Goal: Contribute content: Contribute content

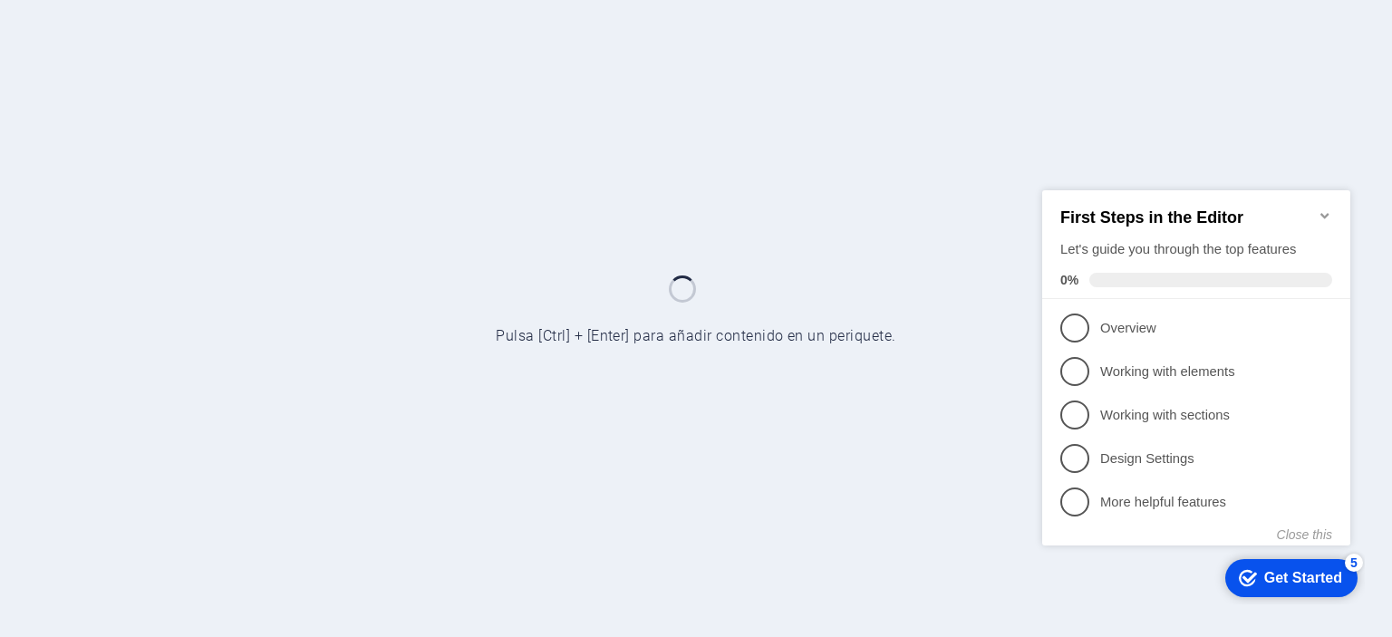
click at [1328, 207] on icon "Minimize checklist" at bounding box center [1324, 214] width 14 height 14
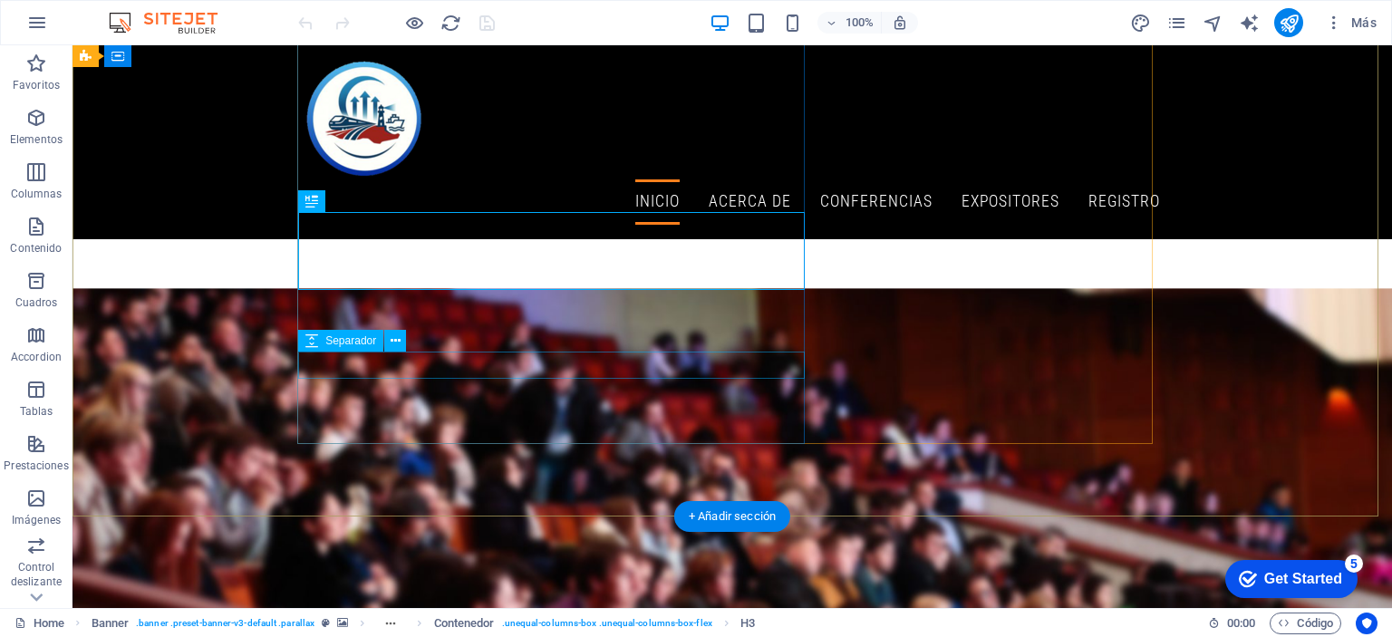
scroll to position [272, 0]
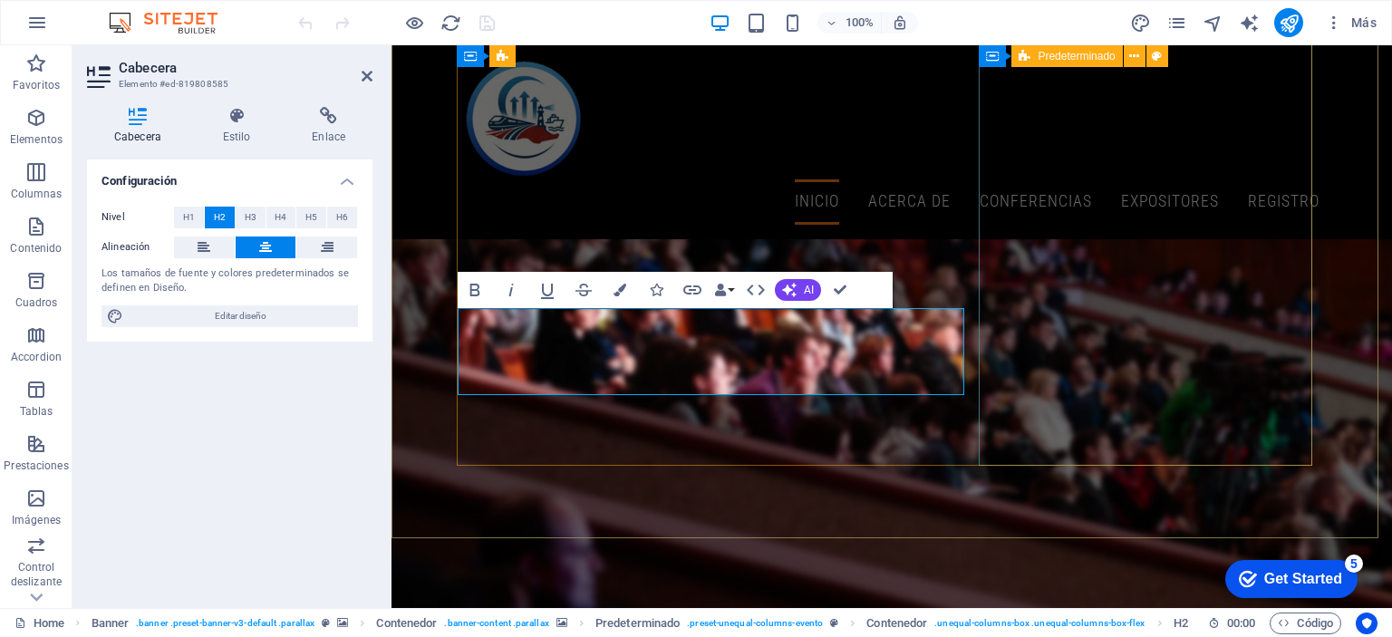
scroll to position [250, 0]
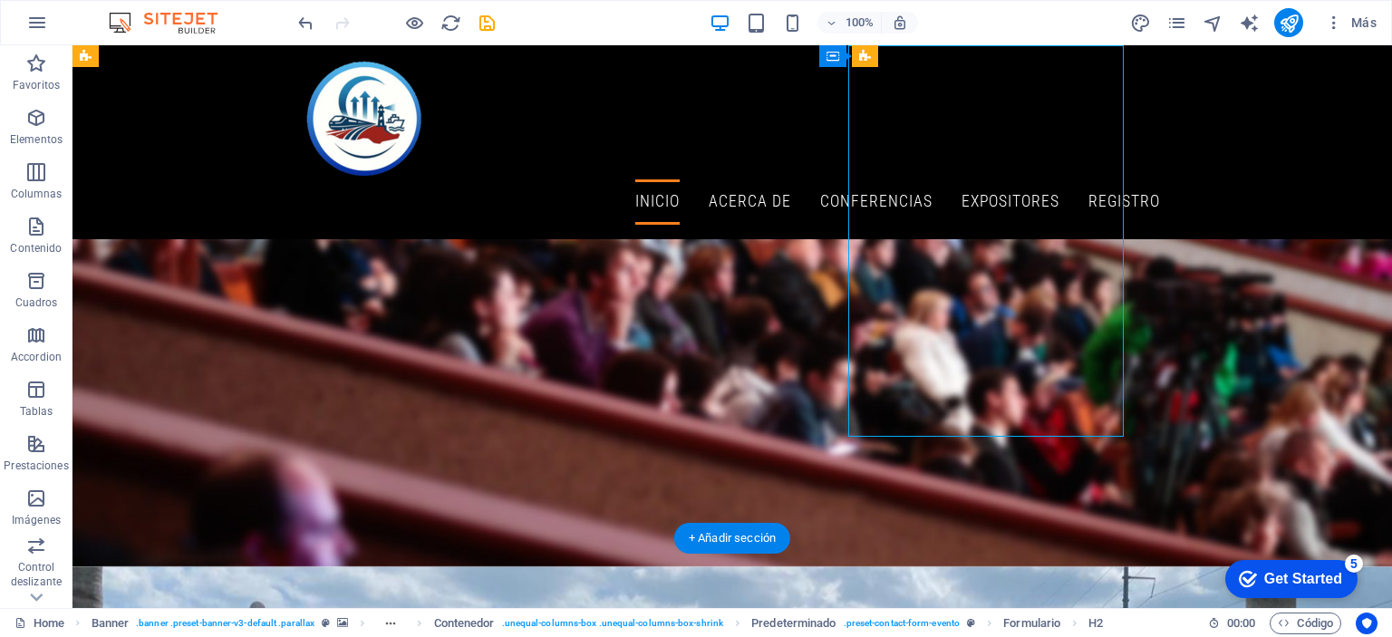
scroll to position [249, 0]
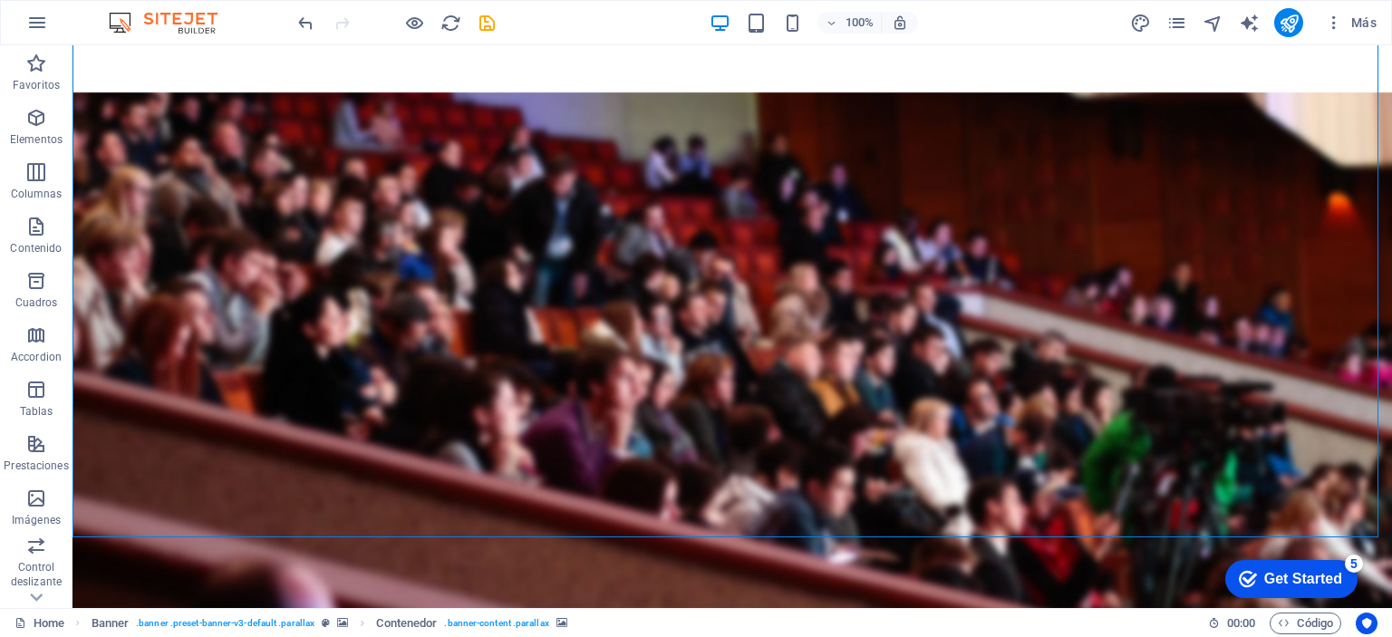
scroll to position [612, 0]
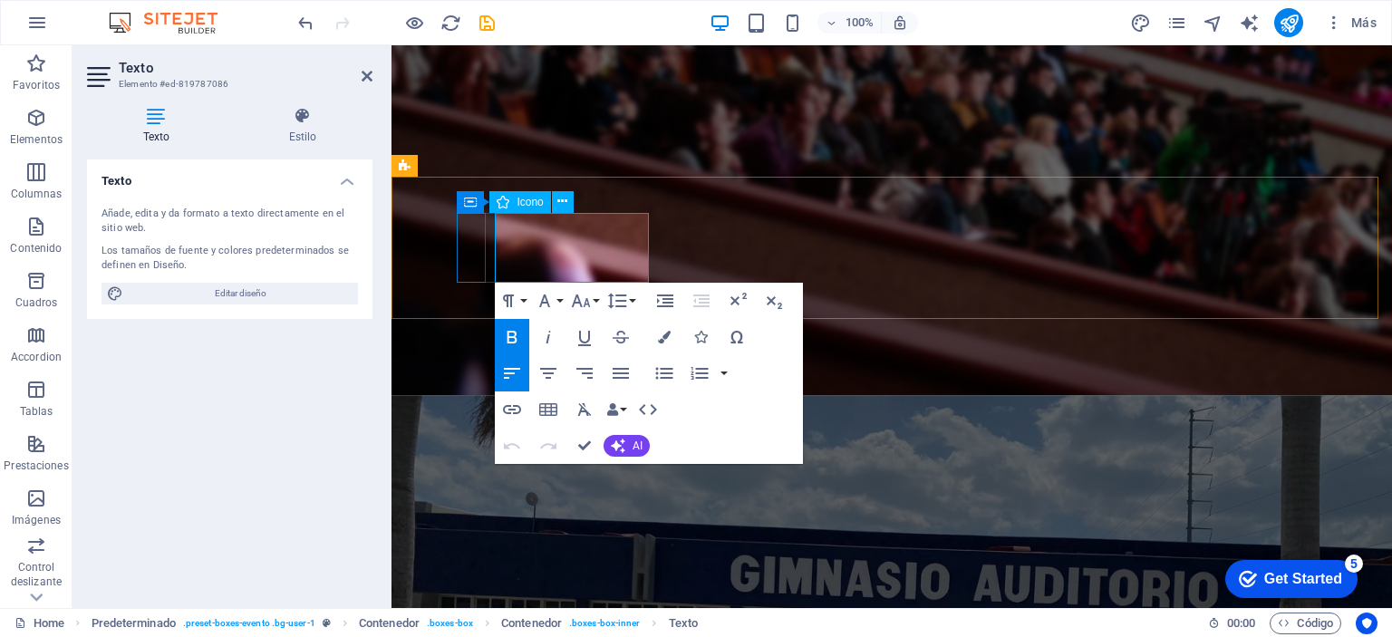
drag, startPoint x: 540, startPoint y: 227, endPoint x: 485, endPoint y: 224, distance: 55.4
drag, startPoint x: 576, startPoint y: 225, endPoint x: 489, endPoint y: 220, distance: 87.1
click at [511, 333] on icon "button" at bounding box center [512, 337] width 22 height 22
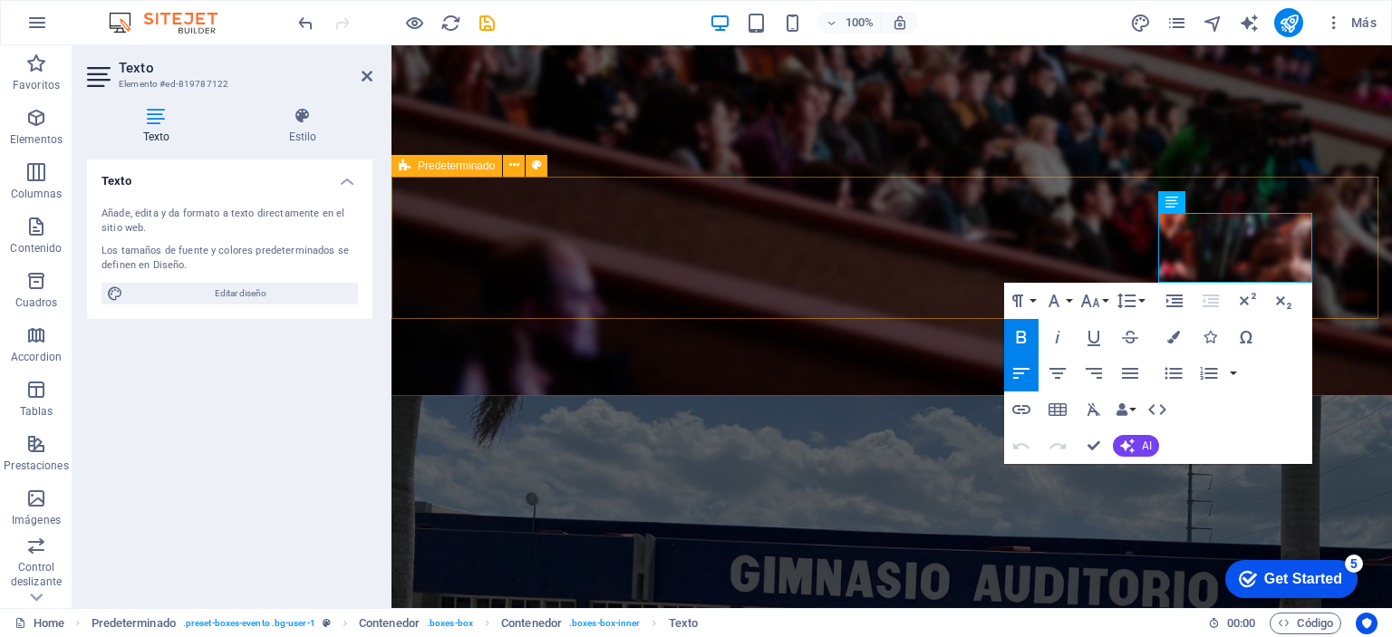
drag, startPoint x: 1162, startPoint y: 225, endPoint x: 1326, endPoint y: 271, distance: 171.2
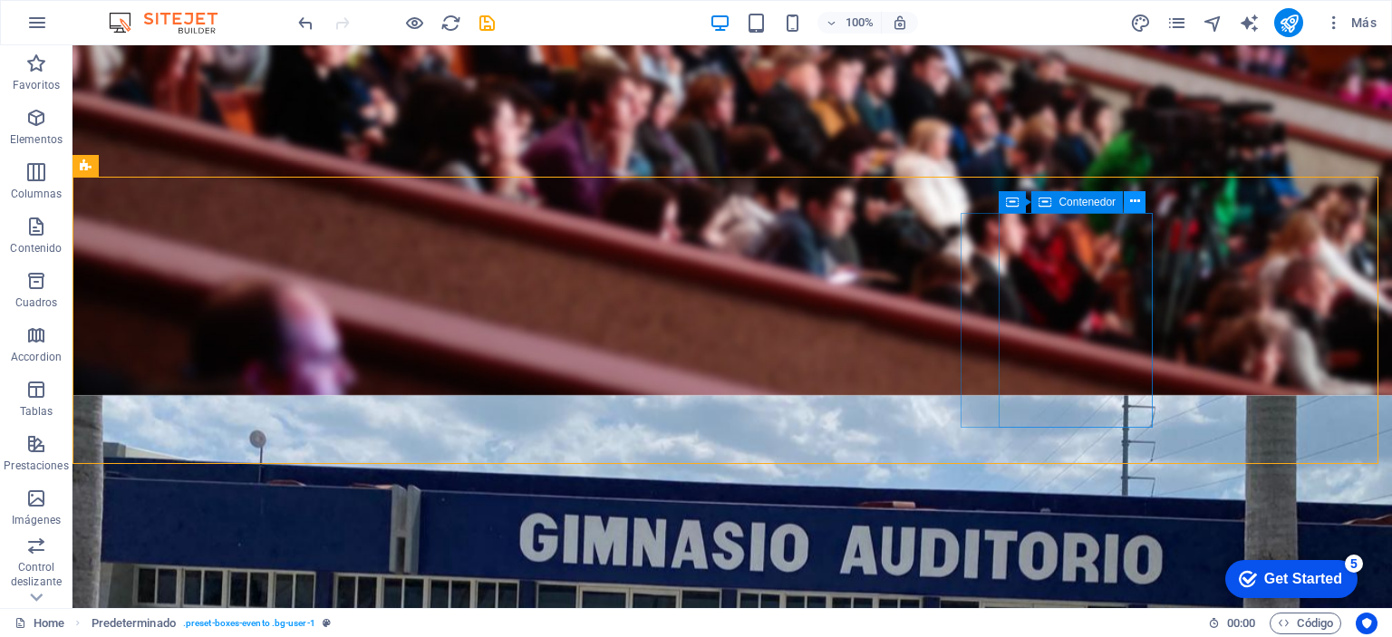
click at [1134, 198] on icon at bounding box center [1135, 201] width 10 height 19
click at [1108, 201] on icon at bounding box center [1109, 201] width 10 height 19
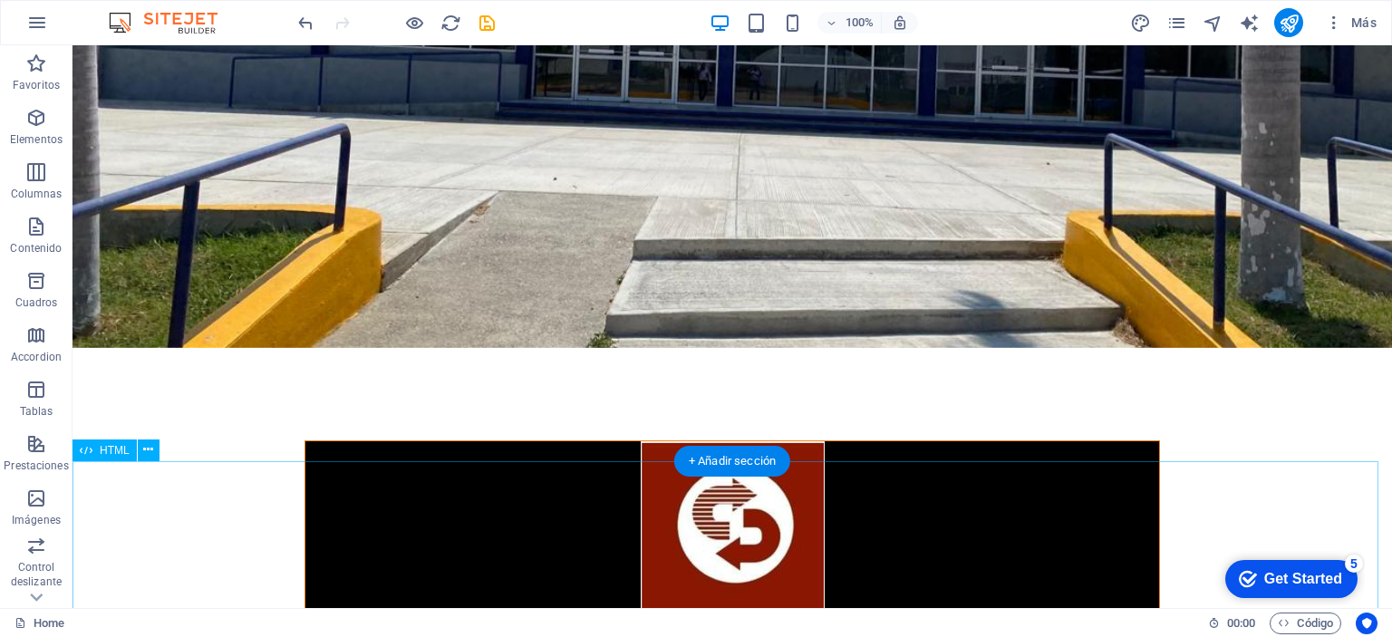
scroll to position [1155, 0]
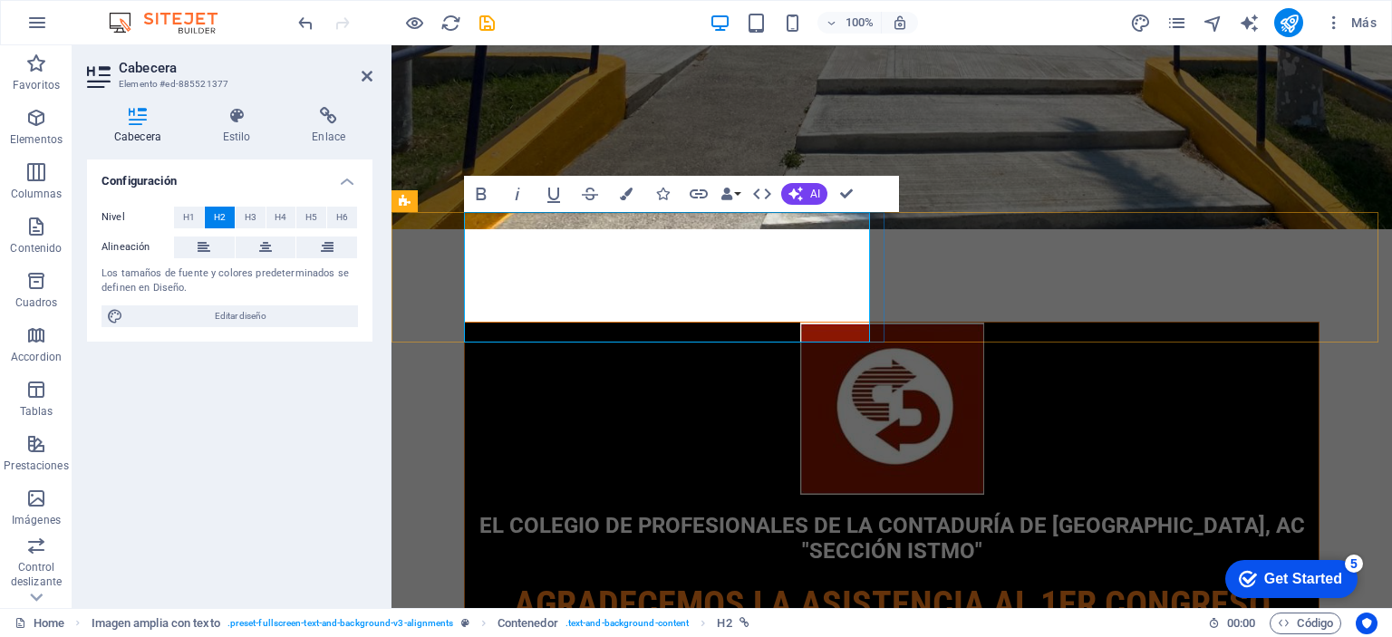
drag, startPoint x: 631, startPoint y: 330, endPoint x: 483, endPoint y: 246, distance: 170.0
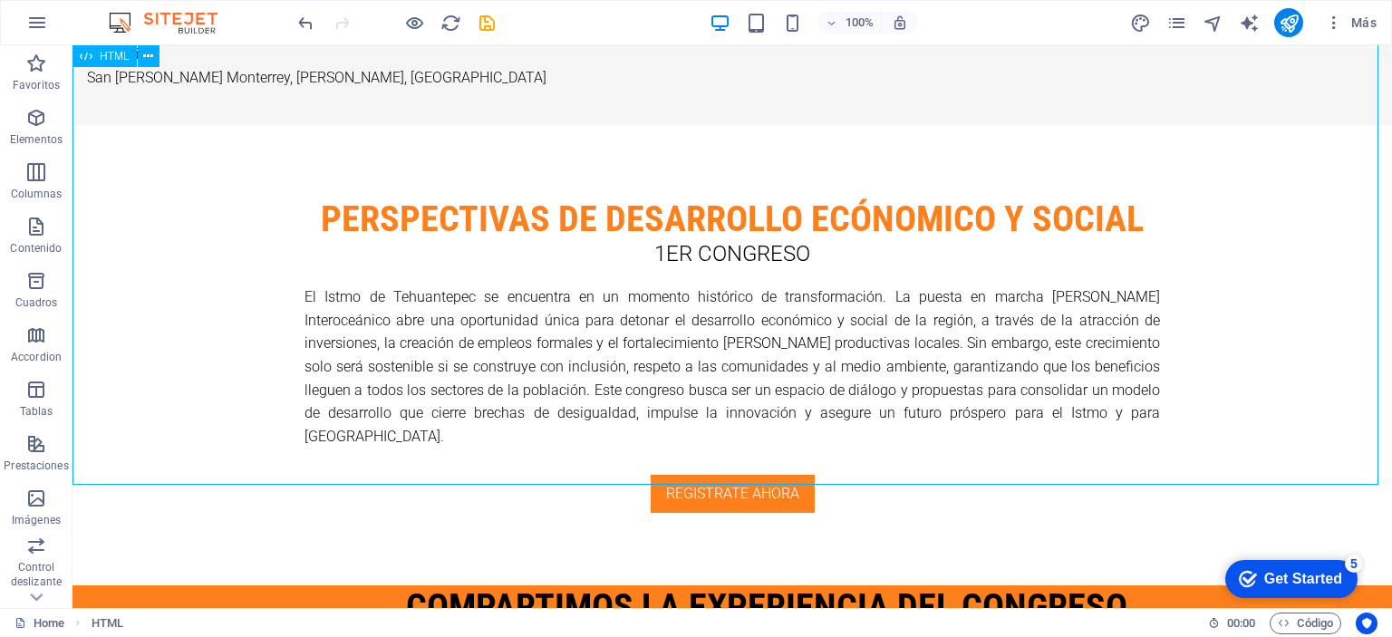
scroll to position [2424, 0]
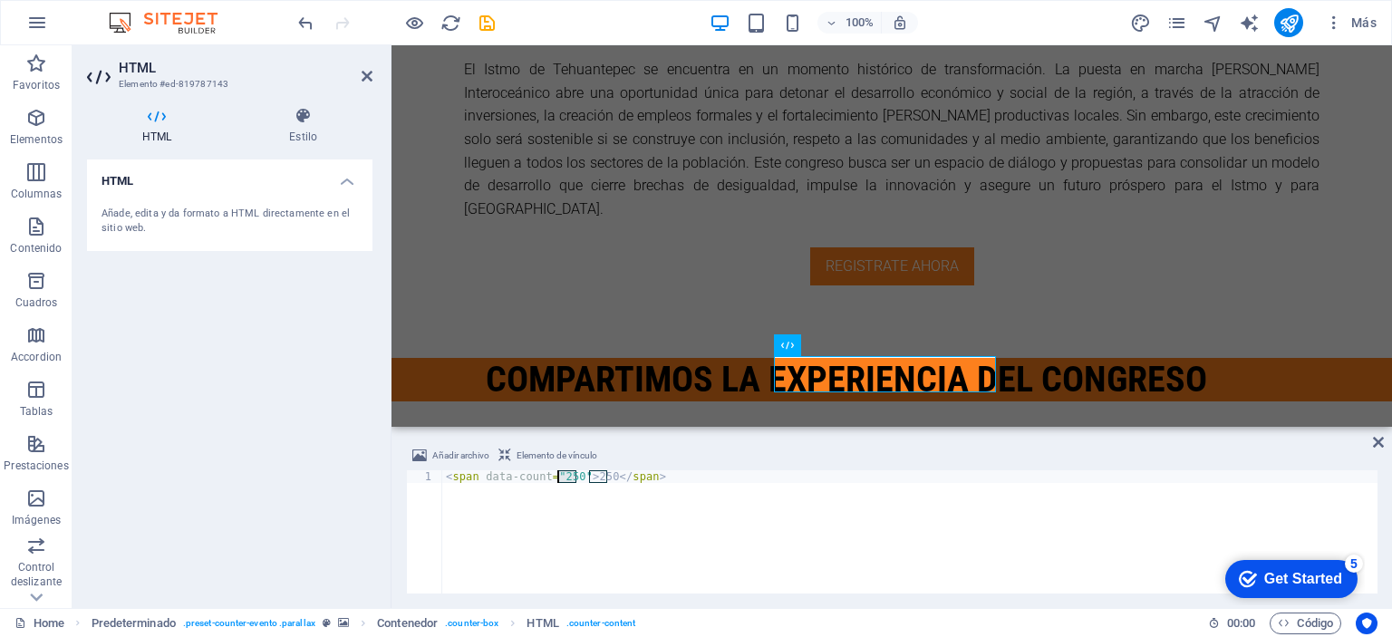
drag, startPoint x: 576, startPoint y: 476, endPoint x: 554, endPoint y: 477, distance: 21.8
click at [554, 477] on div "< span data-count = "250" > 250 </ span >" at bounding box center [909, 544] width 935 height 149
drag, startPoint x: 595, startPoint y: 477, endPoint x: 575, endPoint y: 477, distance: 19.9
click at [575, 477] on div "< span data-count = "0" > 250 </ span >" at bounding box center [909, 544] width 935 height 149
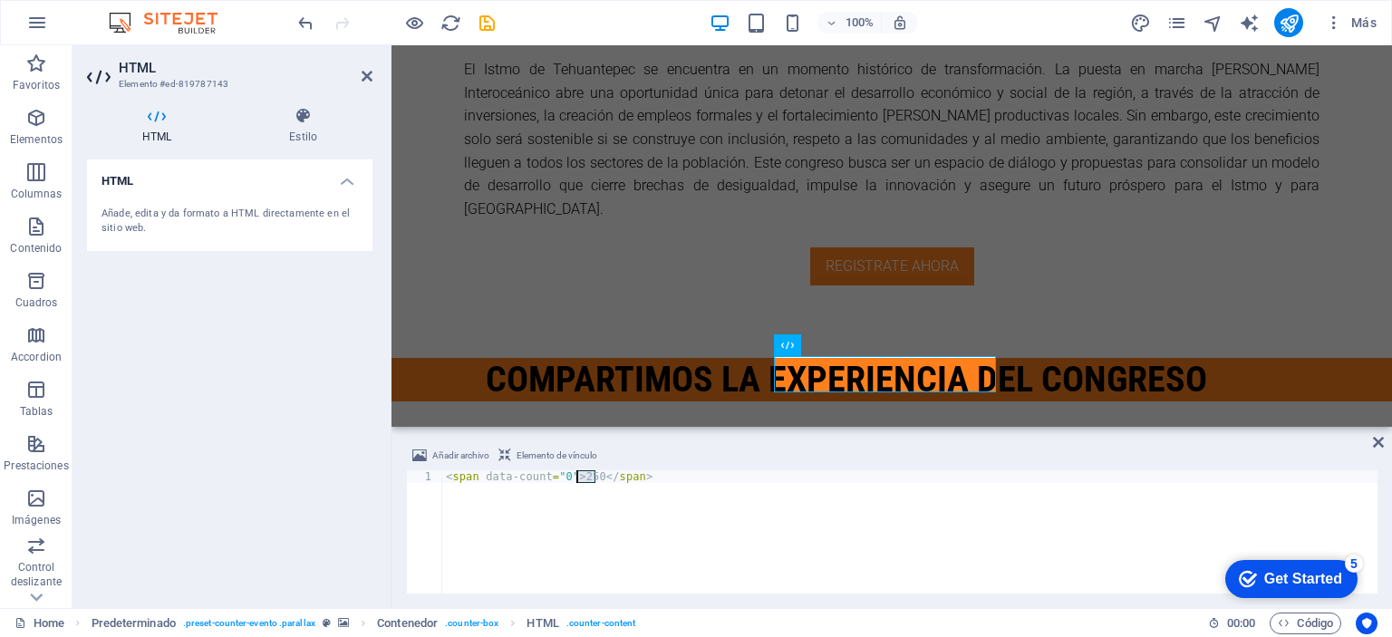
scroll to position [0, 11]
click at [562, 477] on div "< span data-count = "0" > 0 </ span >" at bounding box center [909, 544] width 935 height 149
click at [590, 478] on div "< span data-count = "350" > 0 </ span >" at bounding box center [909, 544] width 935 height 149
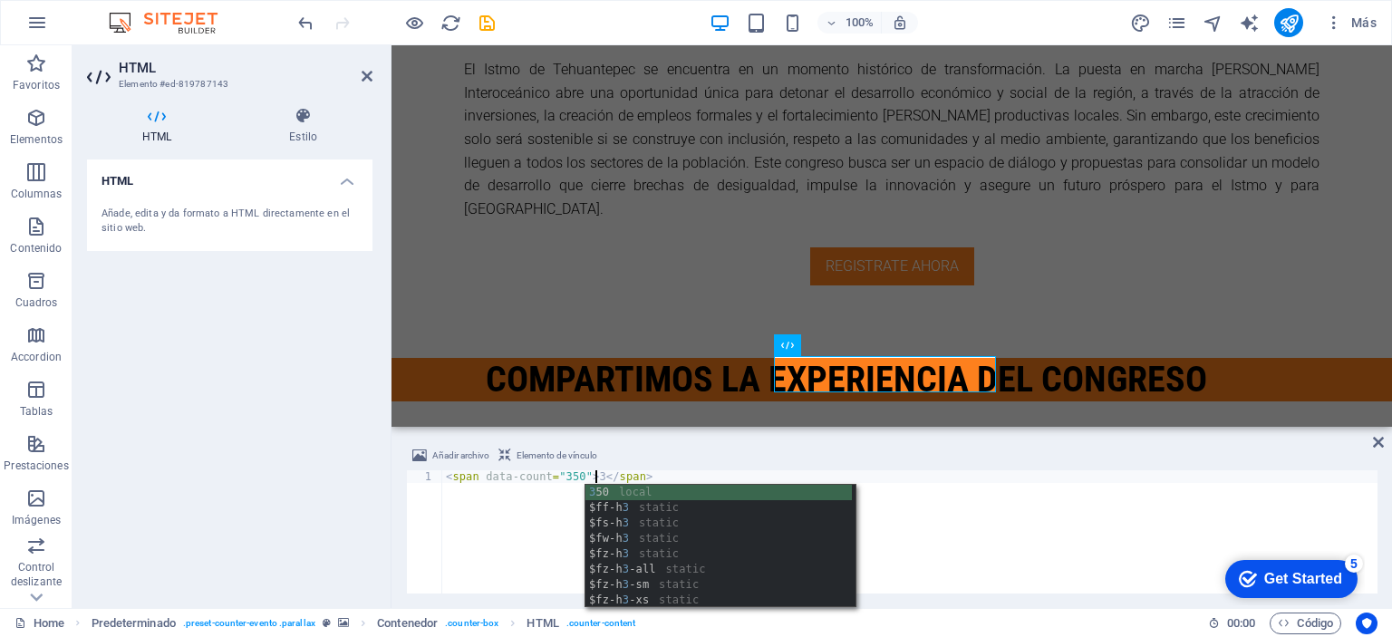
scroll to position [0, 13]
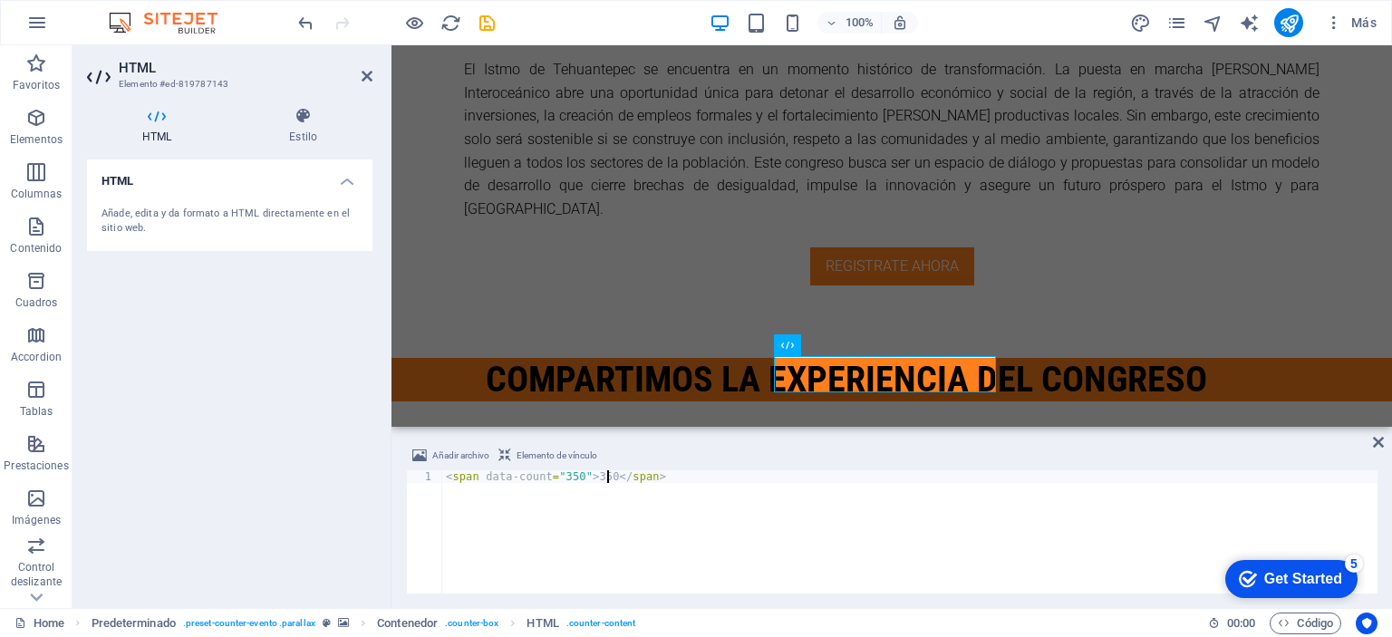
click at [712, 524] on div "< span data-count = "350" > 350 </ span >" at bounding box center [909, 544] width 935 height 149
click at [712, 522] on div "< span data-count = "350" > 350 </ span >" at bounding box center [909, 544] width 935 height 149
type textarea "<span data-count="350">350</span>"
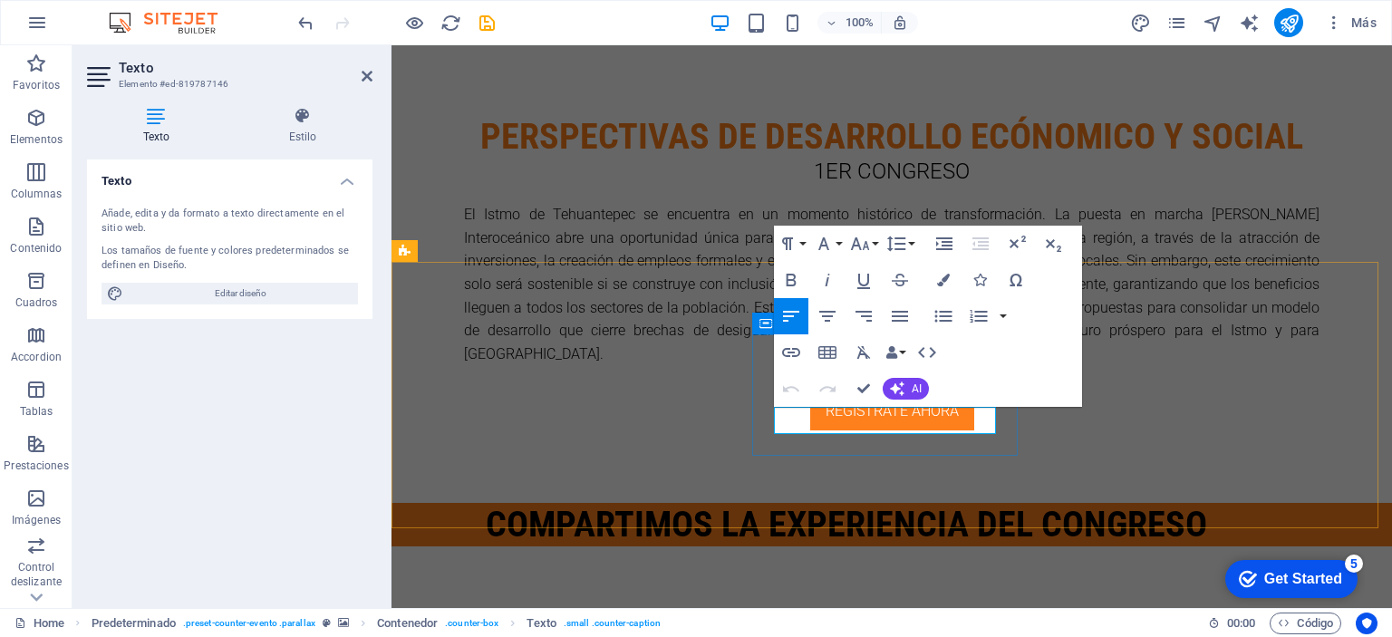
drag, startPoint x: 968, startPoint y: 422, endPoint x: 796, endPoint y: 410, distance: 171.7
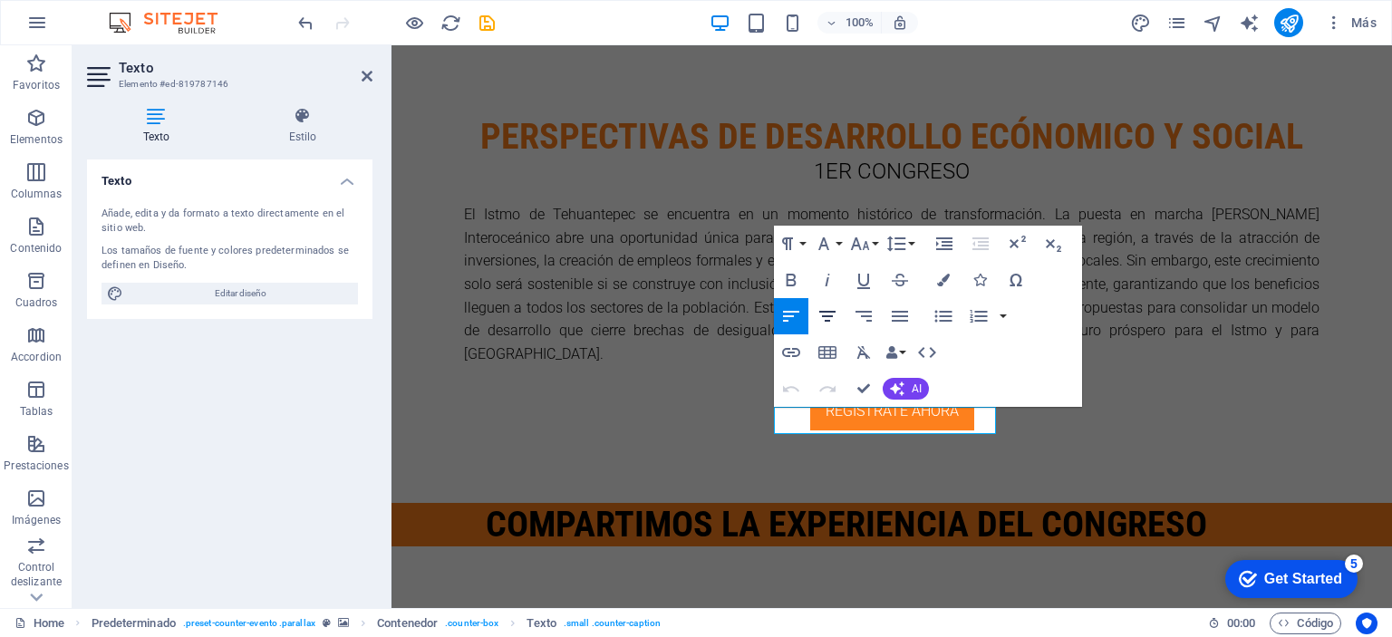
click at [826, 312] on icon "button" at bounding box center [827, 316] width 16 height 11
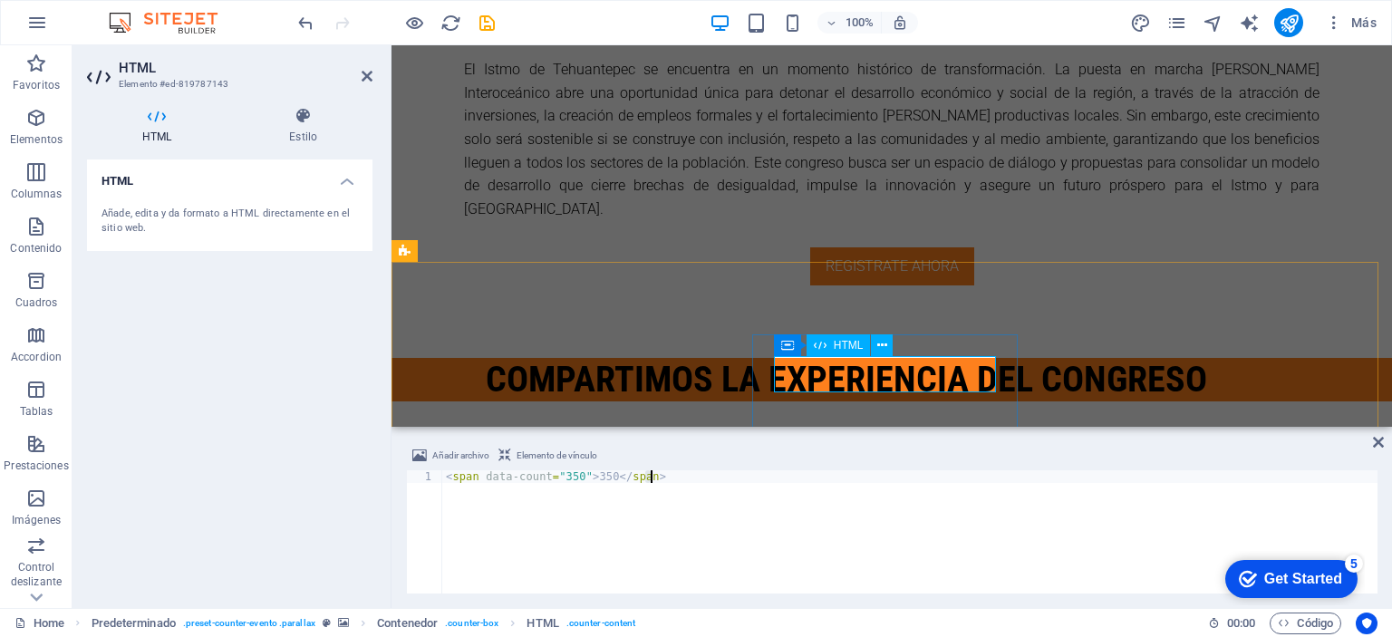
click at [569, 480] on div "< span data-count = "350" > 350 </ span >" at bounding box center [909, 544] width 935 height 149
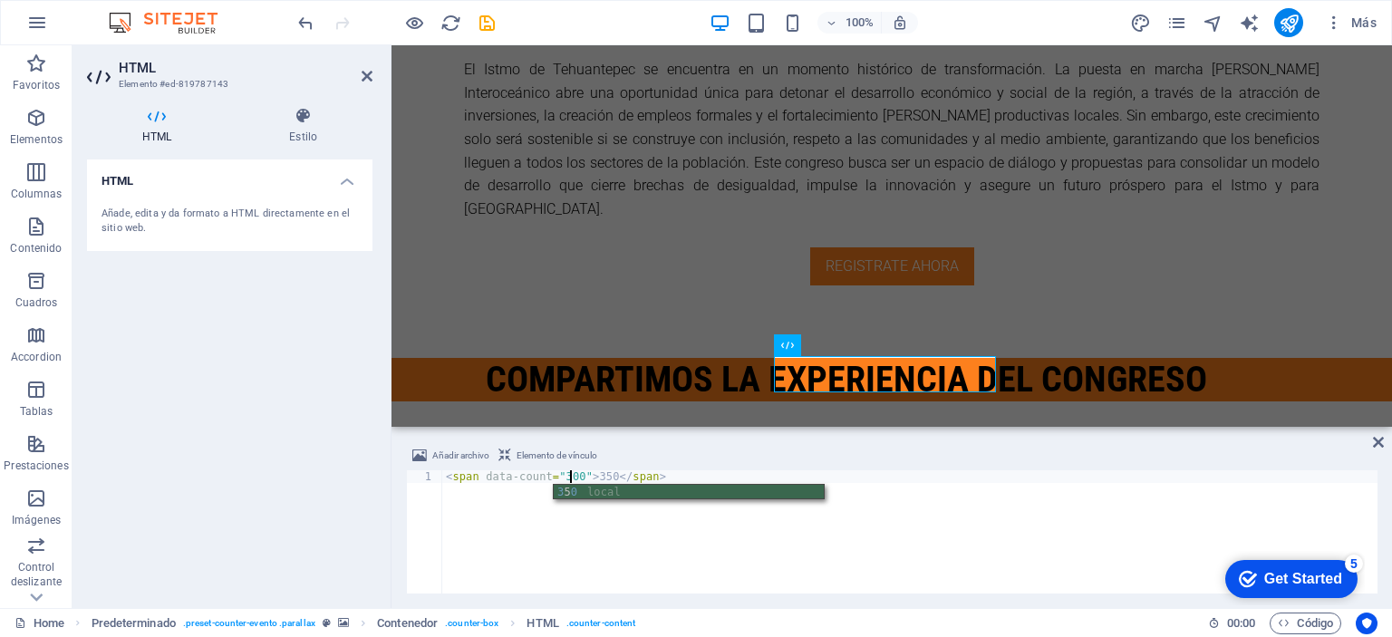
scroll to position [0, 9]
click at [602, 470] on div "Añadir archivo Elemento de vínculo <span data-count="300">350</span> 1 < span d…" at bounding box center [891, 519] width 971 height 149
click at [599, 475] on div "< span data-count = "300" > 350 </ span >" at bounding box center [909, 544] width 935 height 149
click at [1063, 531] on div "< span data-count = "300" > 300 </ span >" at bounding box center [909, 544] width 935 height 149
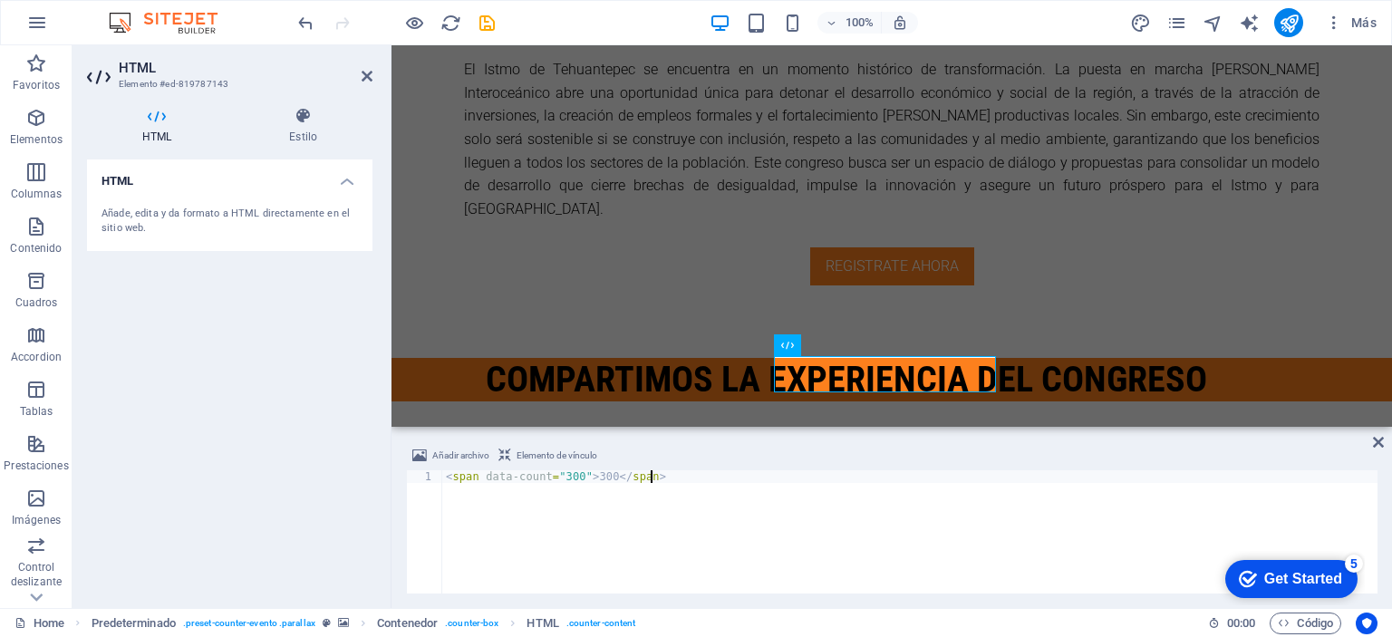
type textarea "<span data-count="300">300</span>"
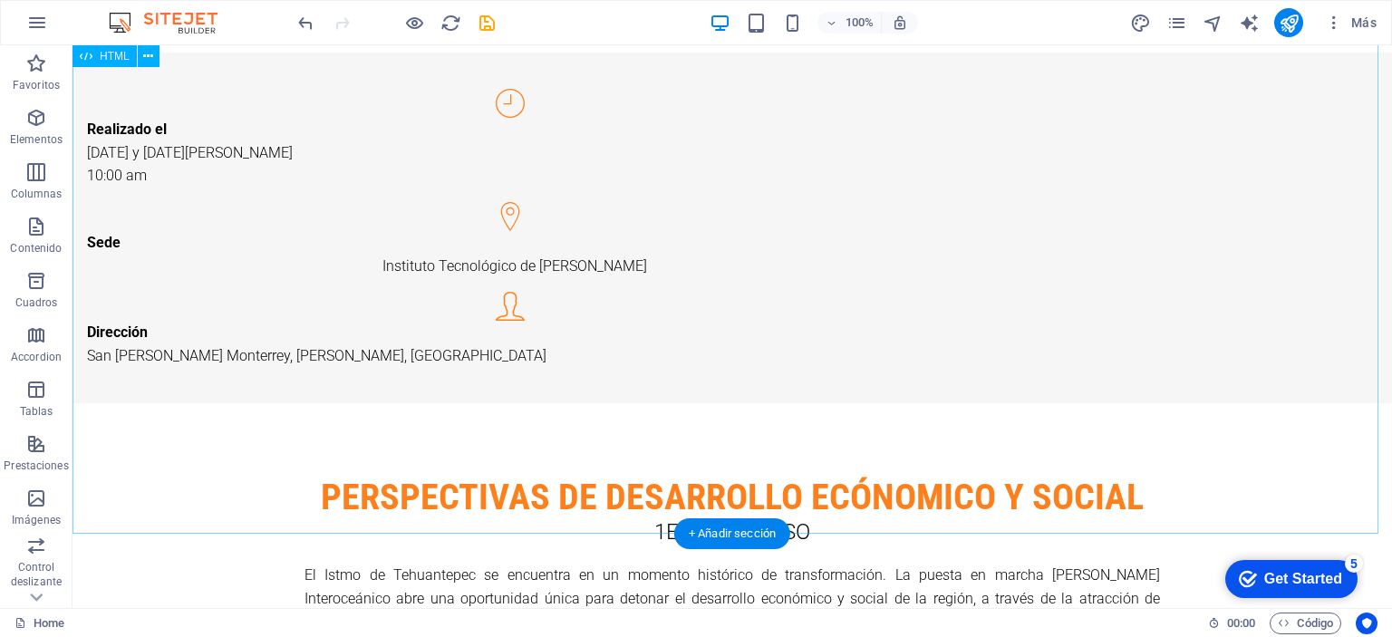
scroll to position [2242, 0]
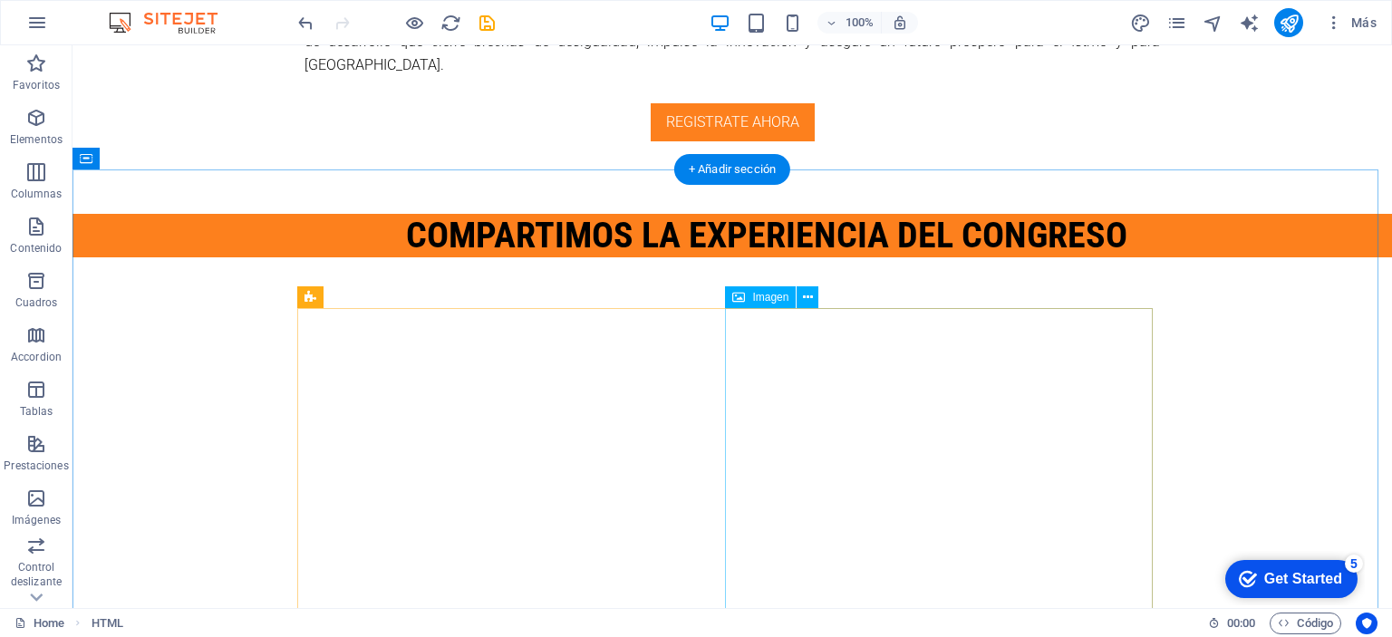
scroll to position [2877, 0]
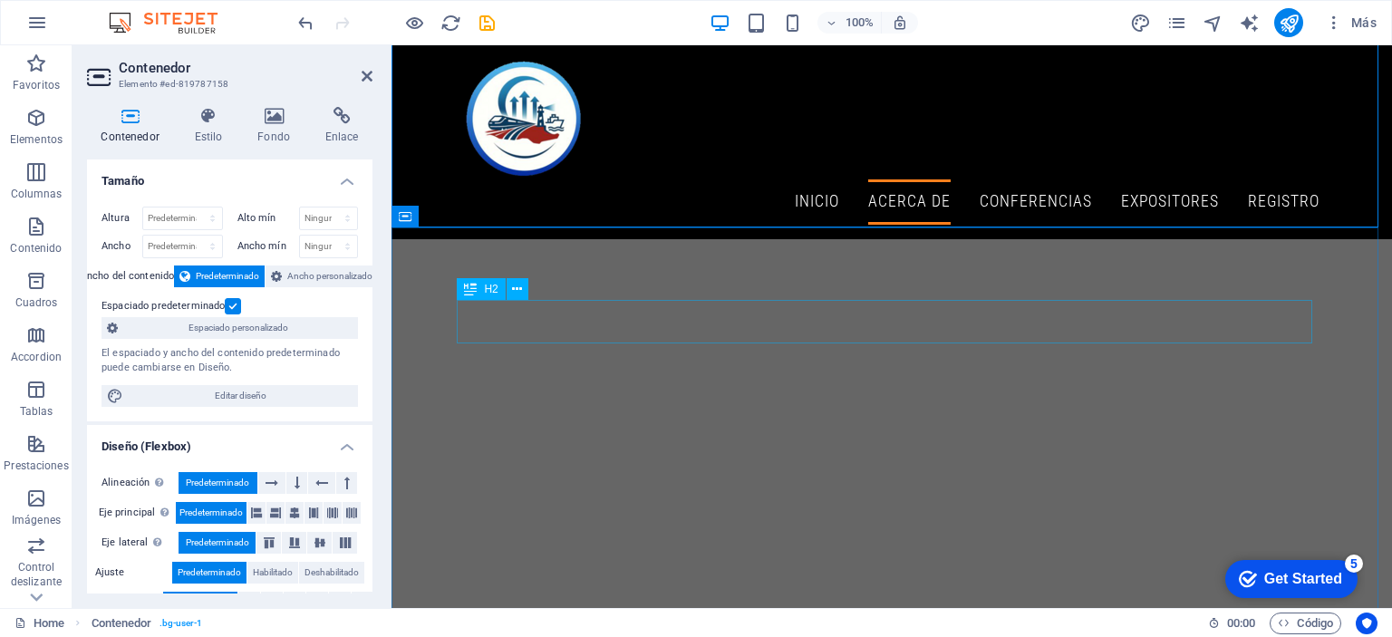
scroll to position [3330, 0]
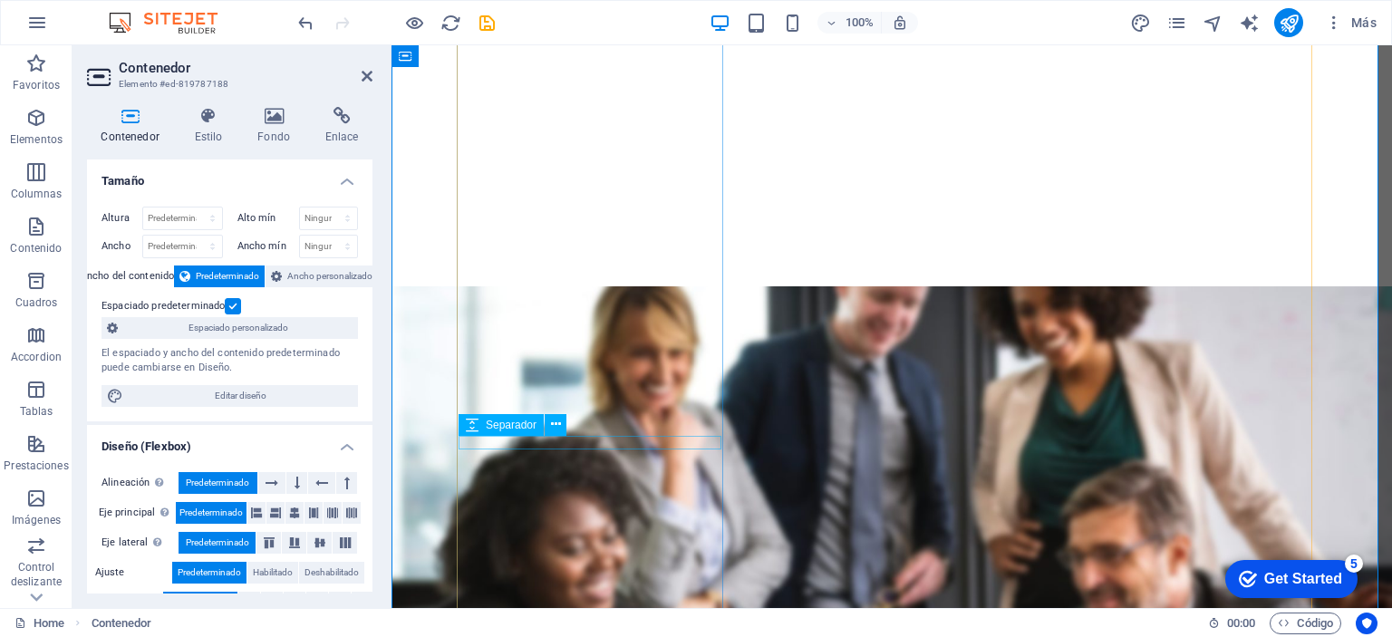
scroll to position [4054, 0]
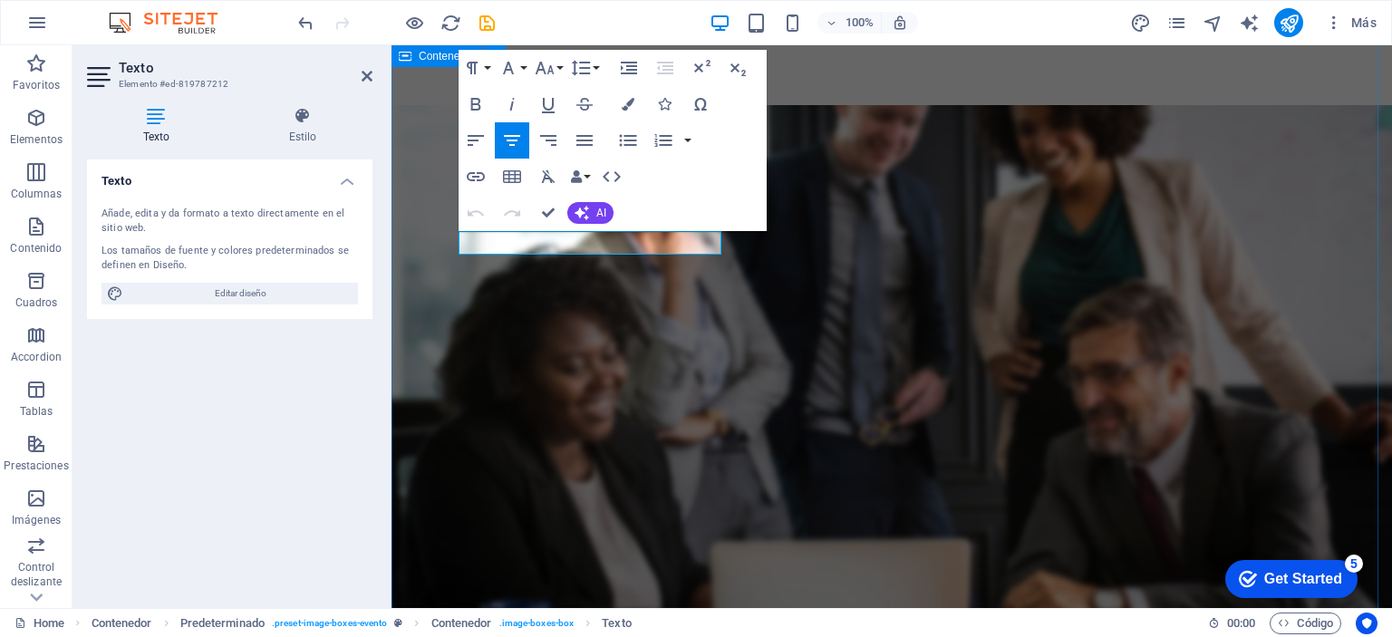
drag, startPoint x: 671, startPoint y: 241, endPoint x: 415, endPoint y: 236, distance: 256.5
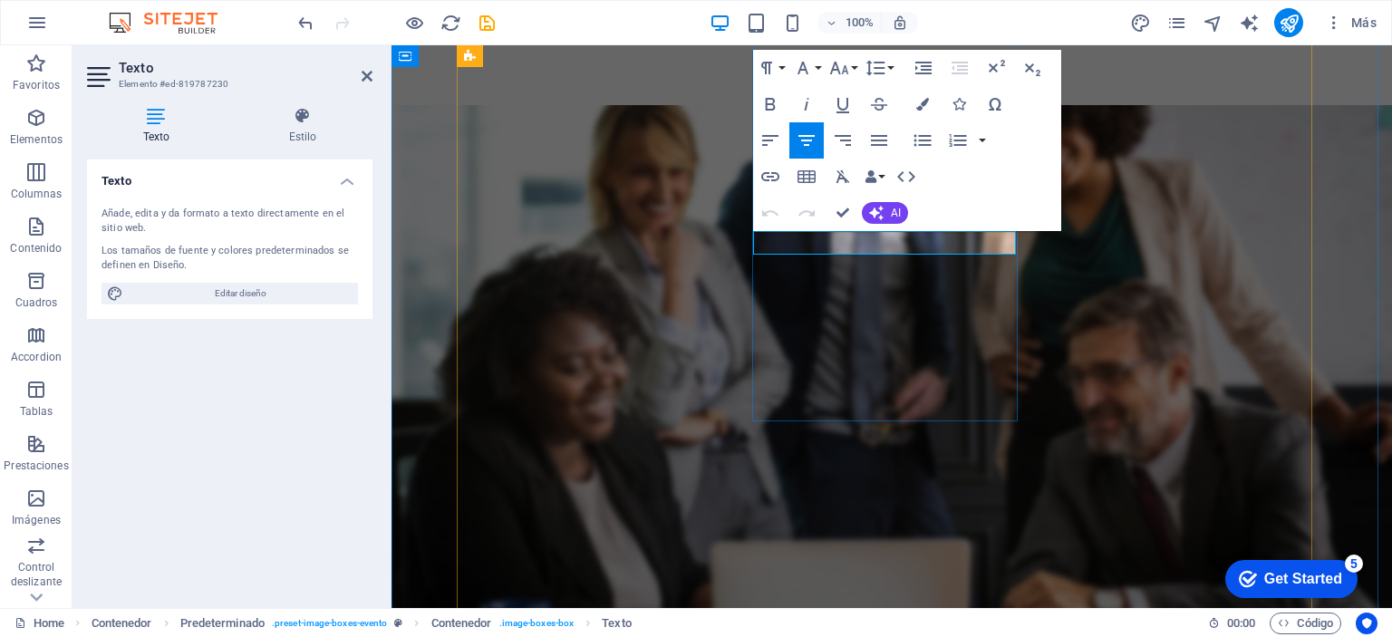
drag, startPoint x: 964, startPoint y: 241, endPoint x: 711, endPoint y: 231, distance: 253.0
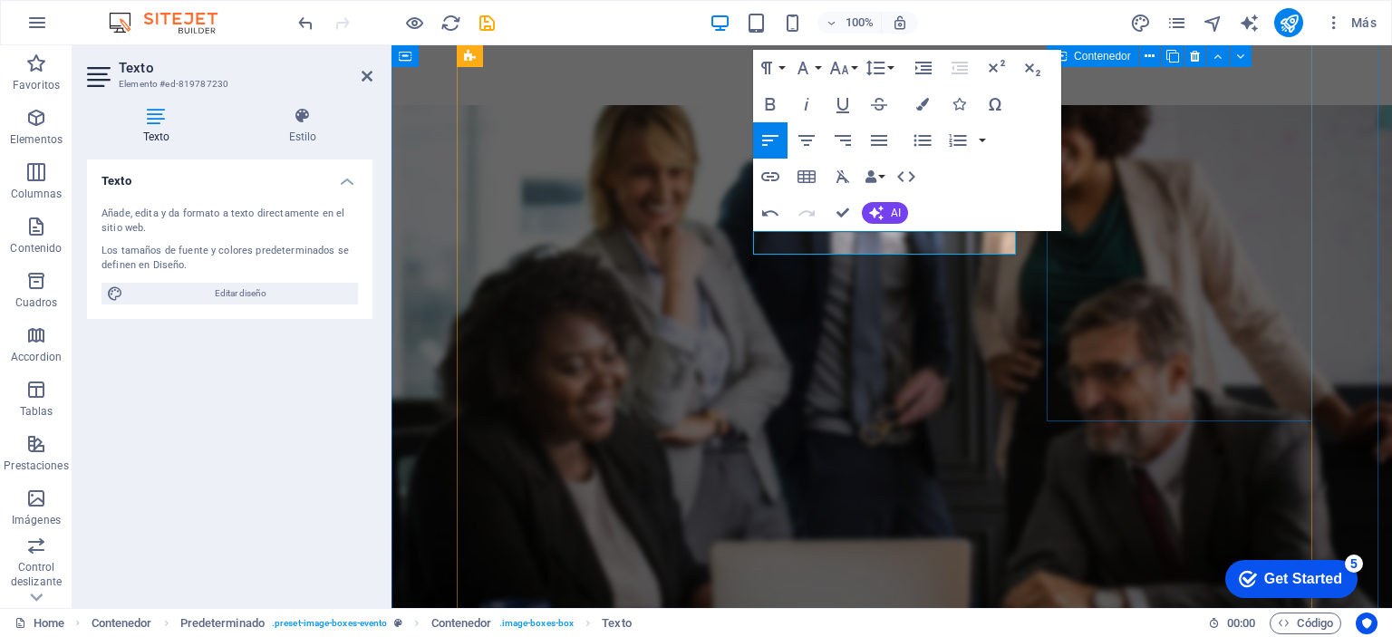
drag, startPoint x: 1205, startPoint y: 346, endPoint x: 1500, endPoint y: 288, distance: 301.0
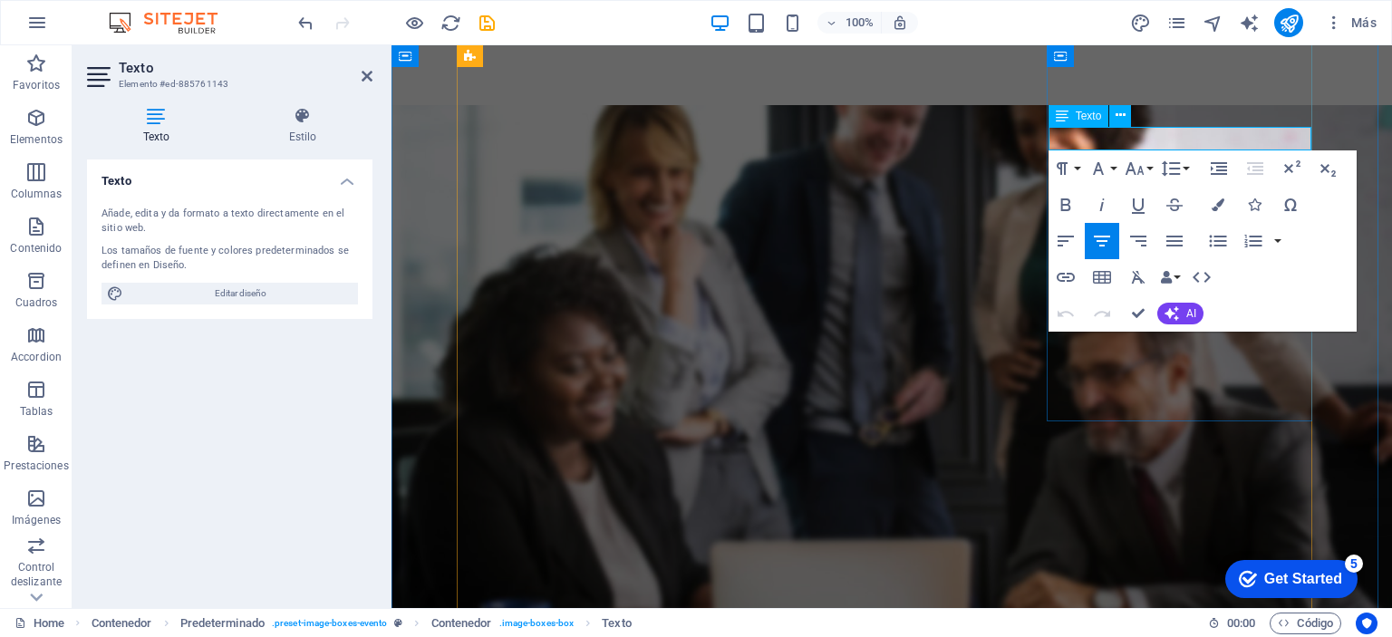
drag, startPoint x: 1268, startPoint y: 135, endPoint x: 1035, endPoint y: 133, distance: 233.8
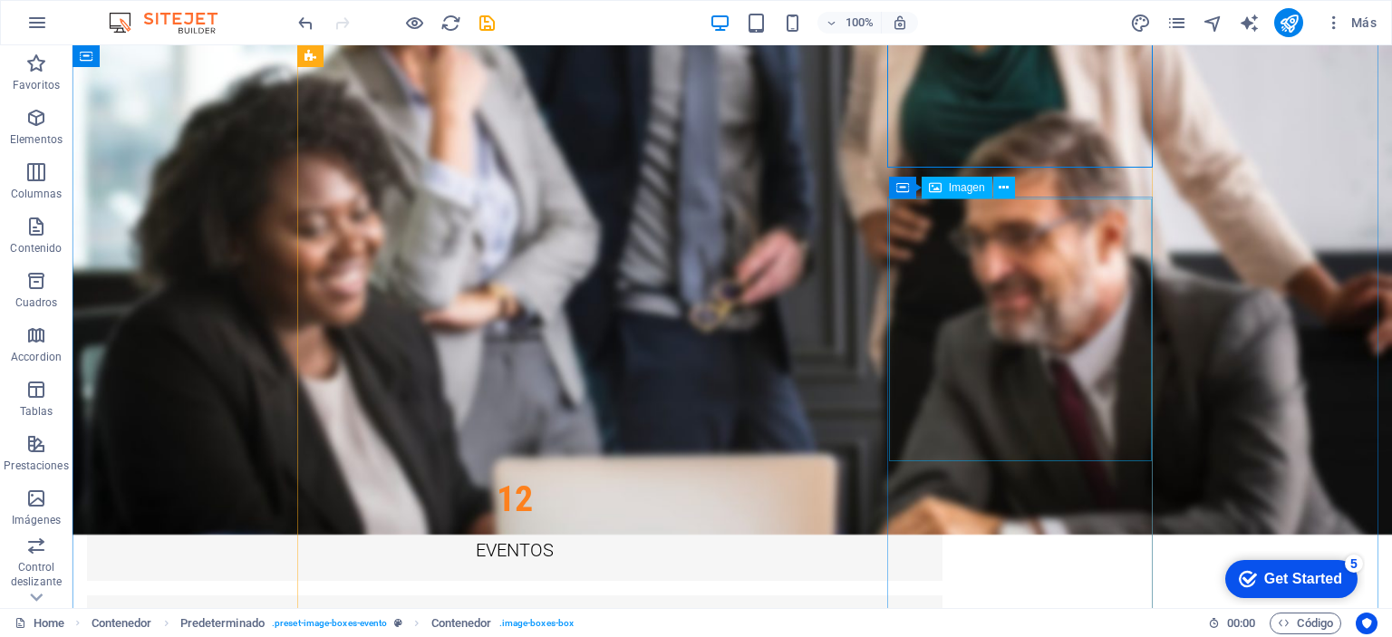
scroll to position [4326, 0]
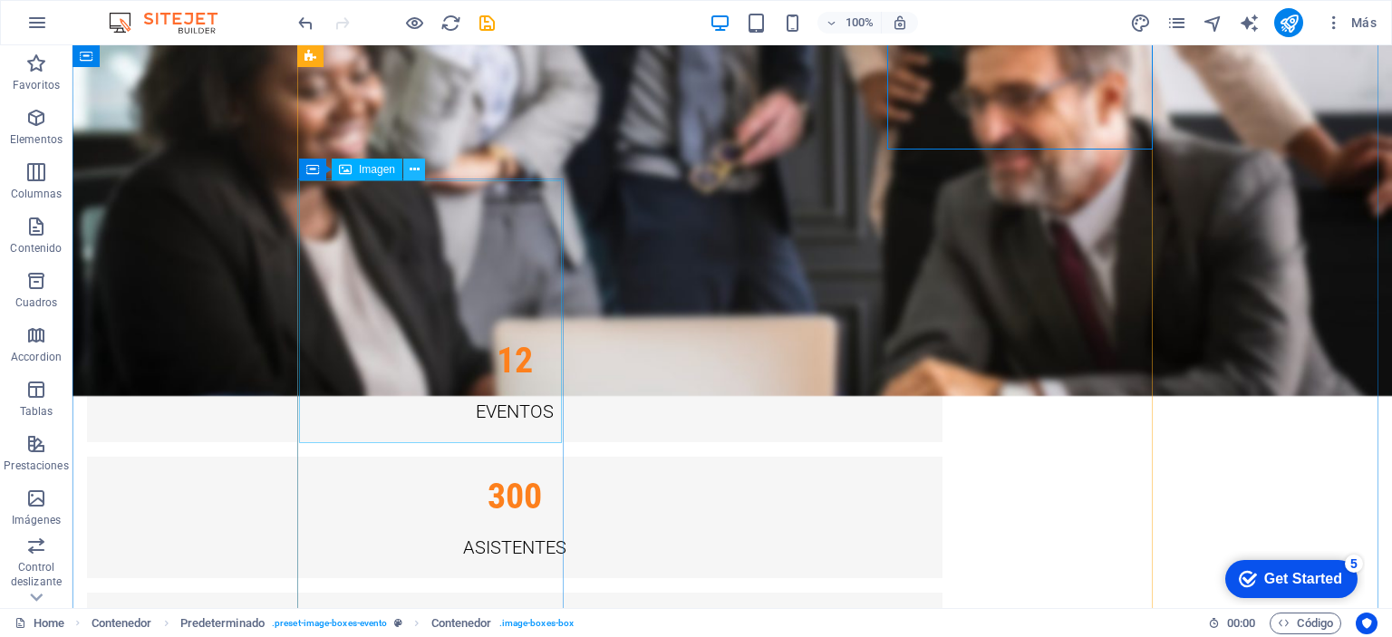
click at [420, 164] on button at bounding box center [414, 170] width 22 height 22
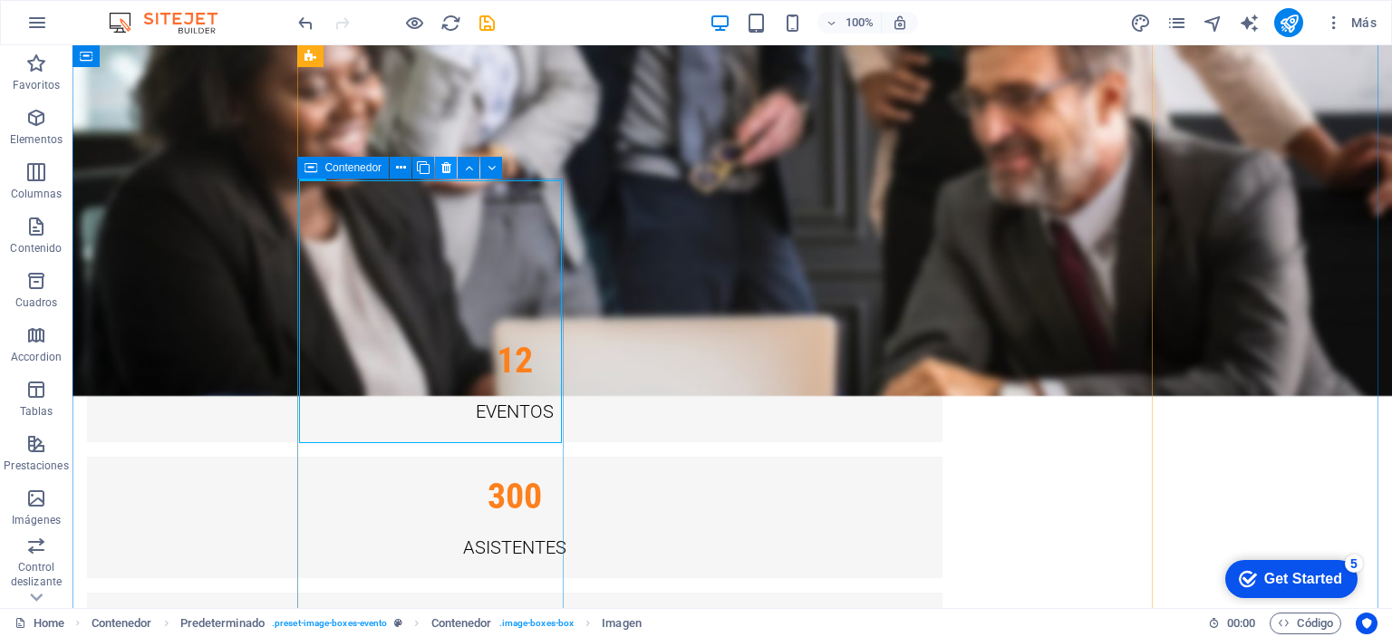
click at [445, 170] on icon at bounding box center [446, 168] width 10 height 19
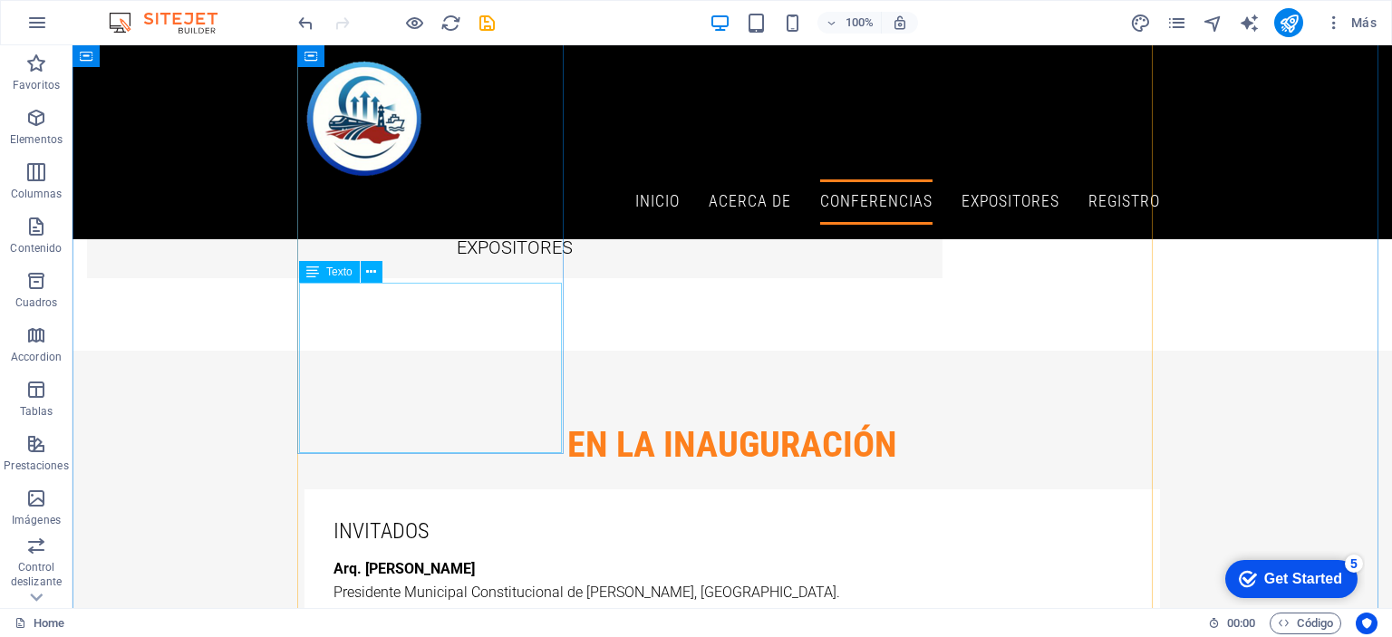
scroll to position [4689, 0]
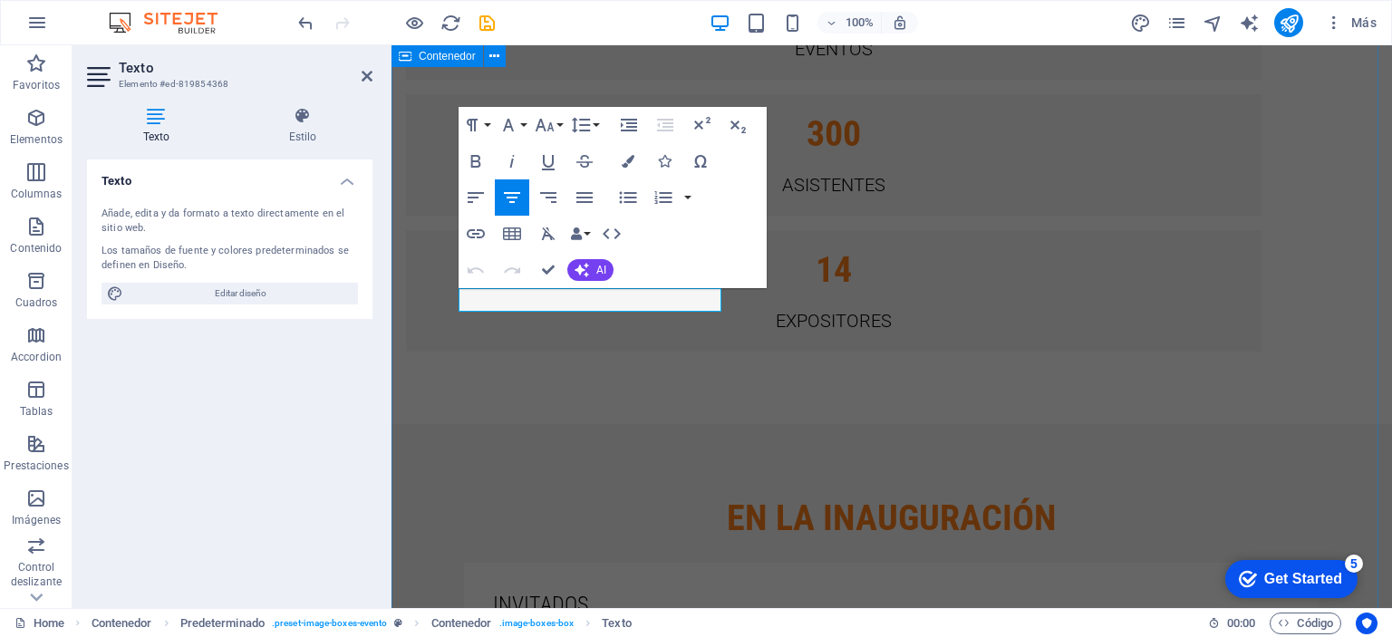
drag, startPoint x: 670, startPoint y: 302, endPoint x: 455, endPoint y: 304, distance: 215.6
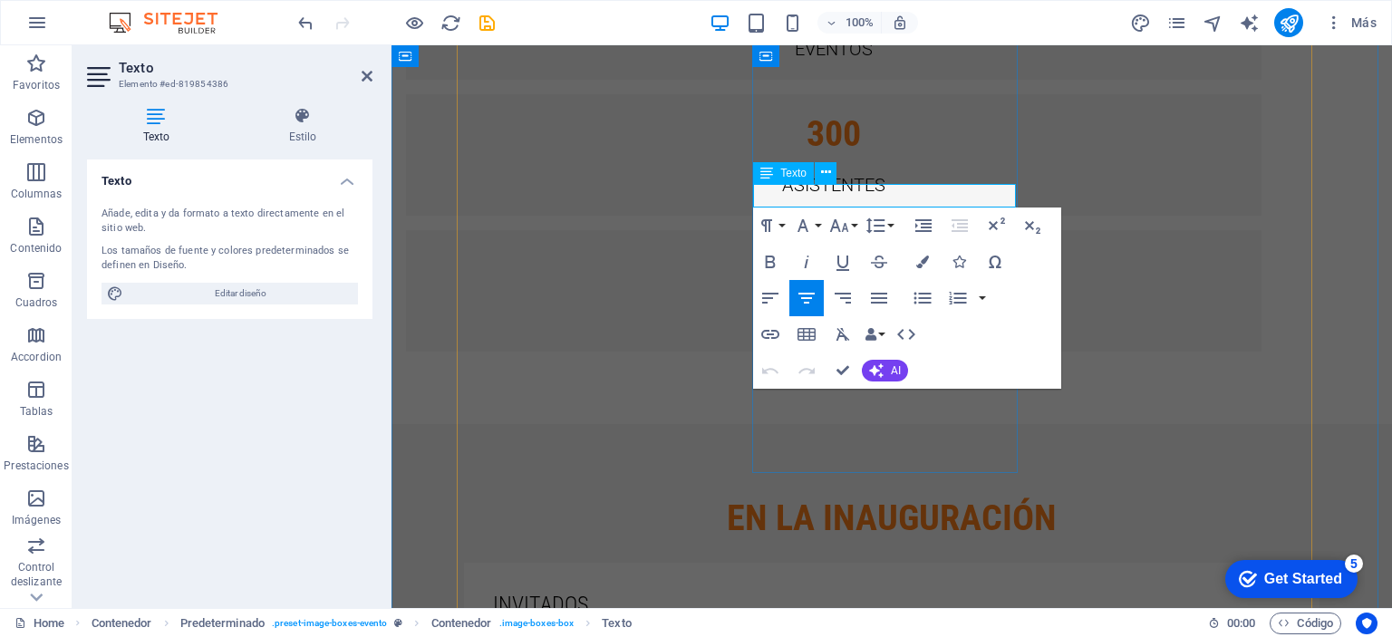
drag, startPoint x: 966, startPoint y: 193, endPoint x: 737, endPoint y: 192, distance: 229.2
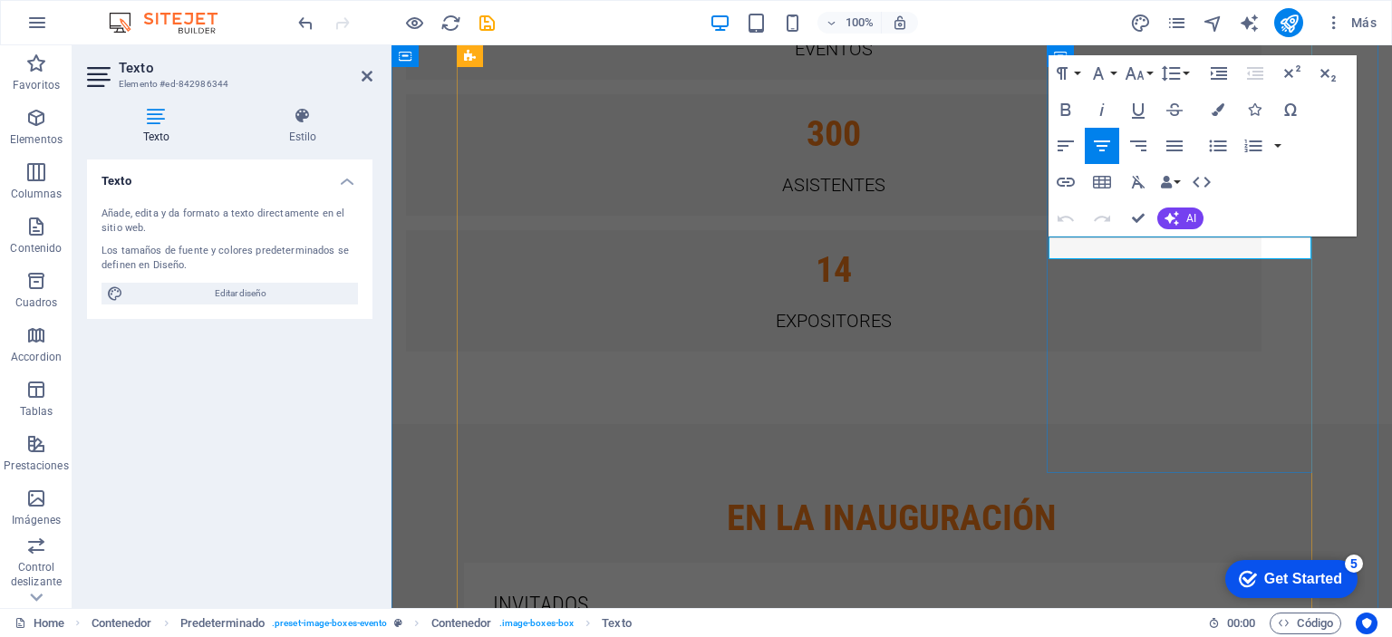
drag, startPoint x: 1262, startPoint y: 250, endPoint x: 1021, endPoint y: 235, distance: 241.5
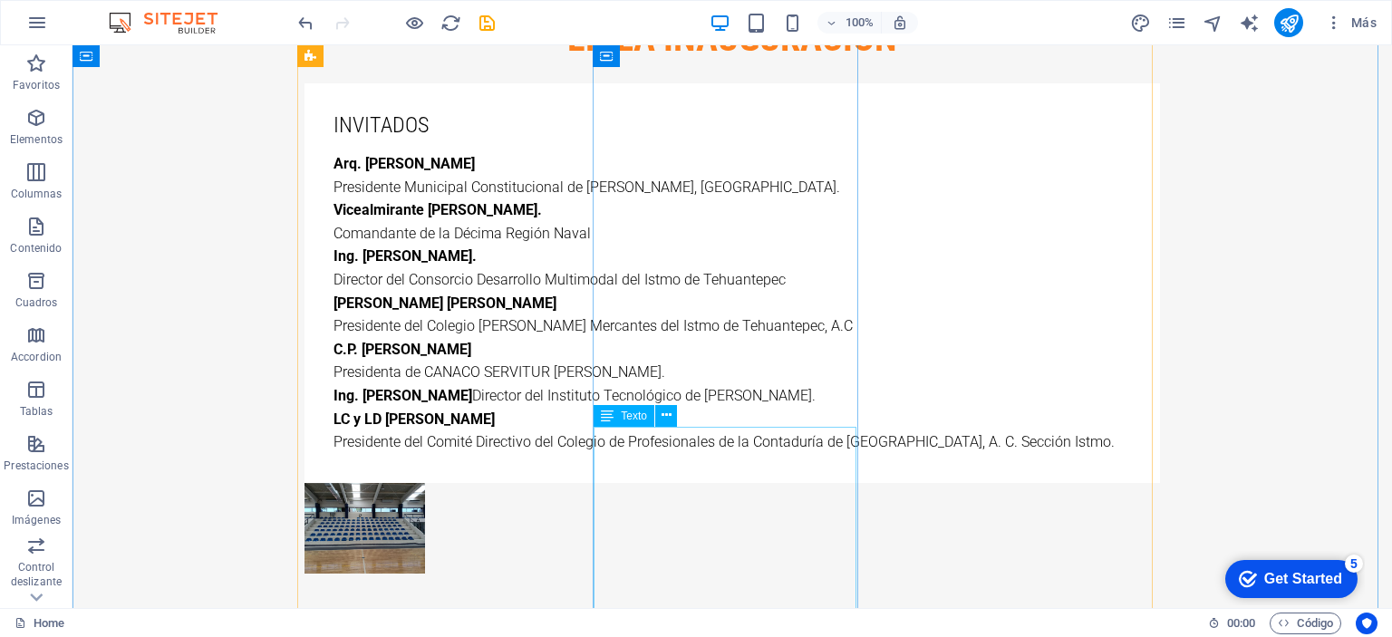
scroll to position [5323, 0]
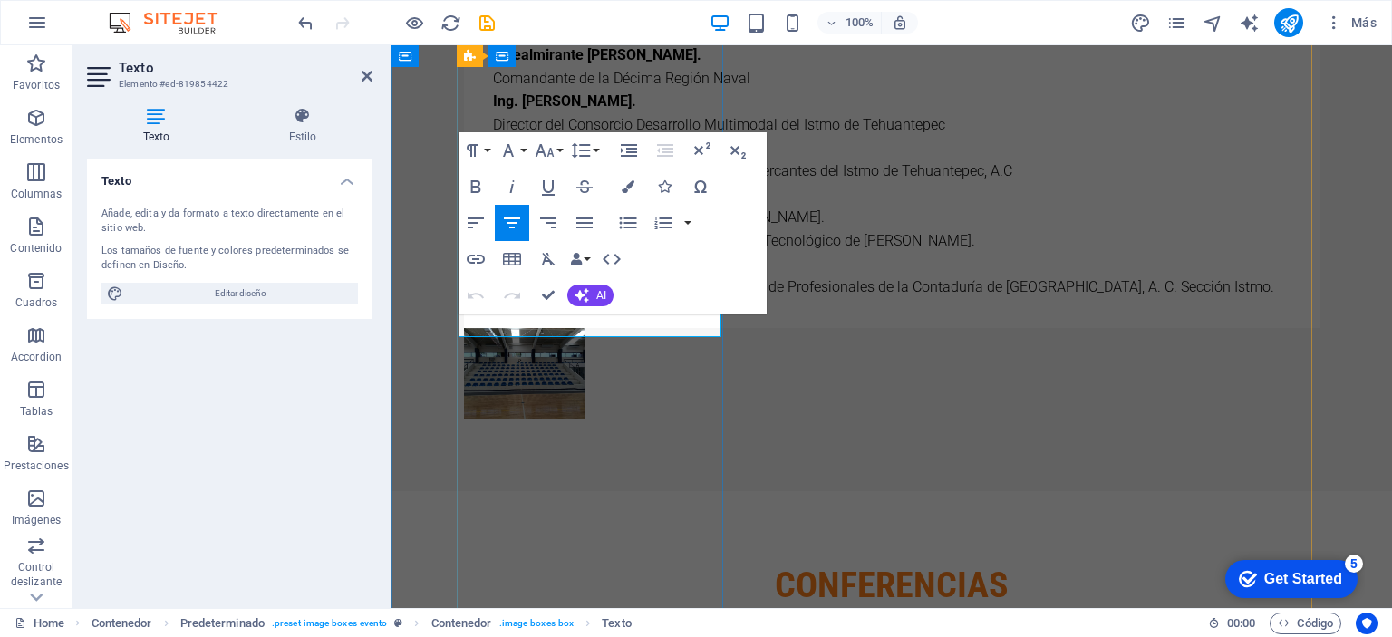
drag, startPoint x: 672, startPoint y: 326, endPoint x: 463, endPoint y: 322, distance: 209.3
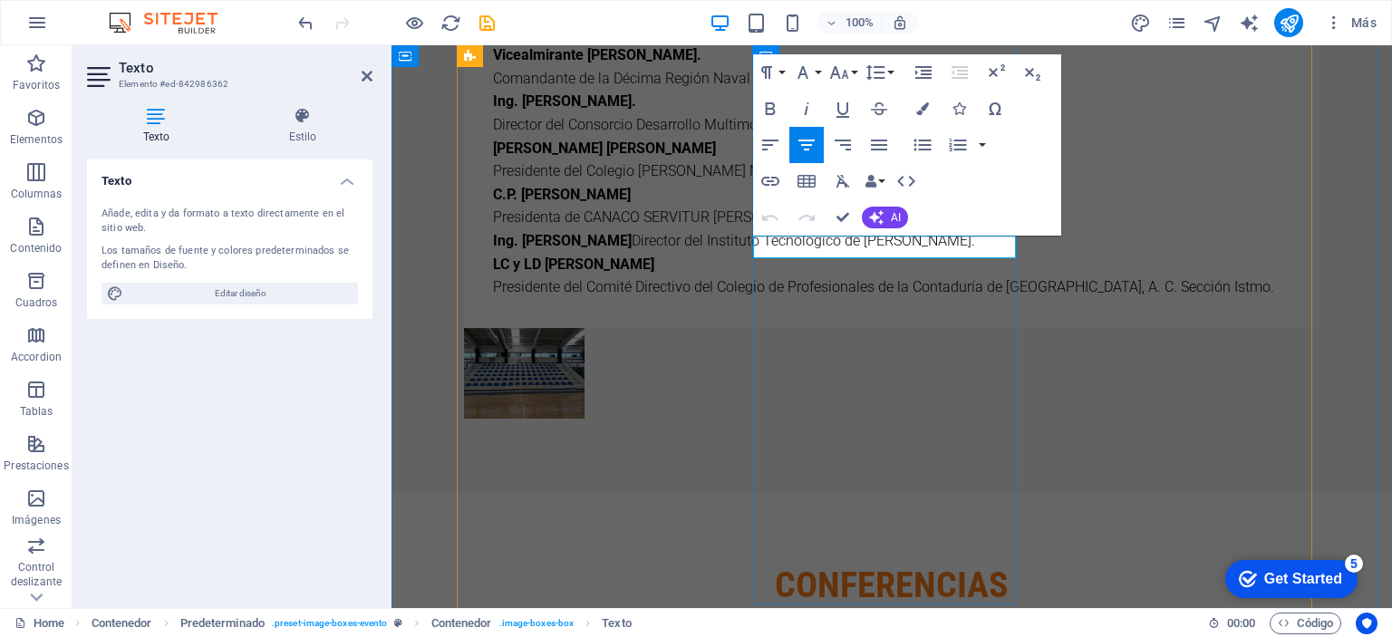
drag, startPoint x: 975, startPoint y: 249, endPoint x: 815, endPoint y: 243, distance: 160.5
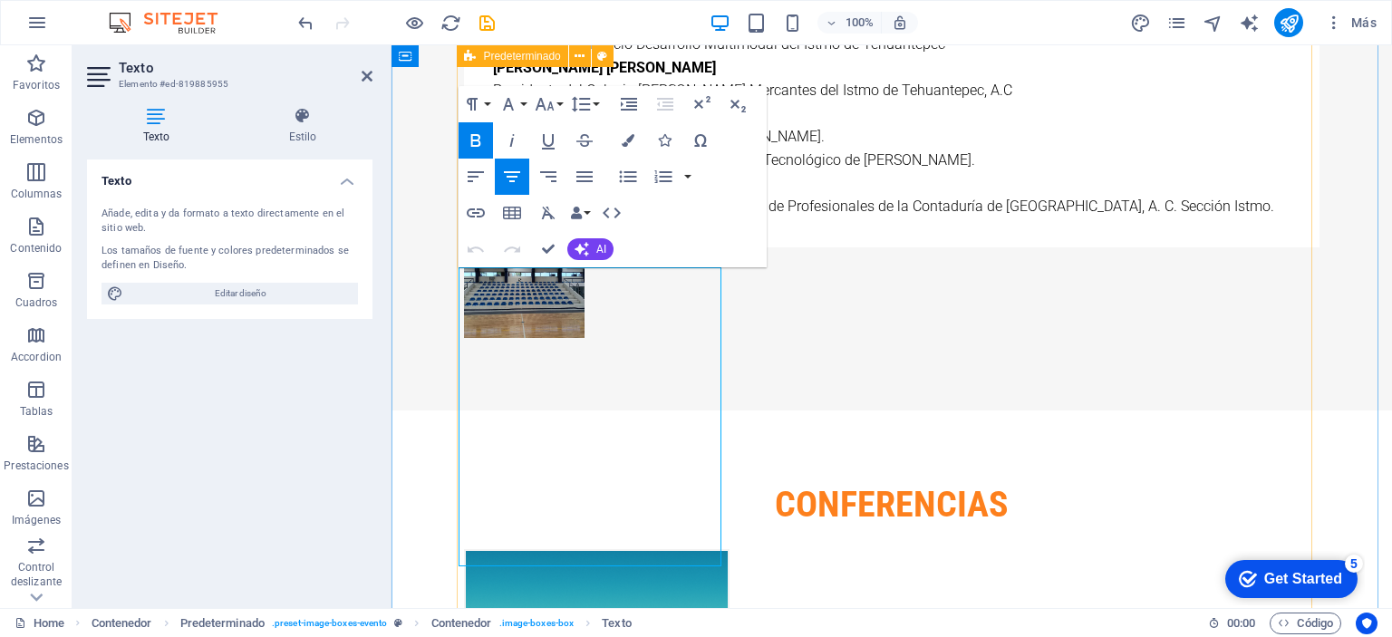
scroll to position [5440, 0]
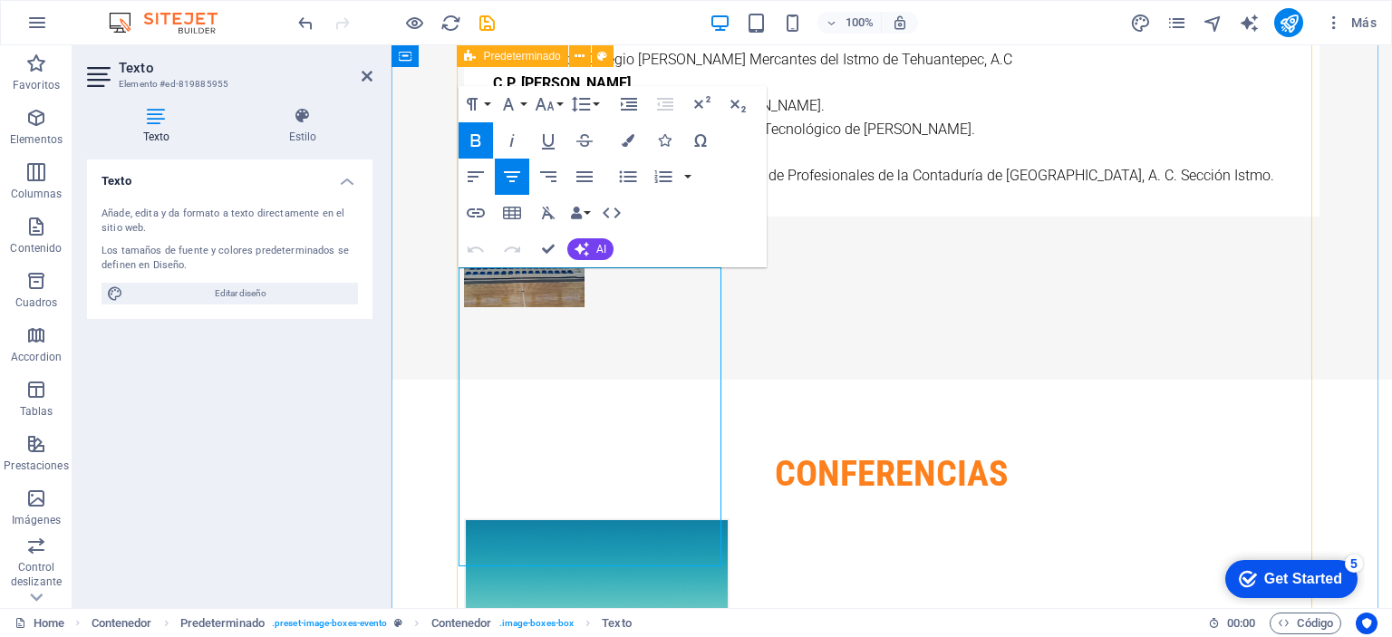
drag, startPoint x: 481, startPoint y: 451, endPoint x: 676, endPoint y: 601, distance: 245.5
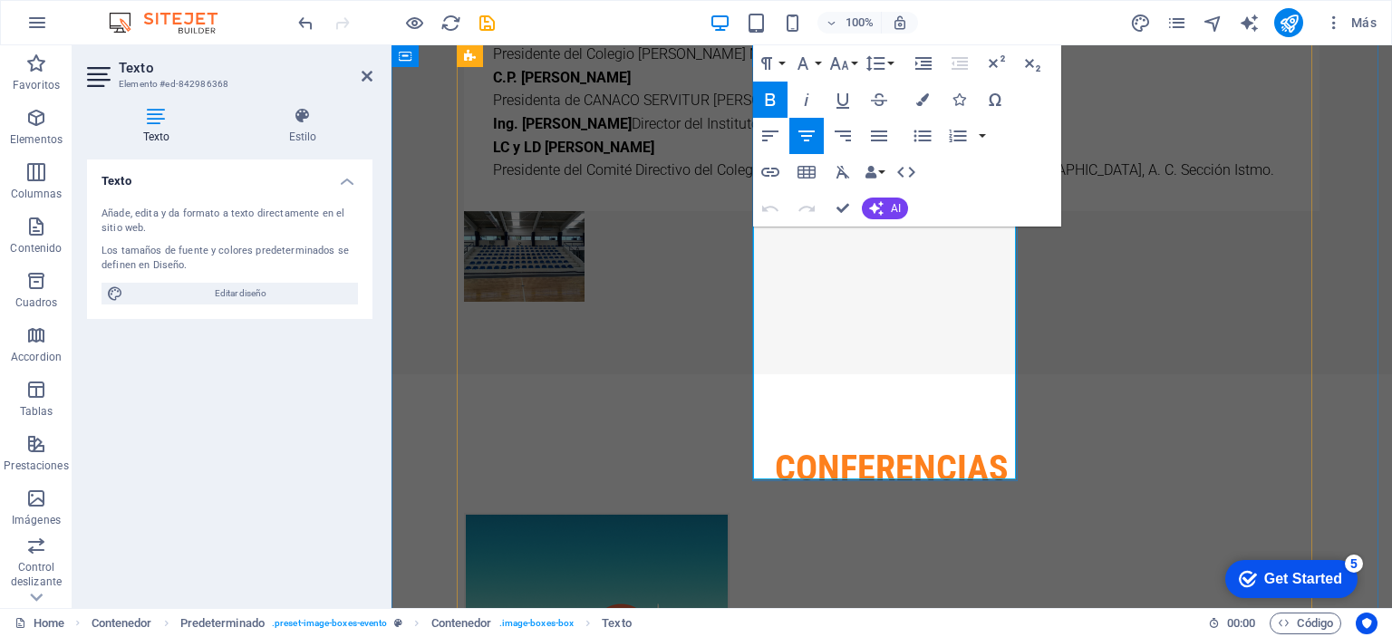
drag, startPoint x: 776, startPoint y: 310, endPoint x: 951, endPoint y: 448, distance: 223.9
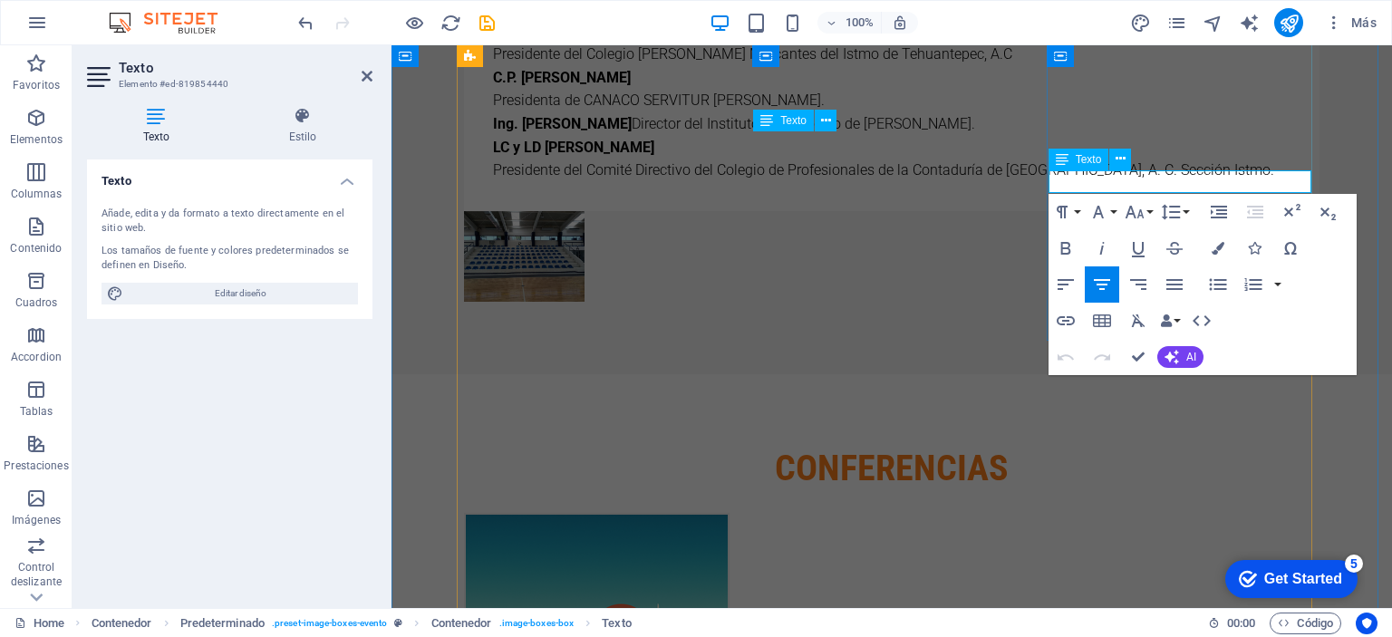
drag, startPoint x: 1253, startPoint y: 181, endPoint x: 1077, endPoint y: 177, distance: 175.8
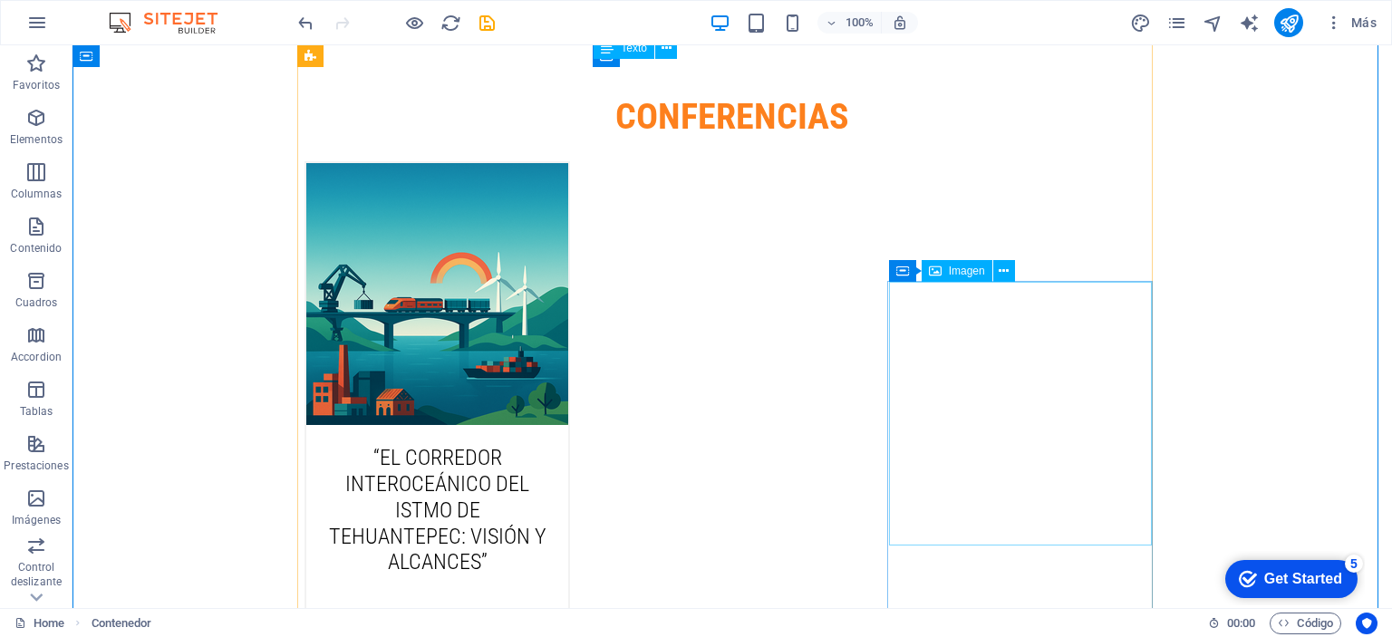
scroll to position [5893, 0]
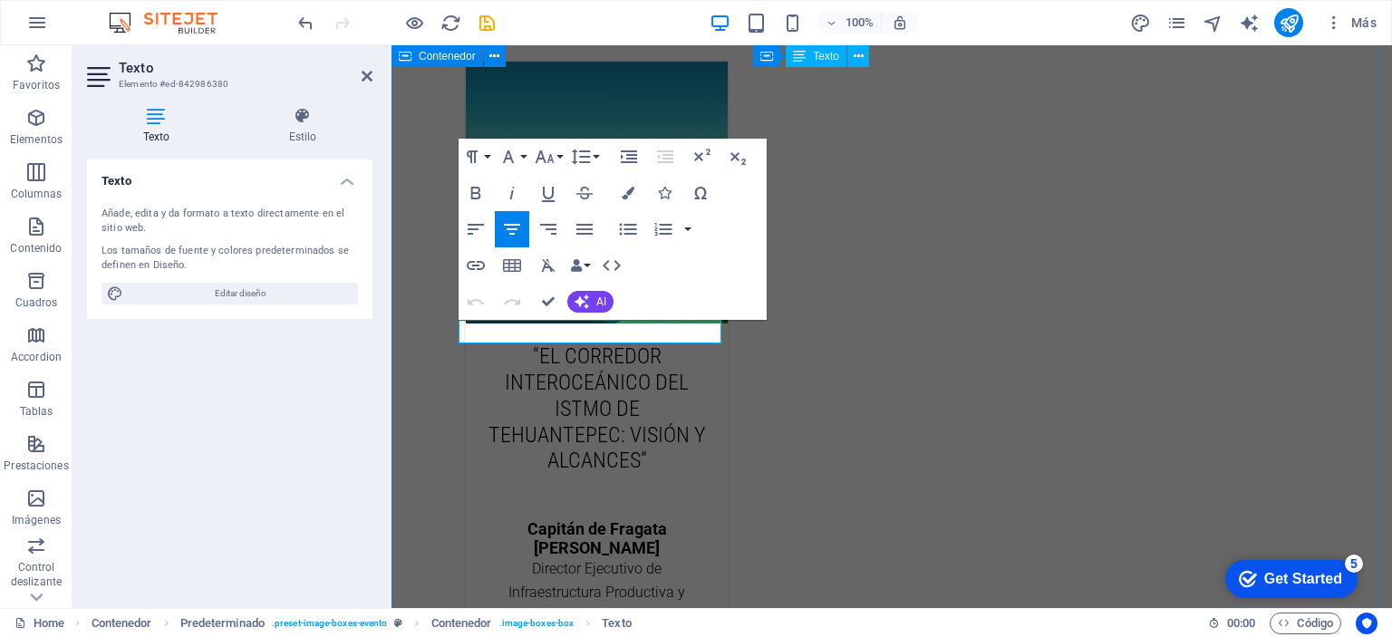
drag, startPoint x: 667, startPoint y: 329, endPoint x: 413, endPoint y: 315, distance: 254.0
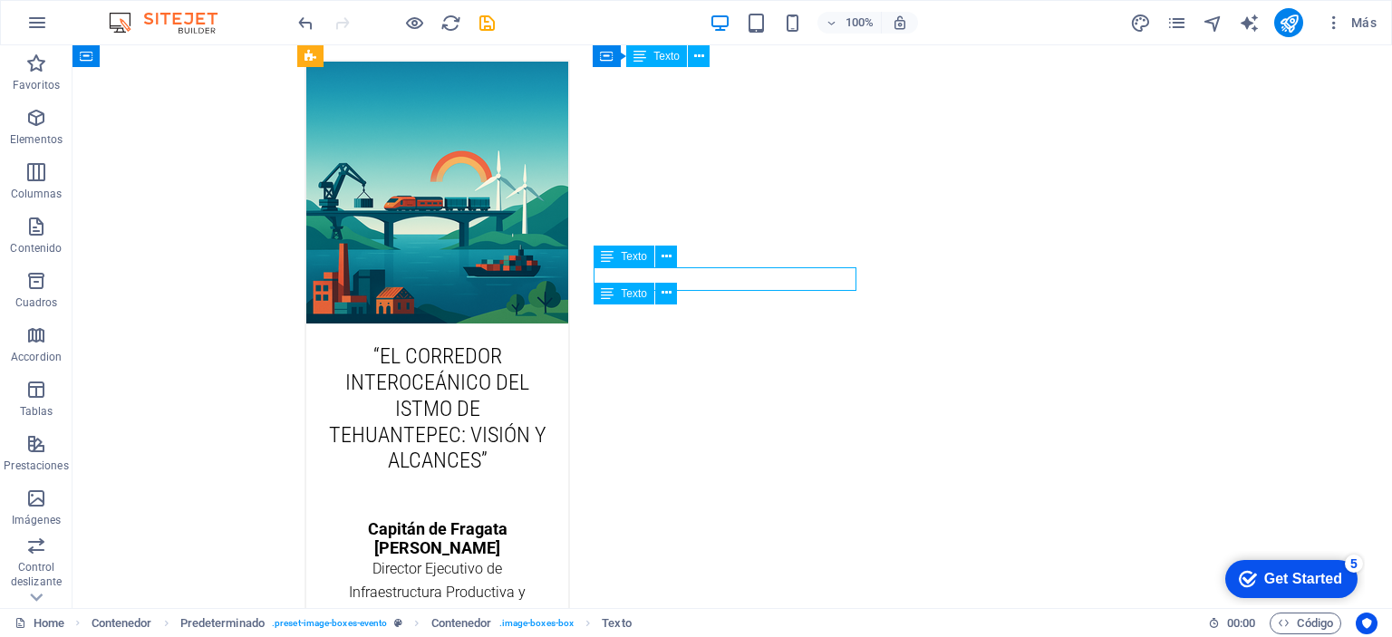
drag, startPoint x: 797, startPoint y: 282, endPoint x: 670, endPoint y: 279, distance: 126.9
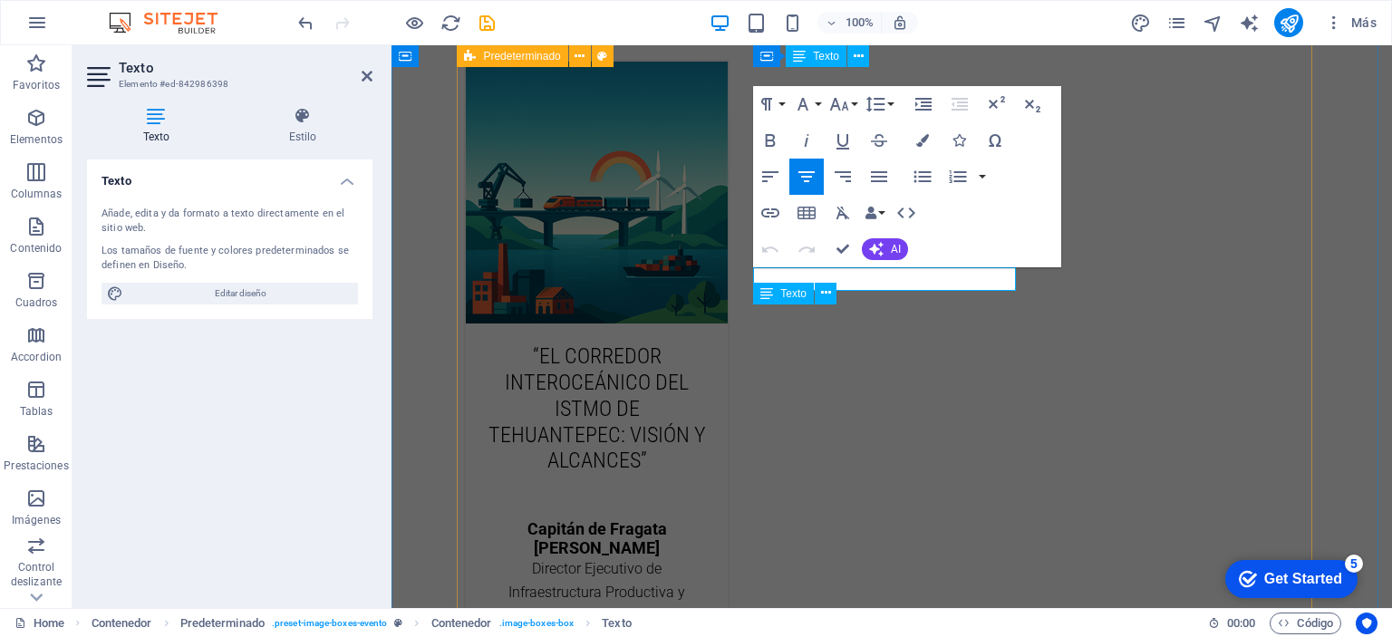
drag, startPoint x: 953, startPoint y: 278, endPoint x: 746, endPoint y: 268, distance: 207.7
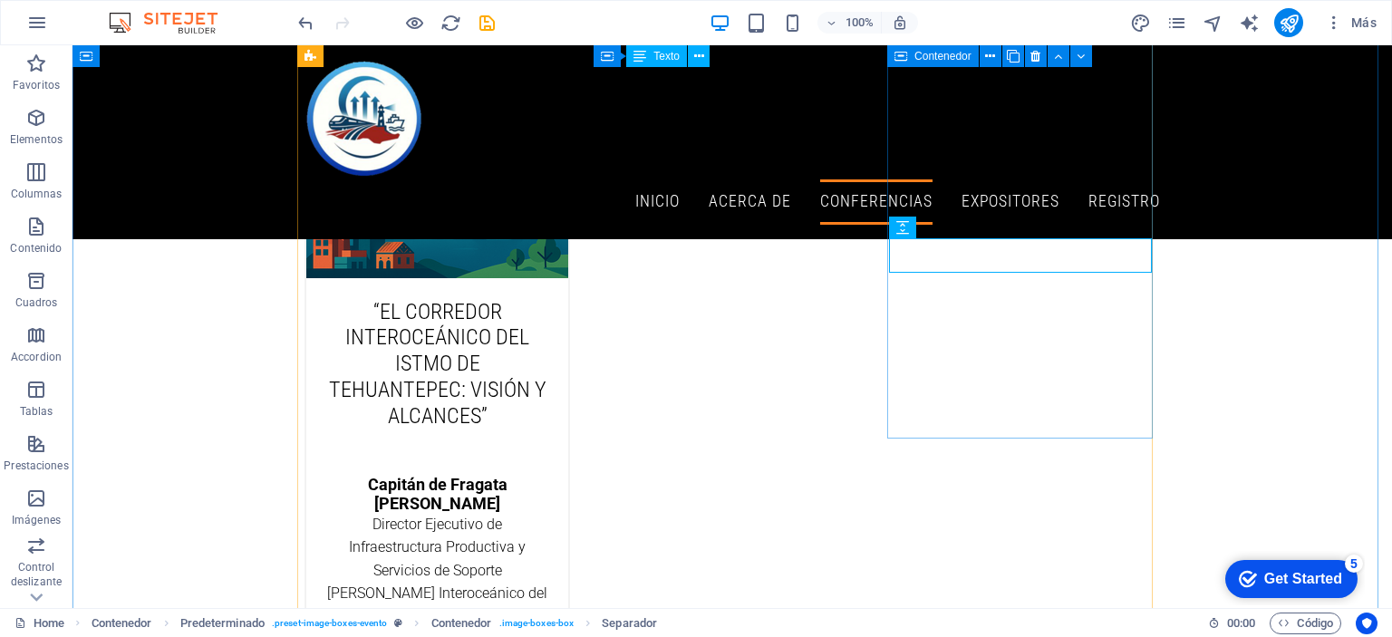
scroll to position [5530, 0]
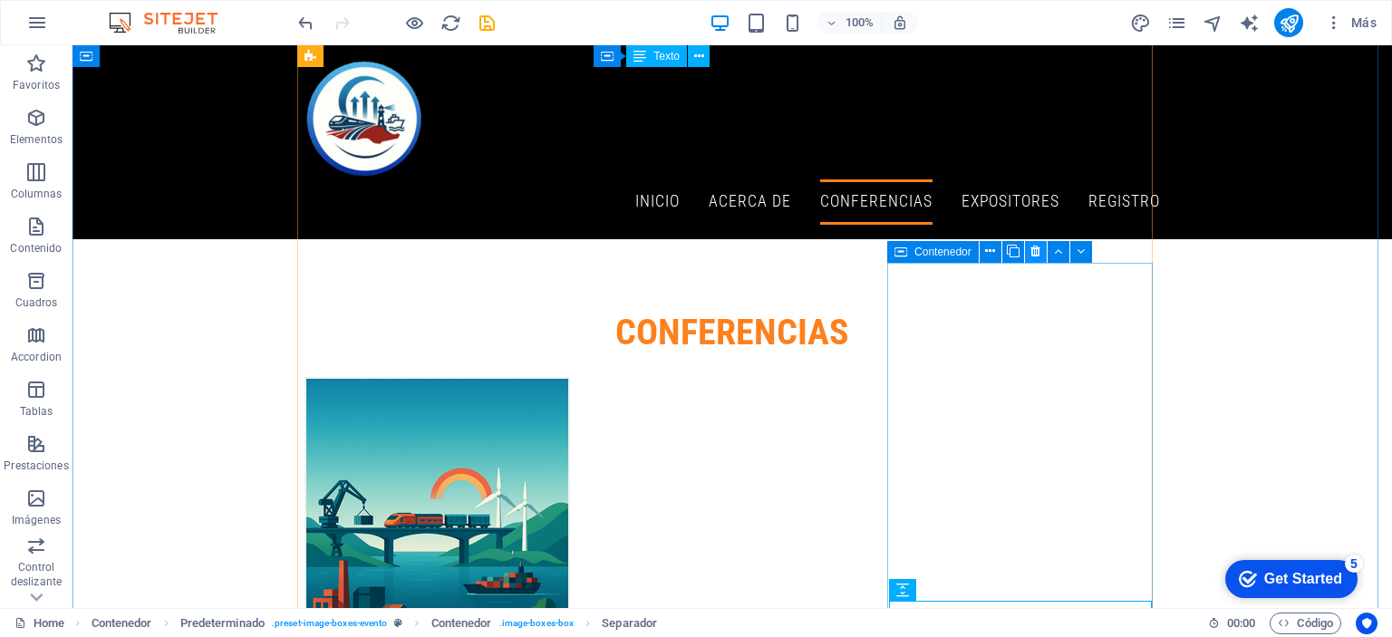
click at [1033, 249] on icon at bounding box center [1035, 251] width 10 height 19
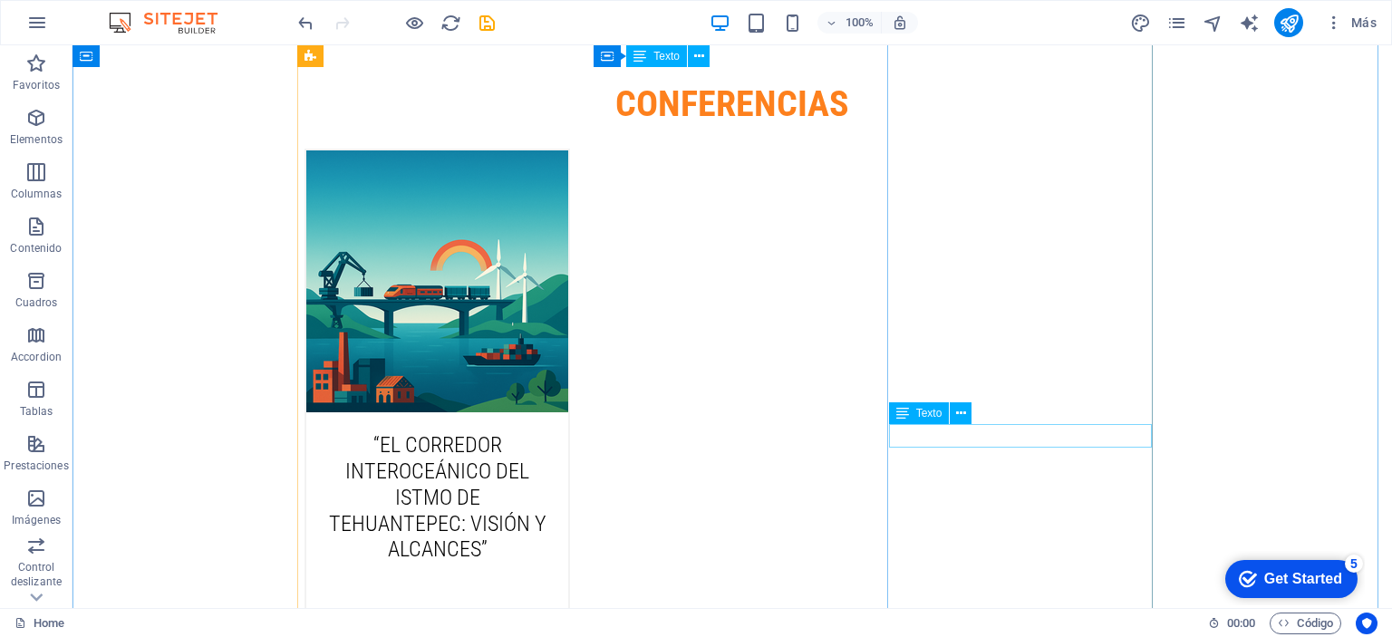
scroll to position [6074, 0]
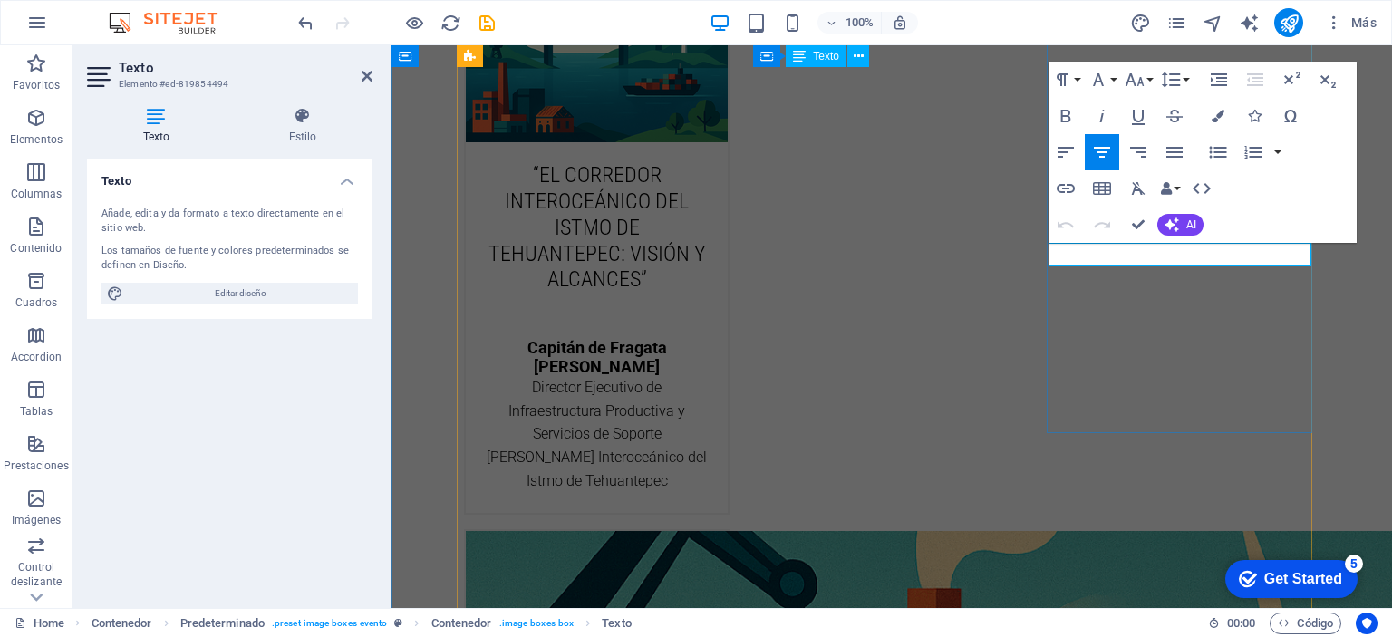
drag, startPoint x: 1261, startPoint y: 253, endPoint x: 1139, endPoint y: 255, distance: 122.3
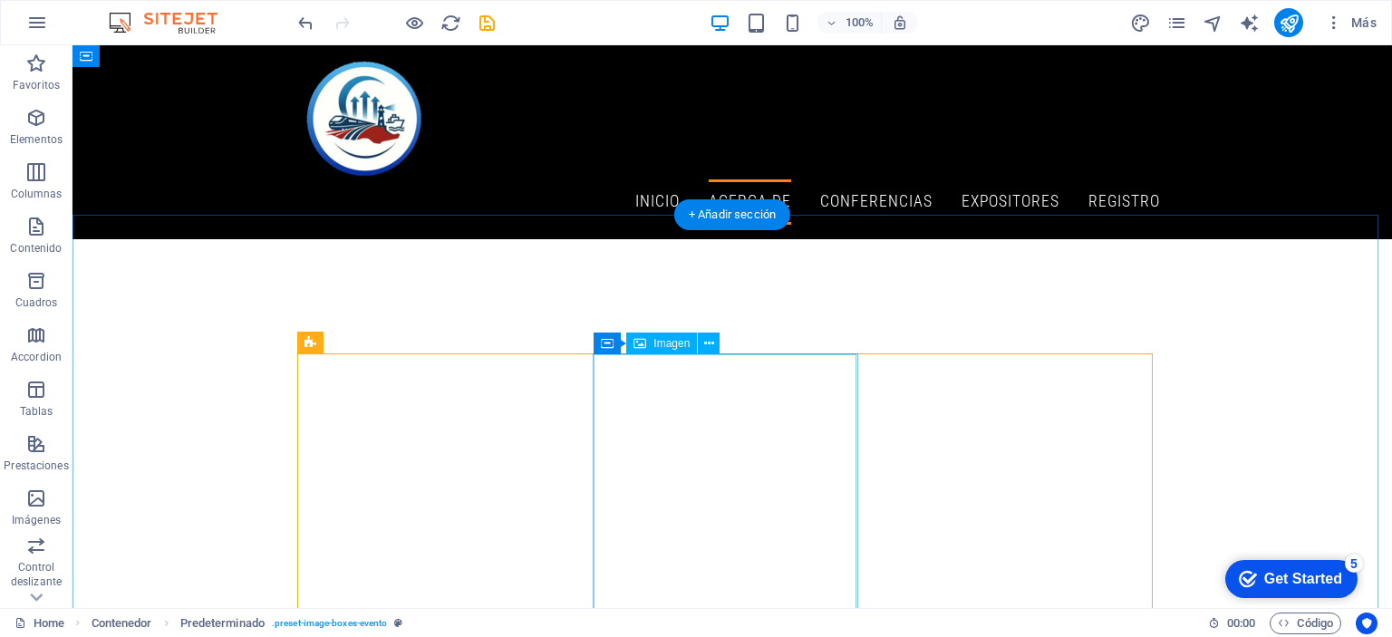
scroll to position [3446, 0]
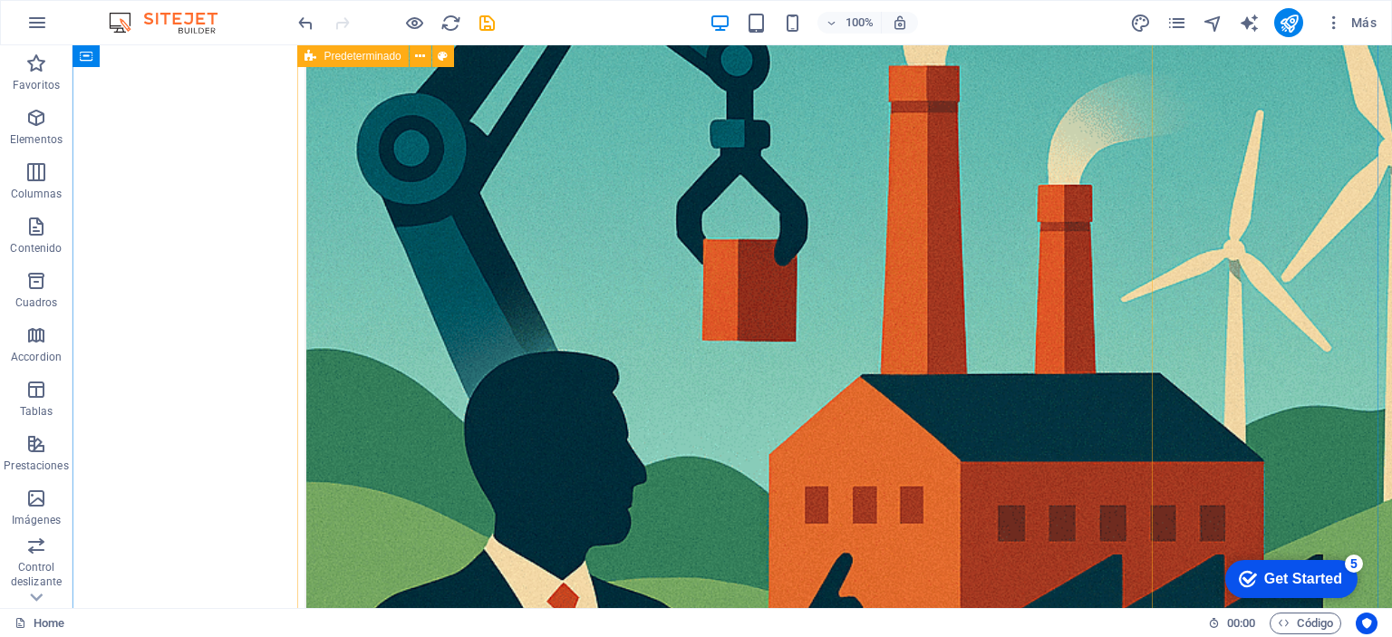
scroll to position [6708, 0]
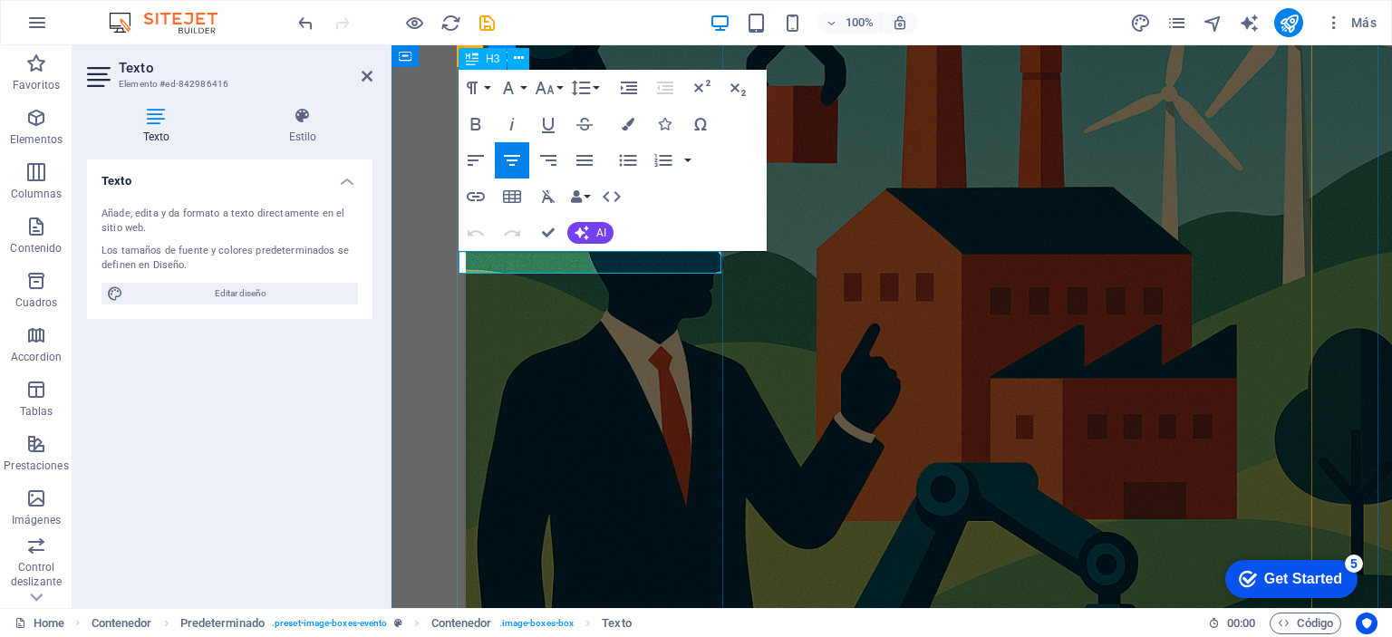
drag, startPoint x: 674, startPoint y: 262, endPoint x: 515, endPoint y: 249, distance: 160.0
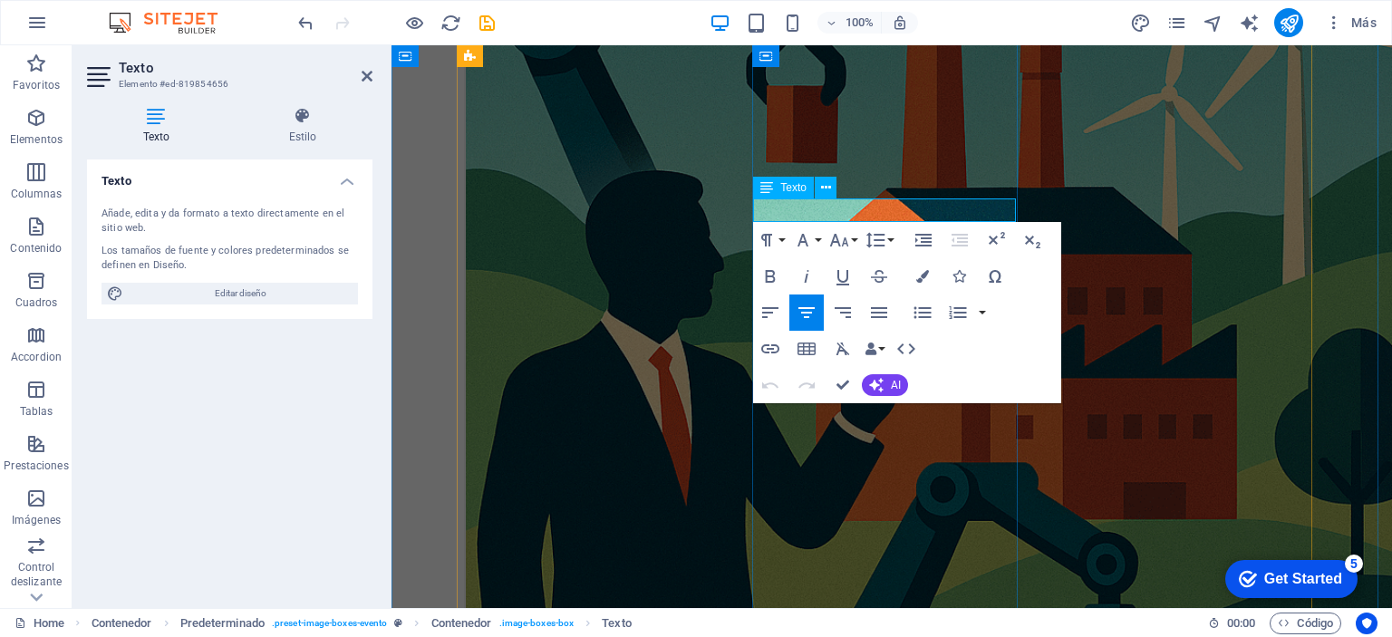
drag, startPoint x: 970, startPoint y: 211, endPoint x: 754, endPoint y: 205, distance: 216.6
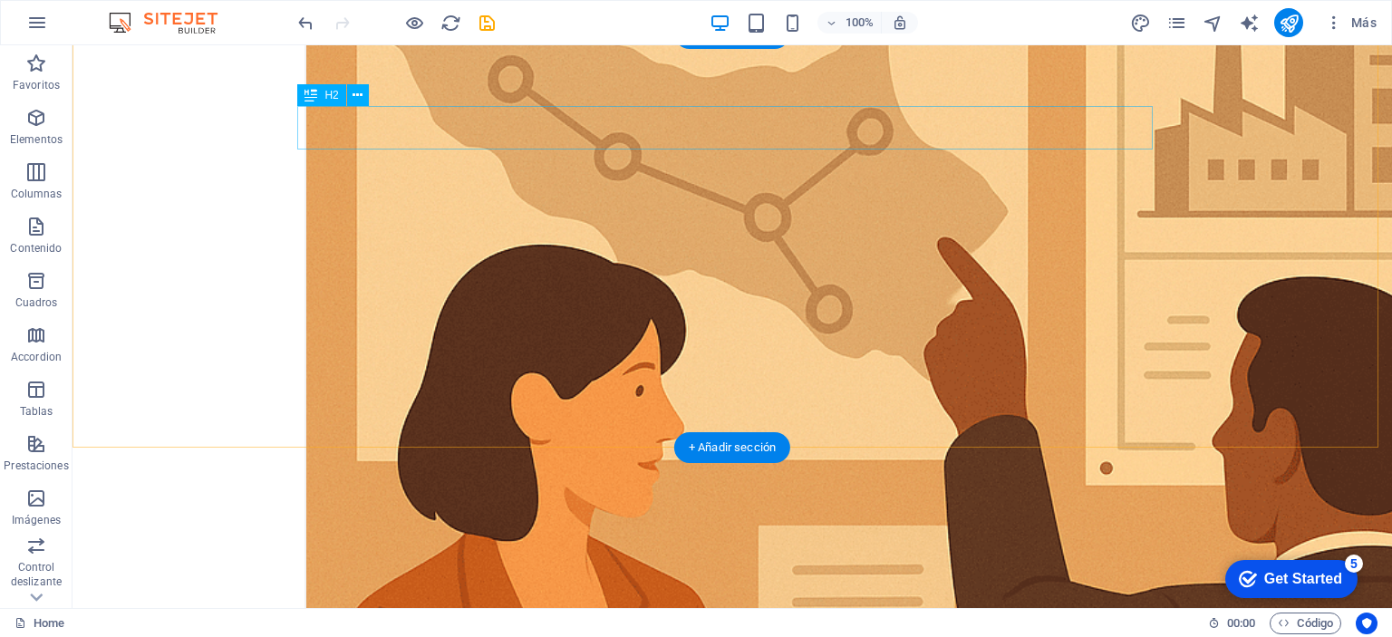
scroll to position [9970, 0]
click at [360, 93] on icon at bounding box center [357, 94] width 10 height 19
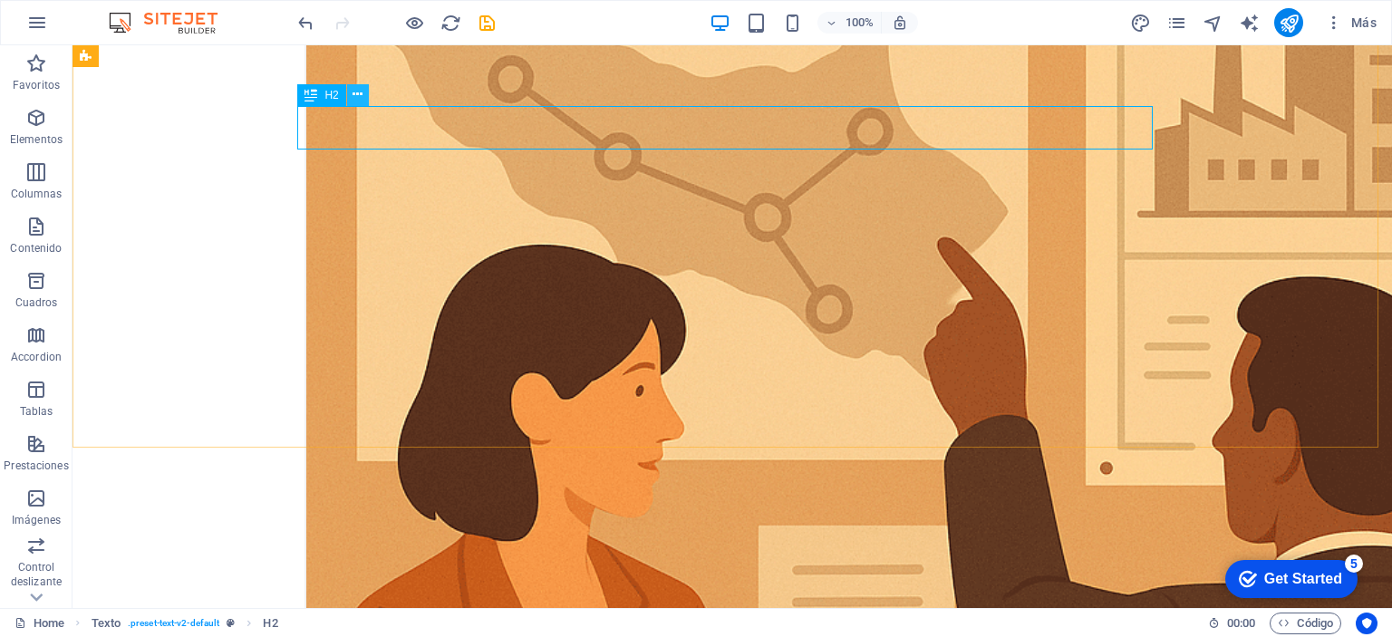
click at [355, 96] on icon at bounding box center [357, 94] width 10 height 19
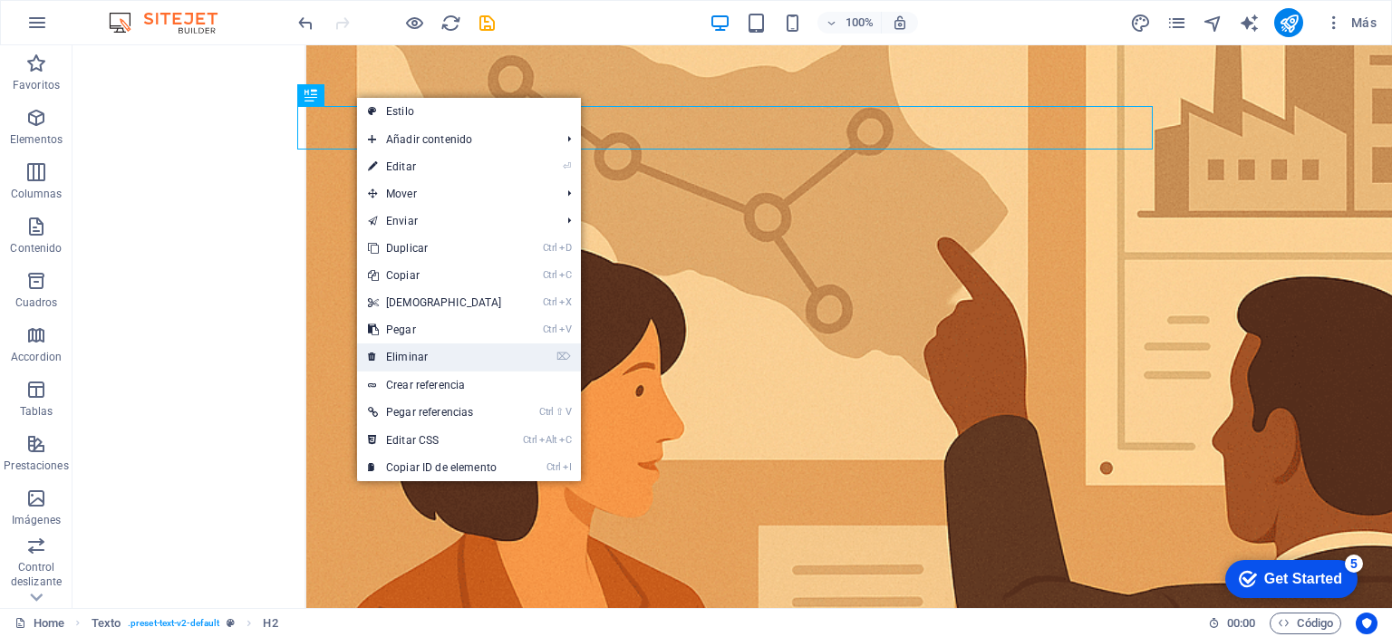
click at [406, 354] on link "⌦ Eliminar" at bounding box center [435, 356] width 156 height 27
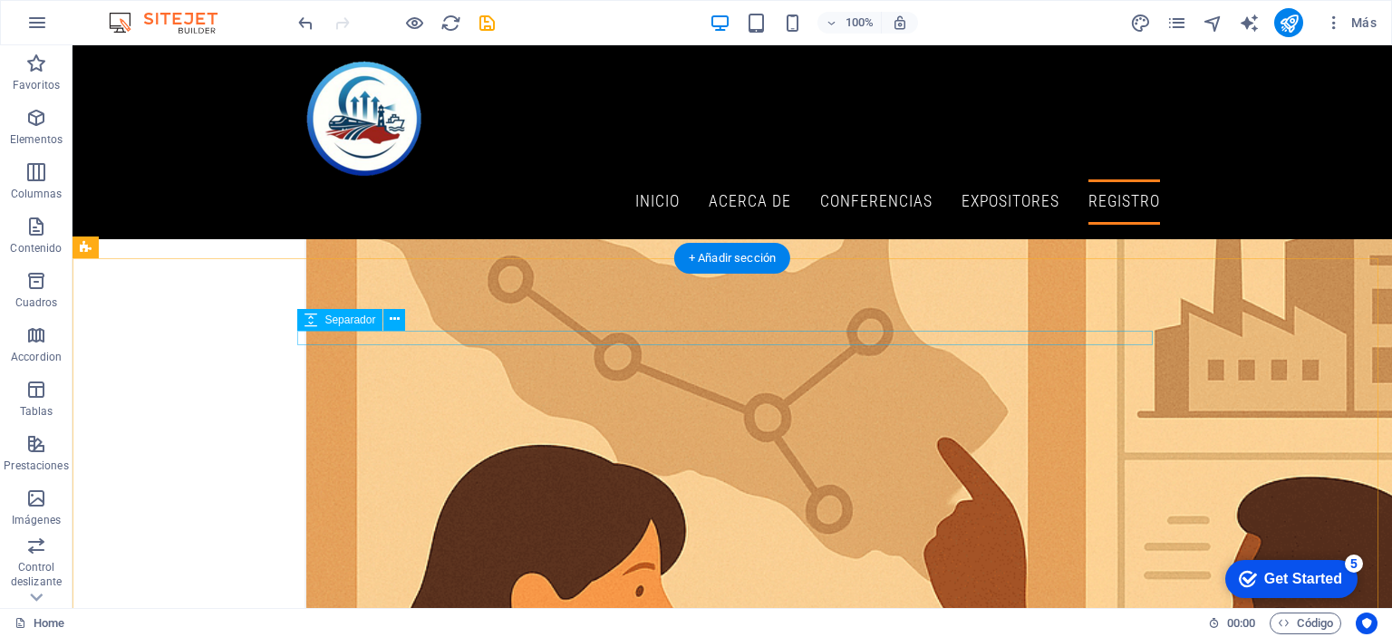
scroll to position [9745, 0]
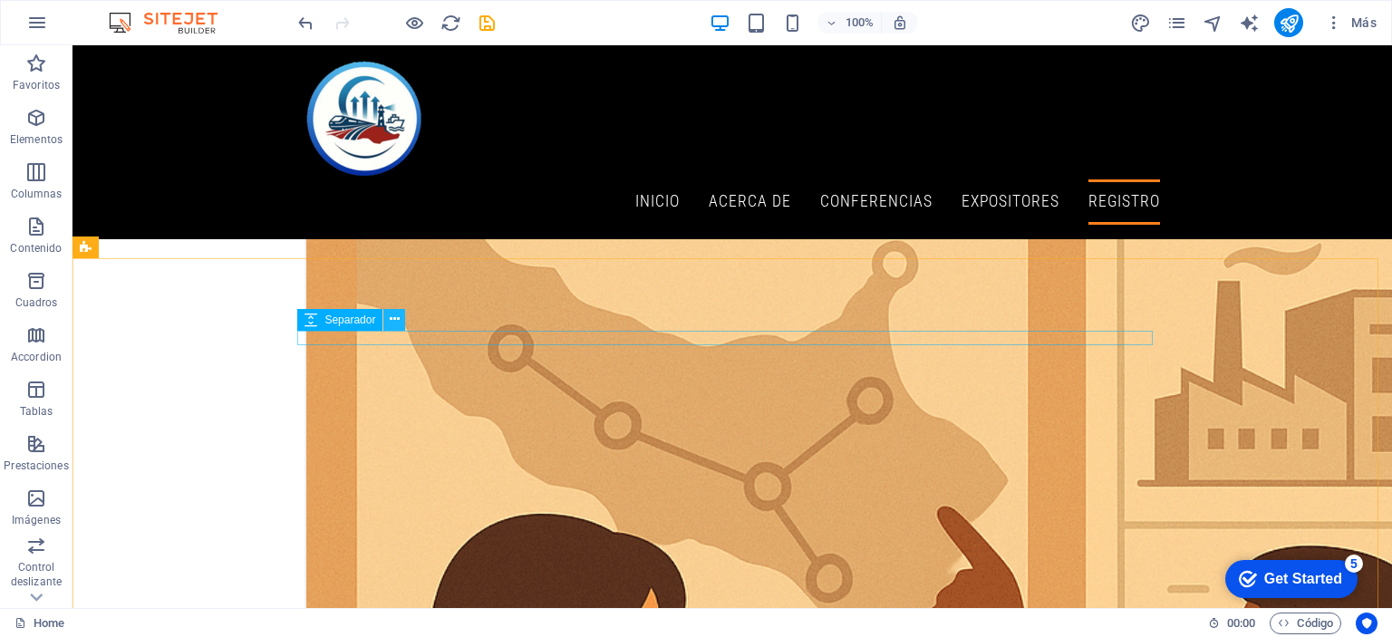
click at [391, 318] on icon at bounding box center [395, 319] width 10 height 19
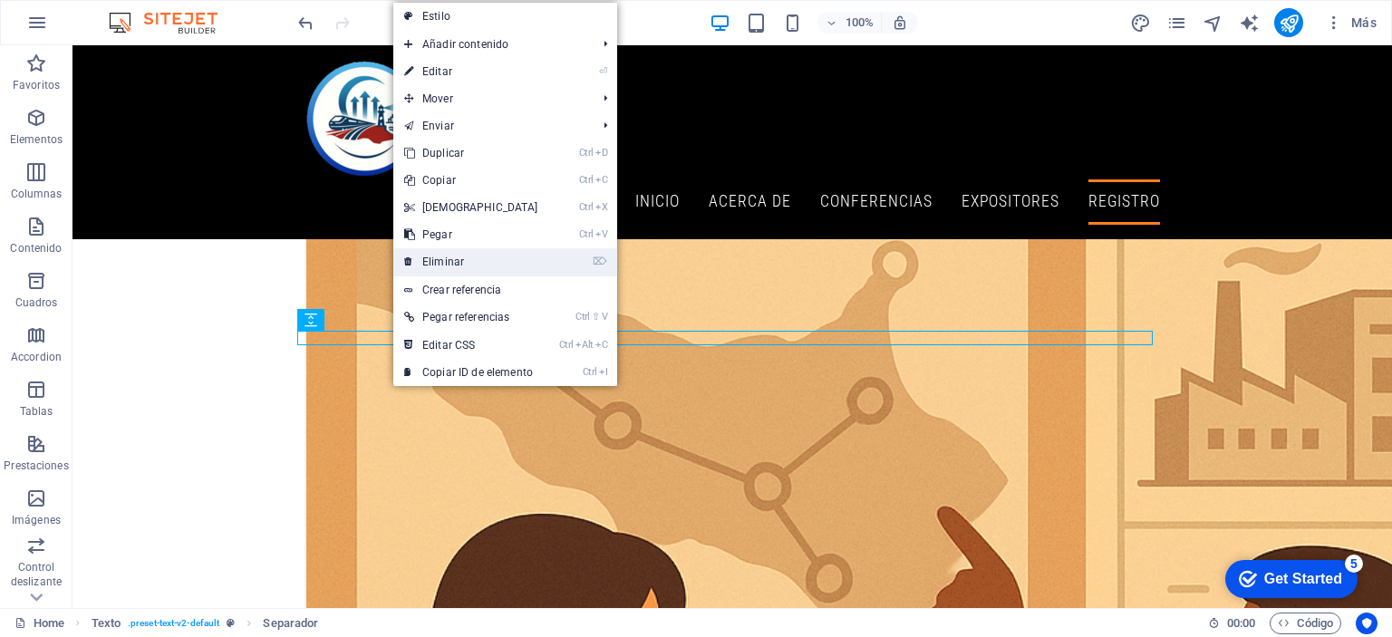
click at [471, 257] on link "⌦ Eliminar" at bounding box center [471, 261] width 156 height 27
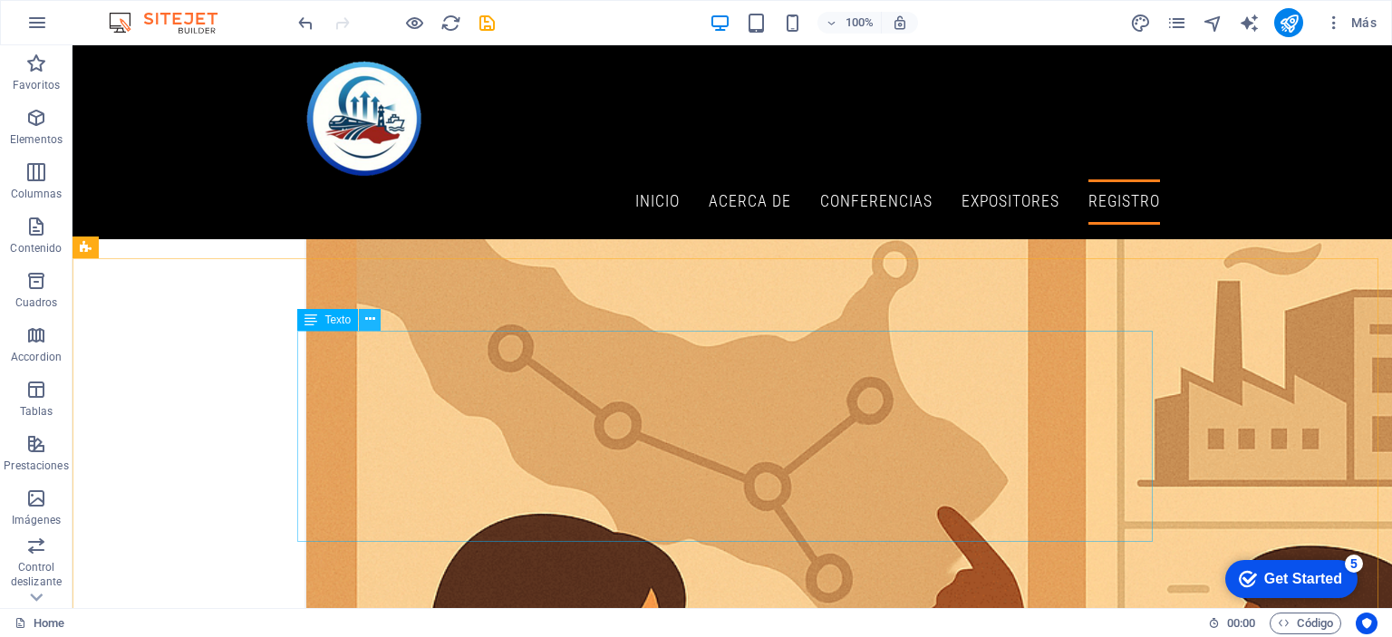
click at [366, 322] on icon at bounding box center [370, 319] width 10 height 19
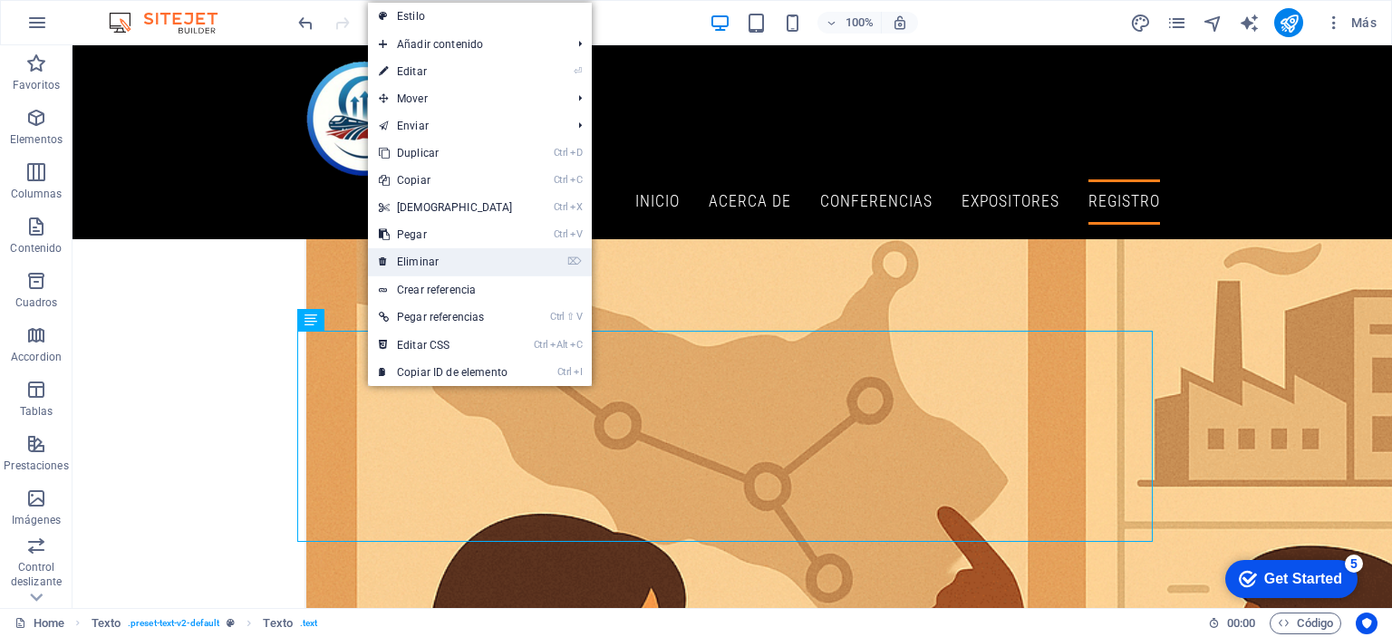
click at [431, 265] on link "⌦ Eliminar" at bounding box center [446, 261] width 156 height 27
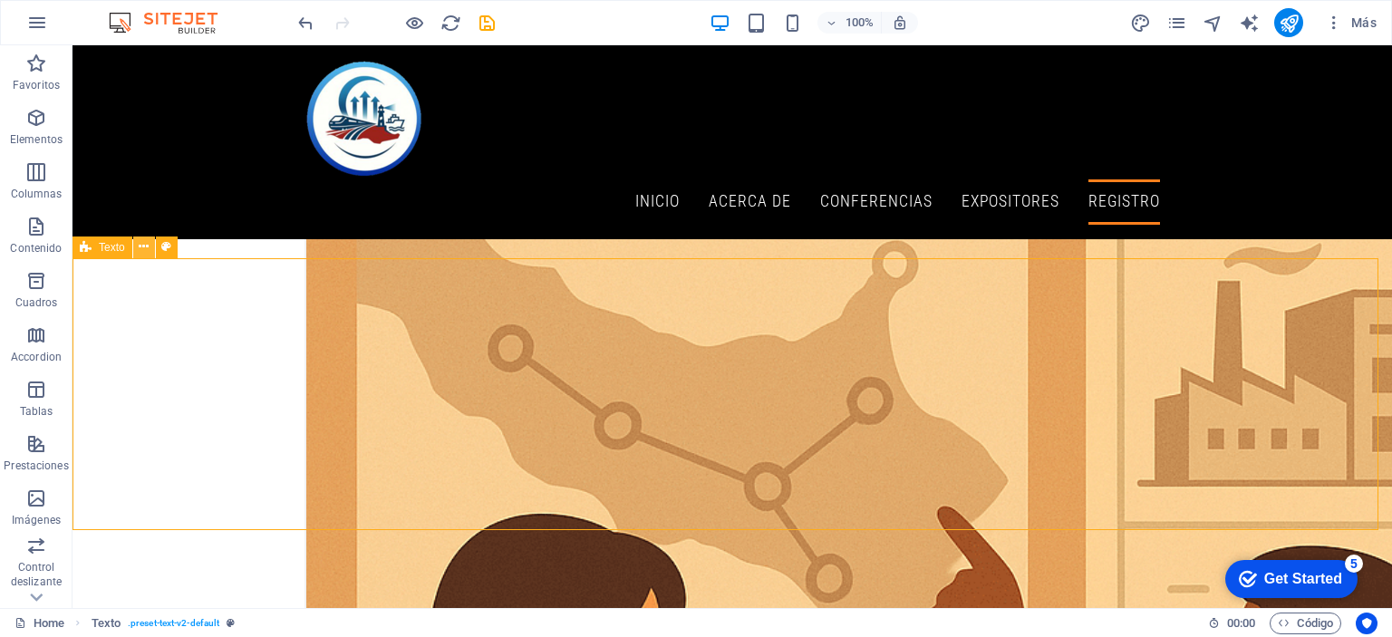
click at [145, 249] on icon at bounding box center [144, 246] width 10 height 19
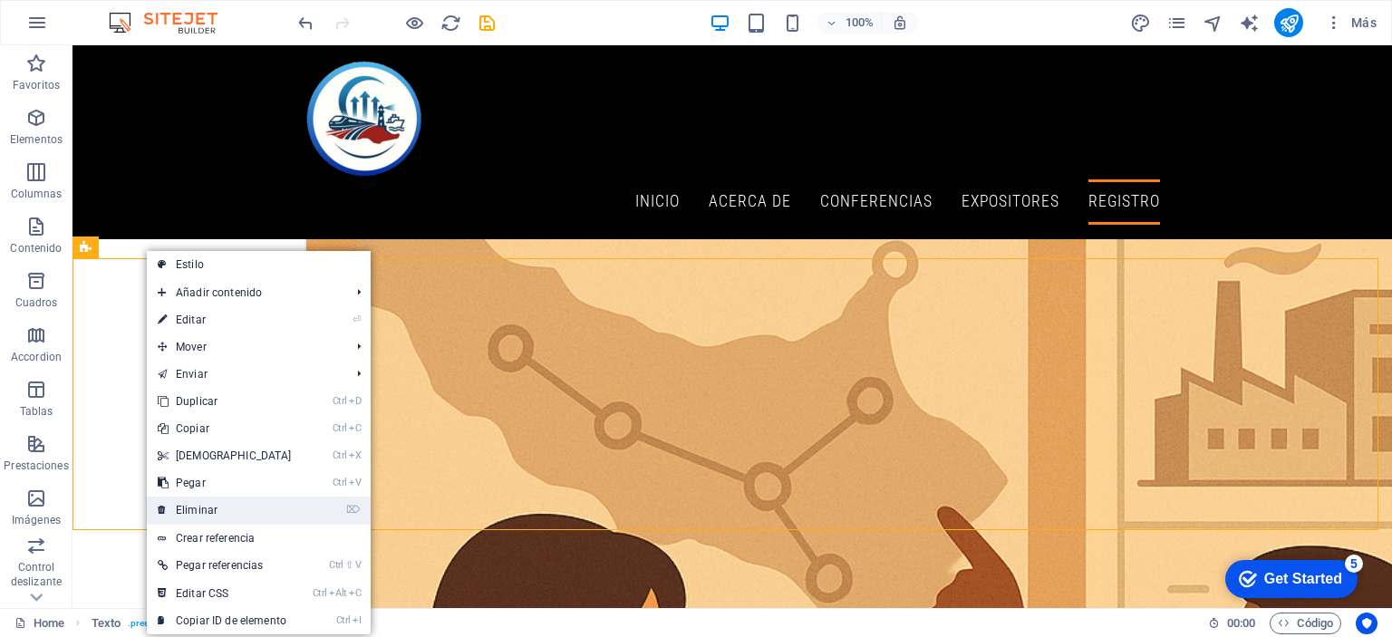
click at [228, 506] on link "⌦ Eliminar" at bounding box center [225, 509] width 156 height 27
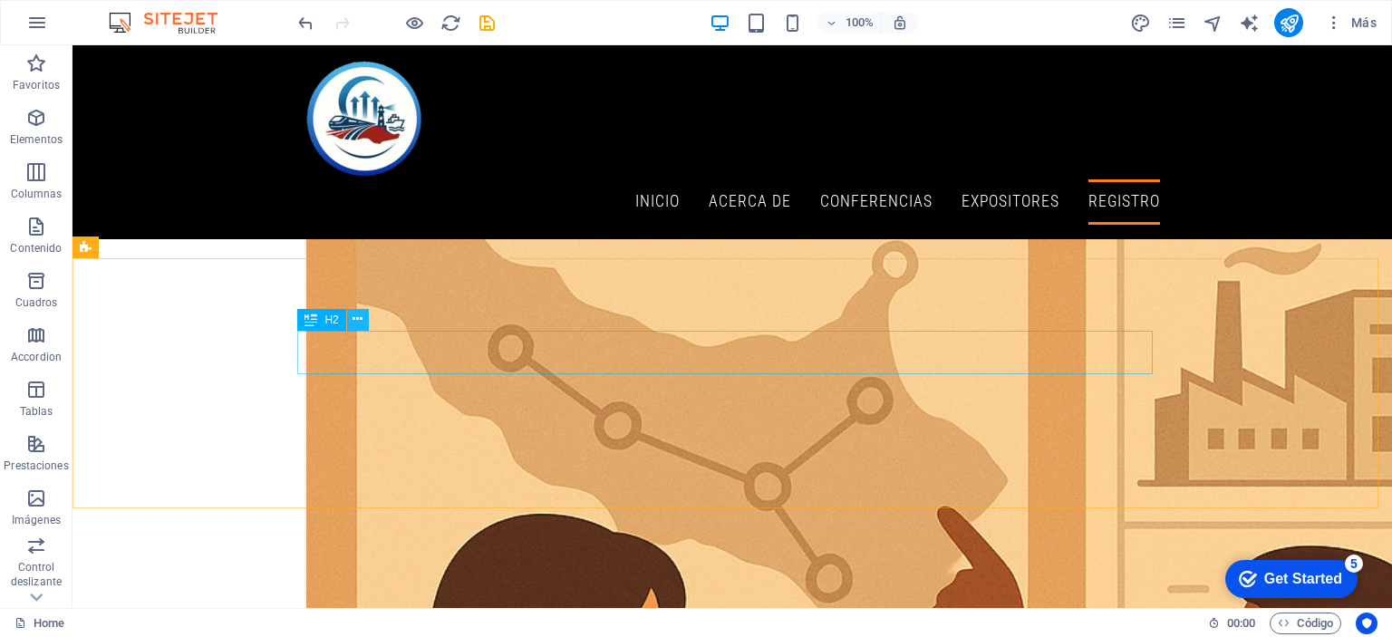
click at [361, 322] on icon at bounding box center [357, 319] width 10 height 19
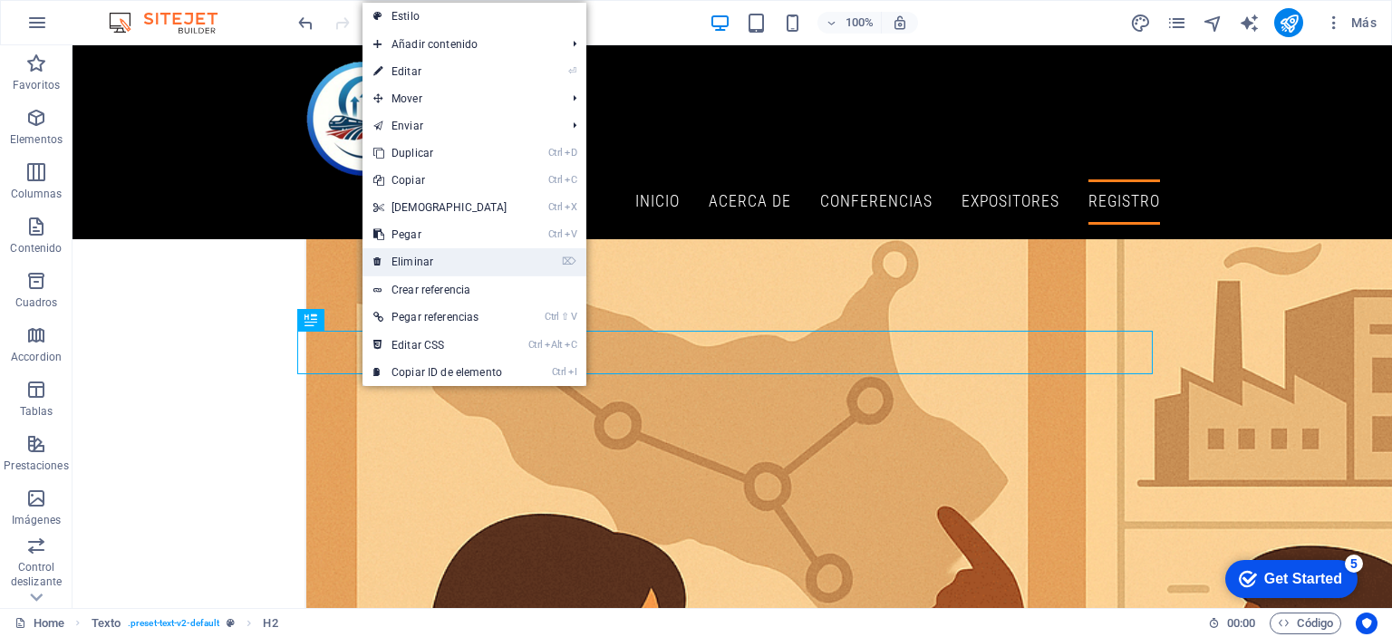
click at [430, 260] on link "⌦ Eliminar" at bounding box center [440, 261] width 156 height 27
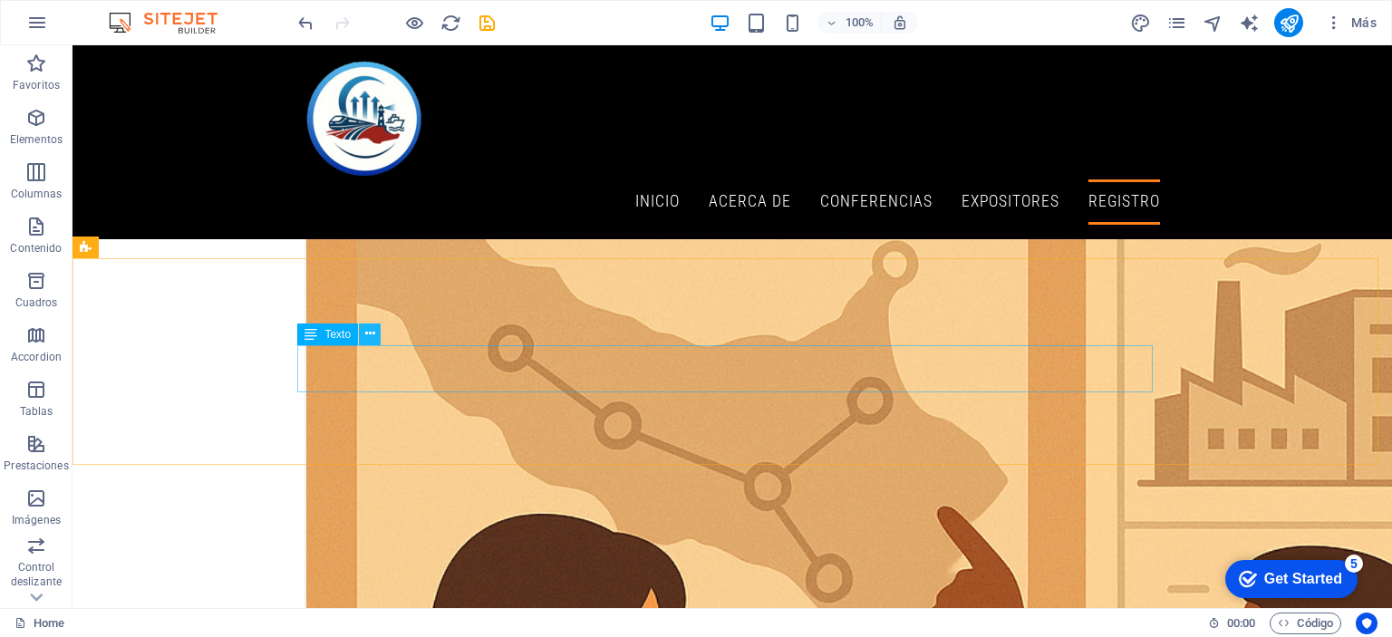
click at [371, 335] on icon at bounding box center [370, 333] width 10 height 19
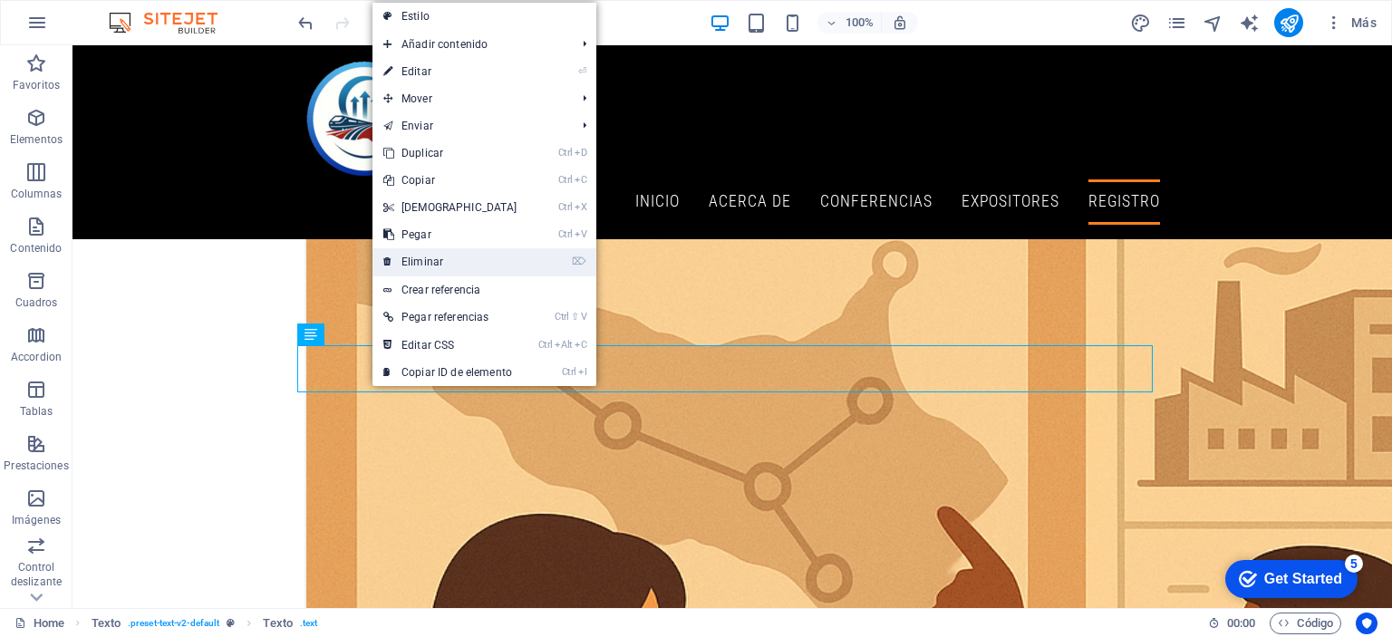
click at [421, 257] on link "⌦ Eliminar" at bounding box center [450, 261] width 156 height 27
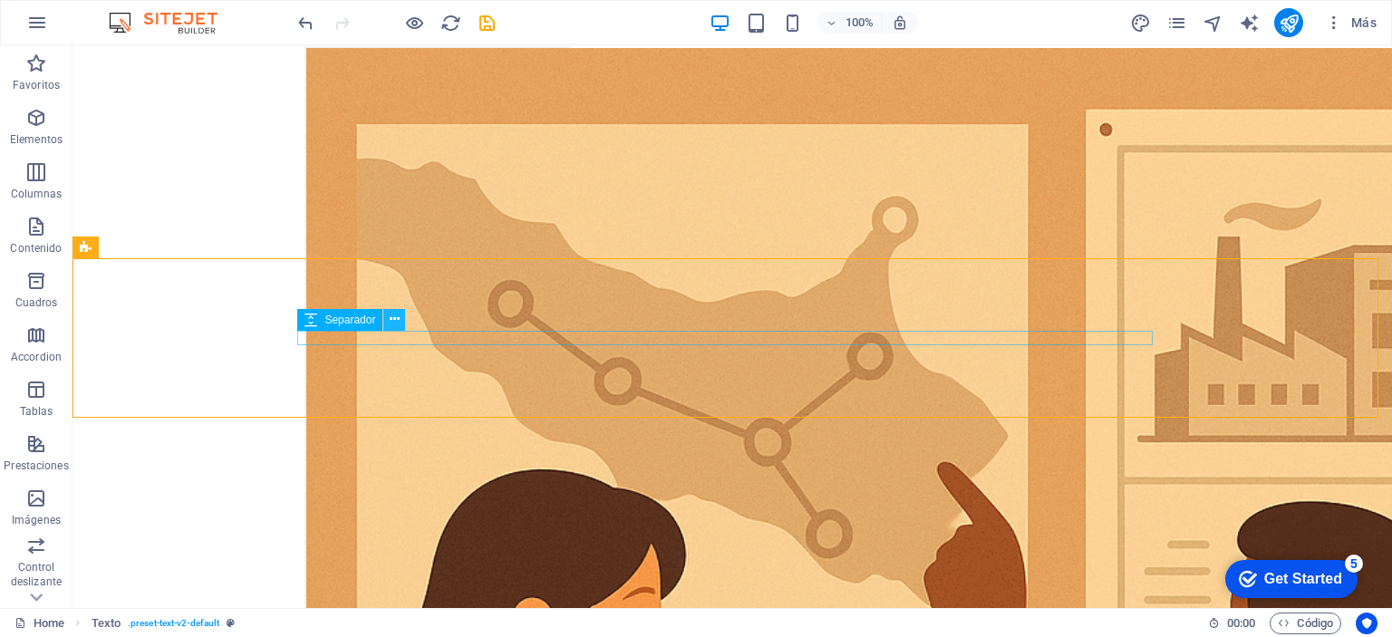
click at [392, 321] on icon at bounding box center [395, 319] width 10 height 19
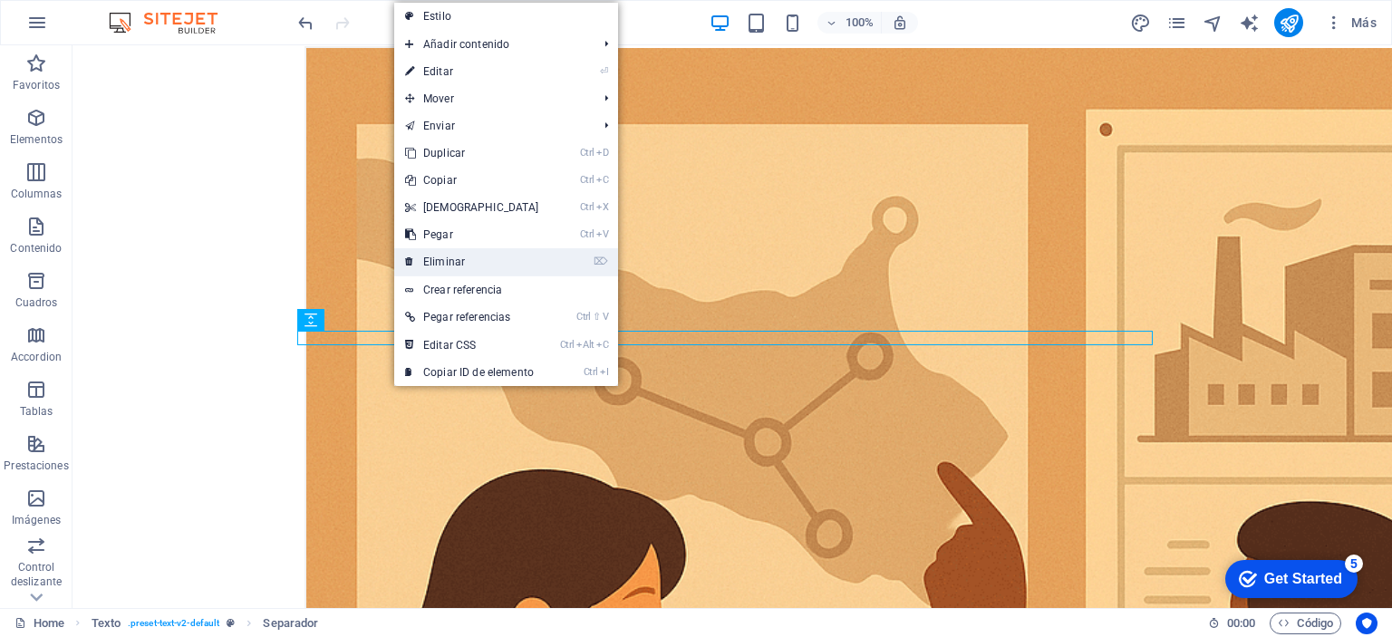
click at [446, 255] on link "⌦ Eliminar" at bounding box center [472, 261] width 156 height 27
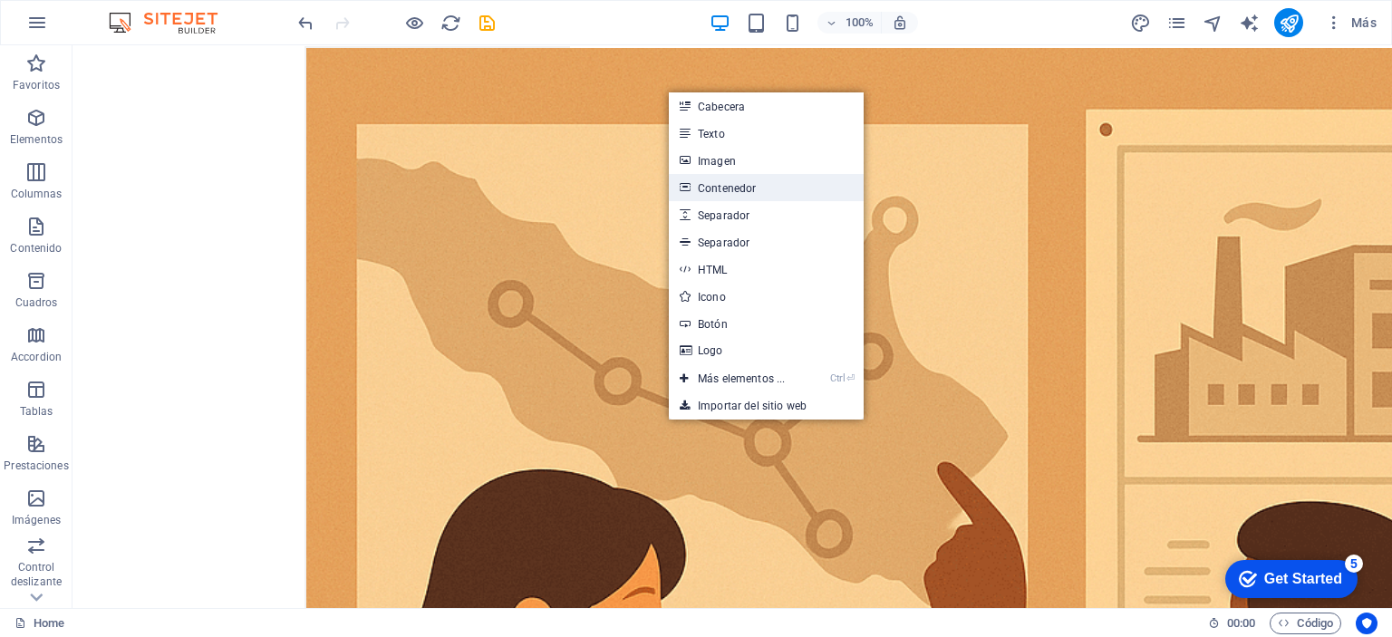
click at [722, 186] on link "Contenedor" at bounding box center [766, 187] width 195 height 27
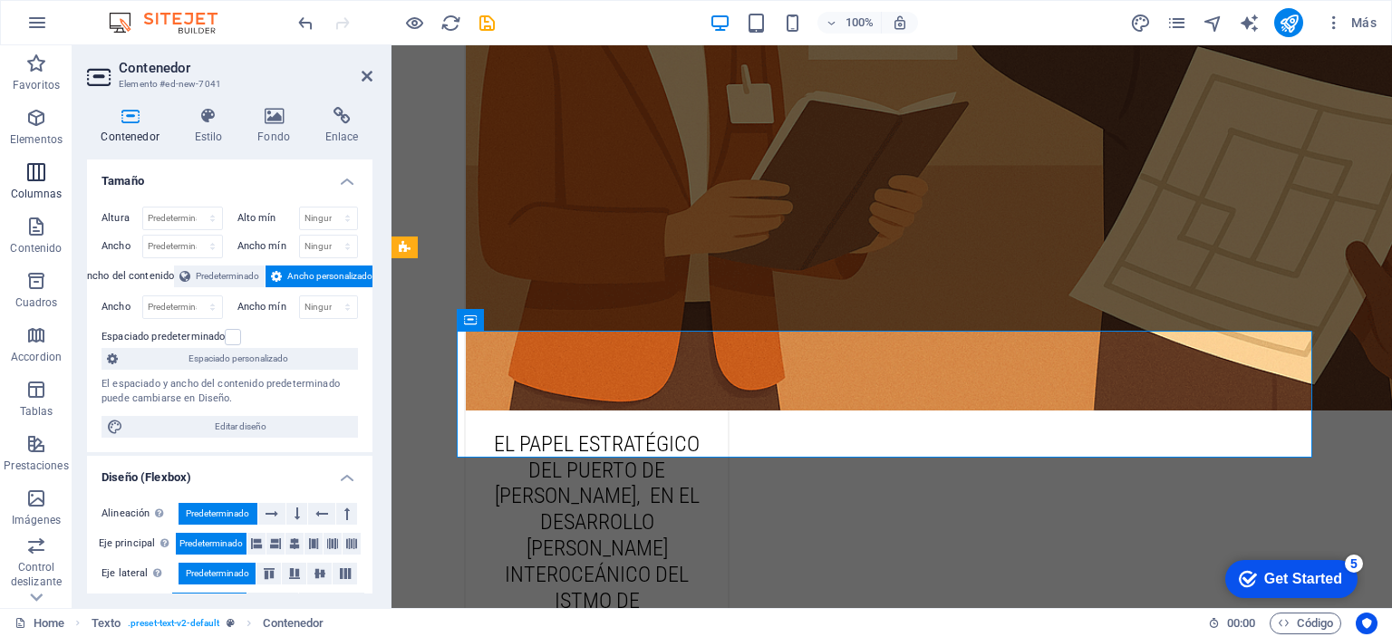
click at [39, 176] on icon "button" at bounding box center [36, 172] width 22 height 22
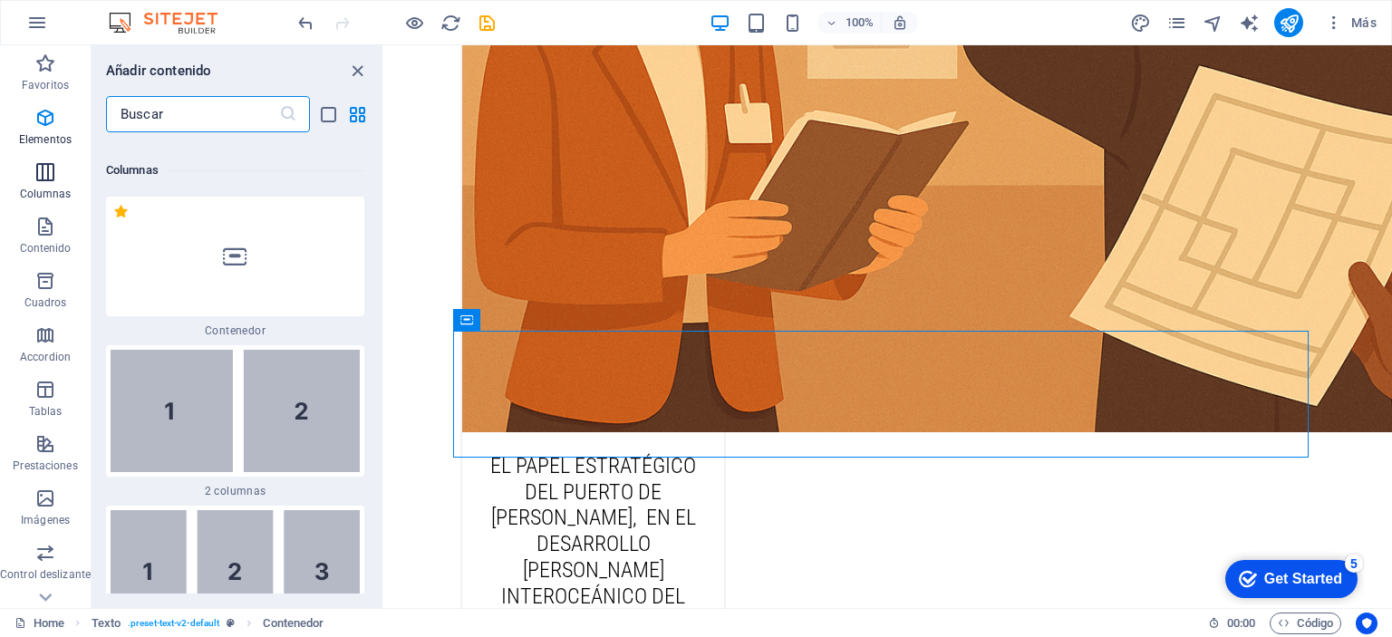
scroll to position [1046, 0]
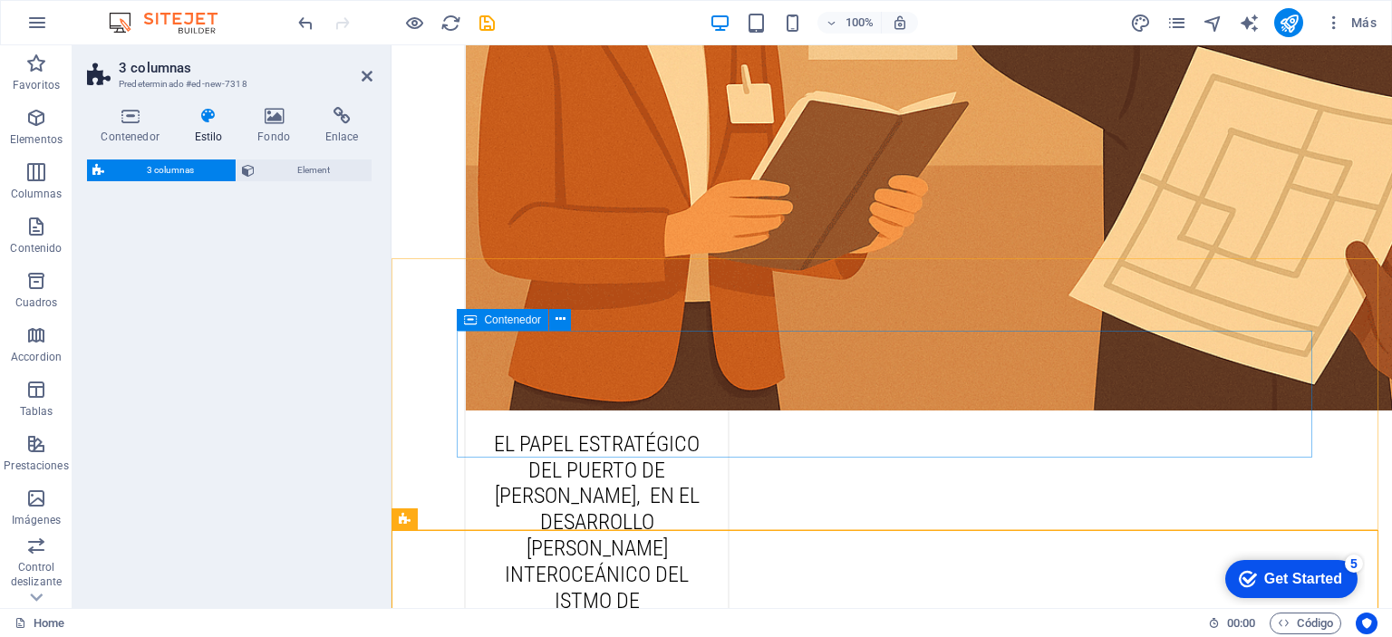
select select "rem"
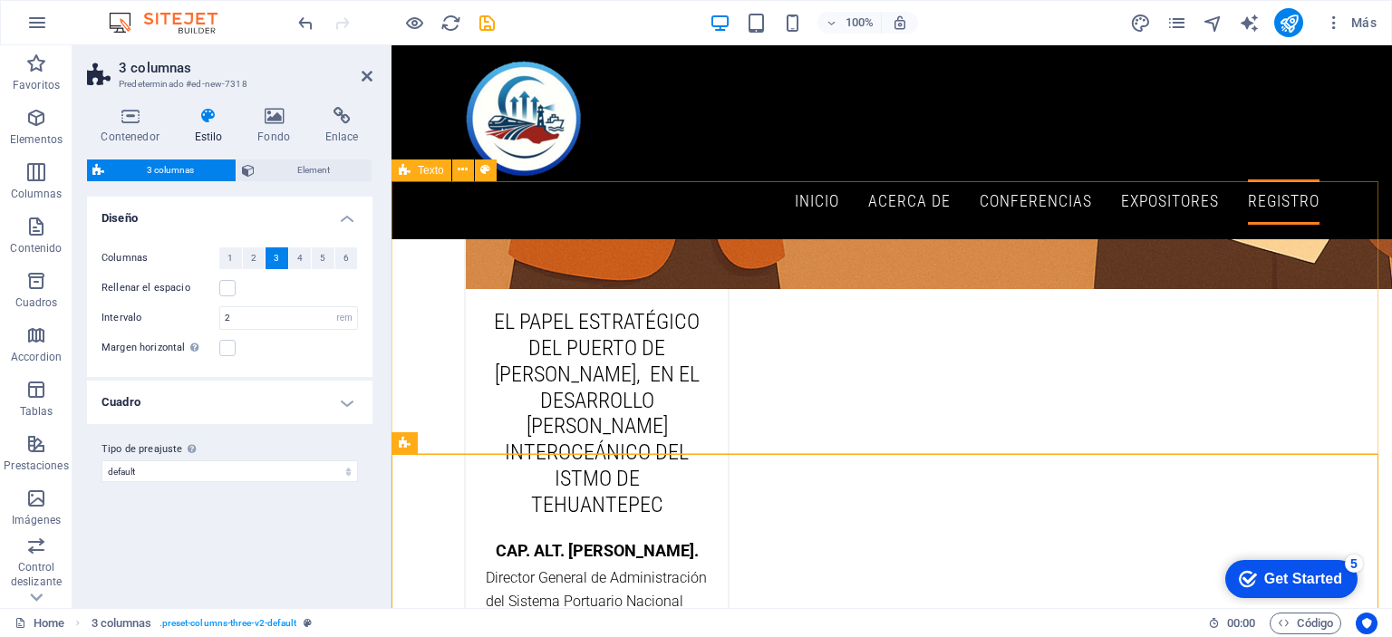
scroll to position [9745, 0]
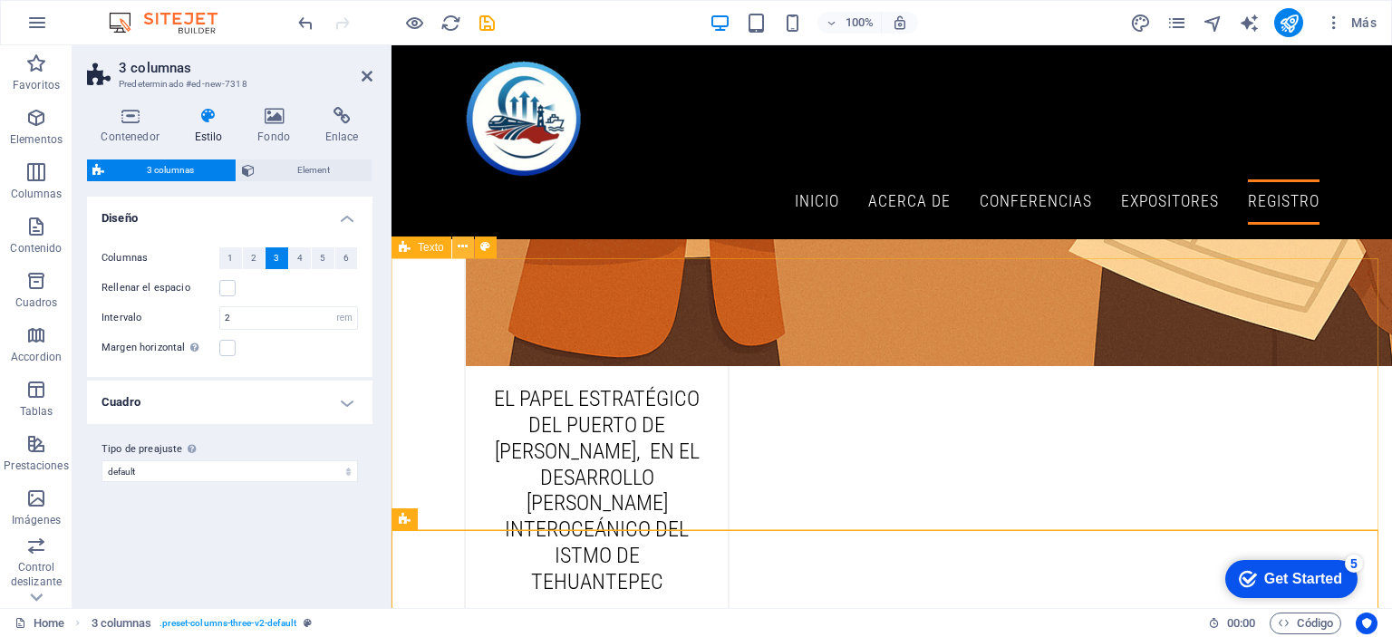
click at [467, 253] on icon at bounding box center [463, 246] width 10 height 19
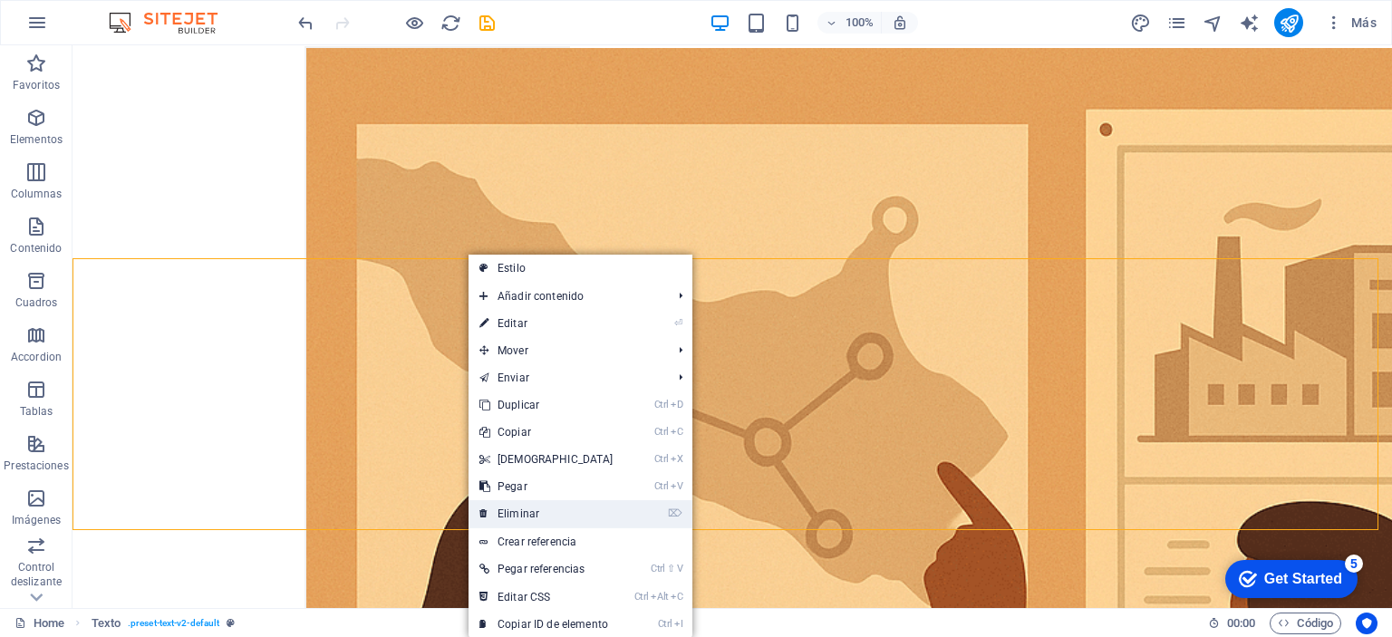
click at [530, 509] on link "⌦ Eliminar" at bounding box center [546, 513] width 156 height 27
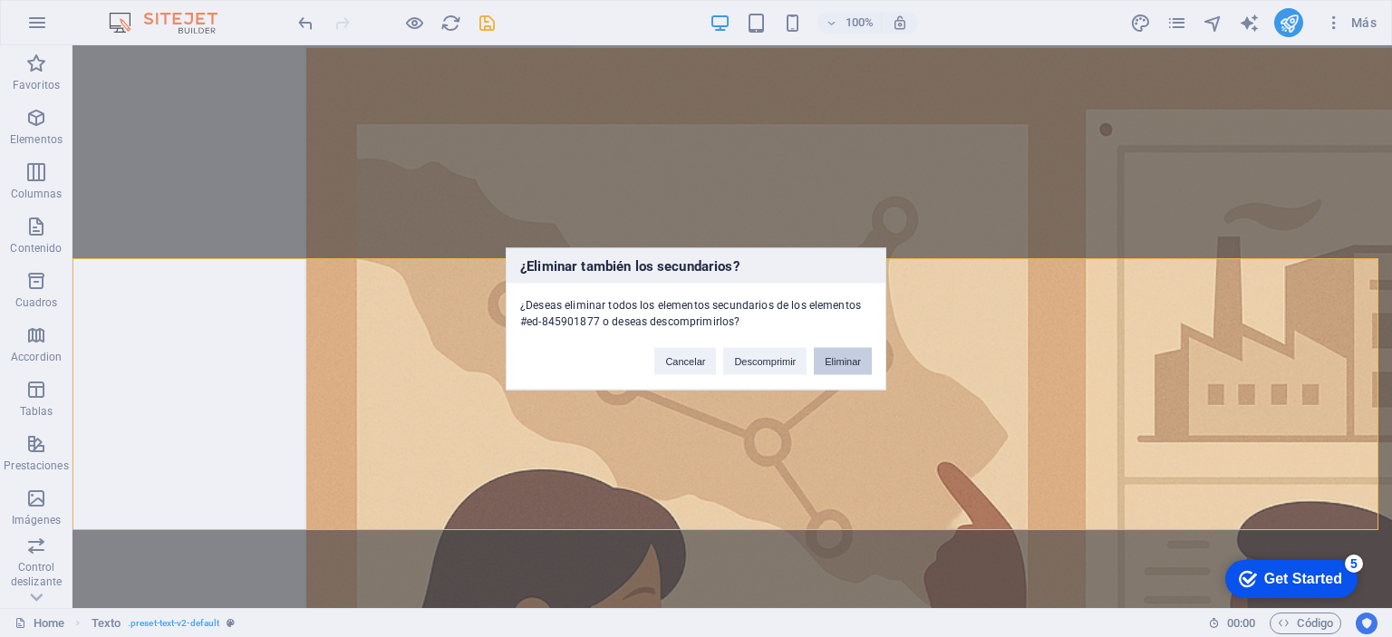
click at [834, 361] on button "Eliminar" at bounding box center [843, 360] width 58 height 27
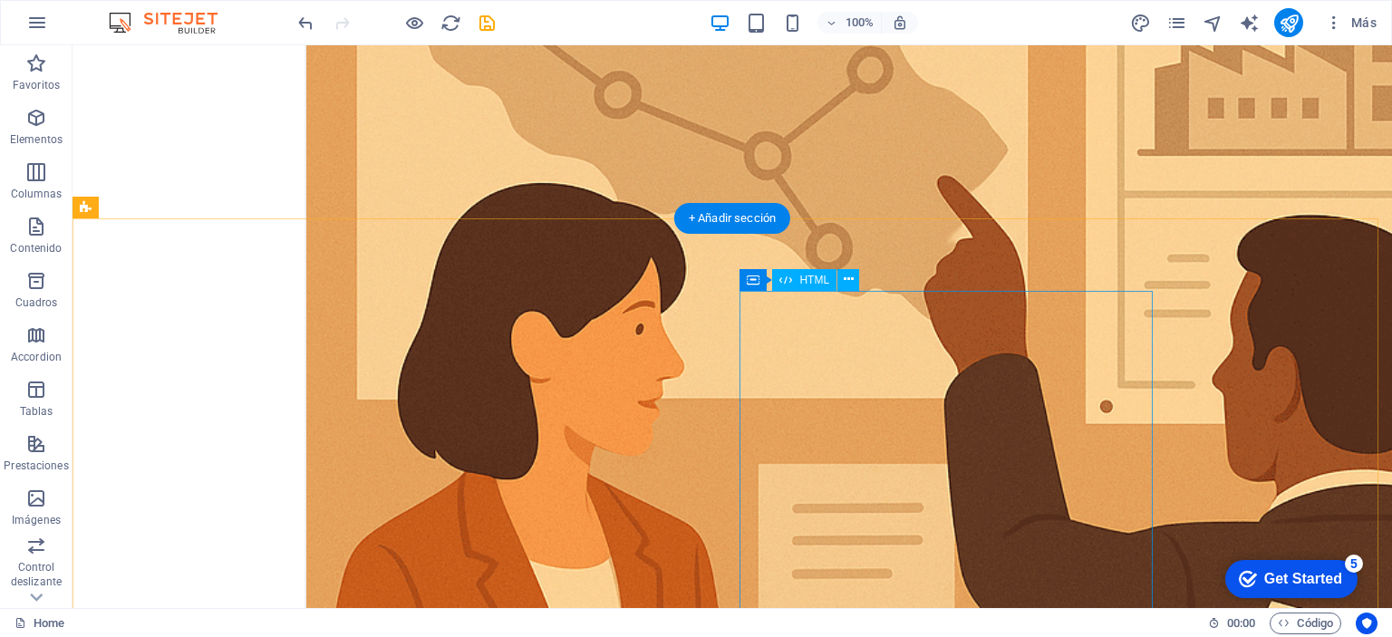
scroll to position [10108, 0]
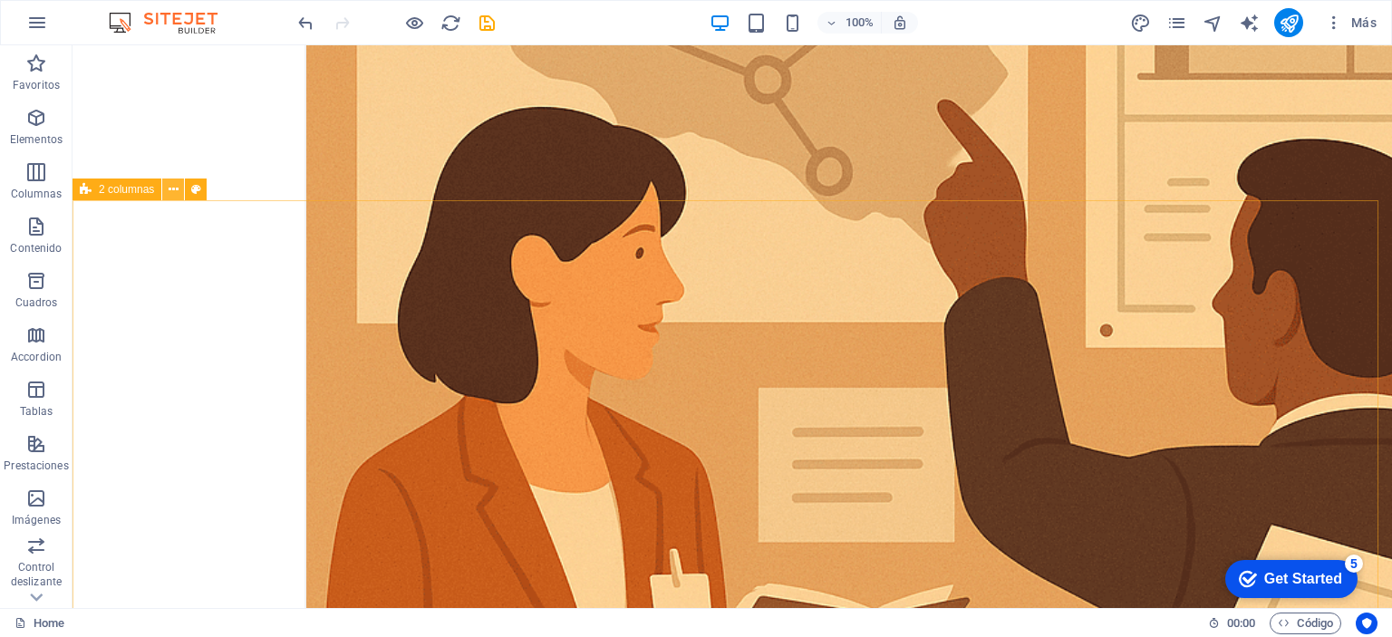
click at [175, 194] on icon at bounding box center [174, 189] width 10 height 19
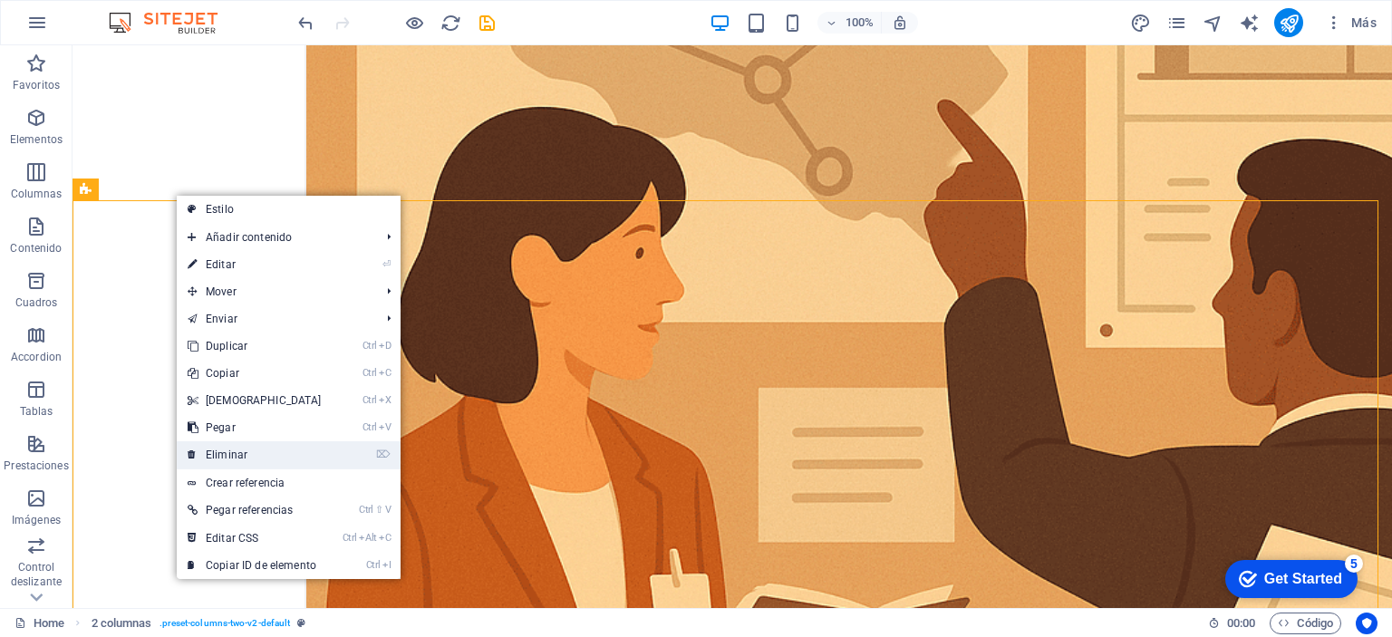
click at [254, 451] on link "⌦ Eliminar" at bounding box center [255, 454] width 156 height 27
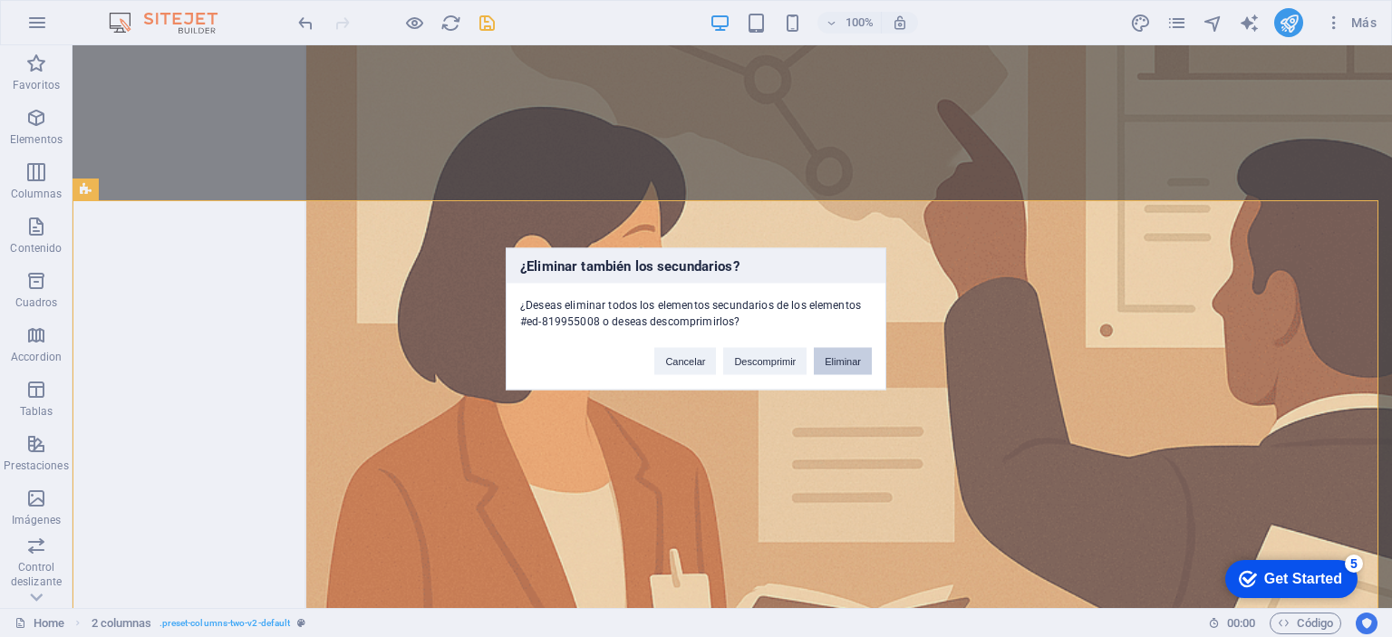
click at [863, 362] on button "Eliminar" at bounding box center [843, 360] width 58 height 27
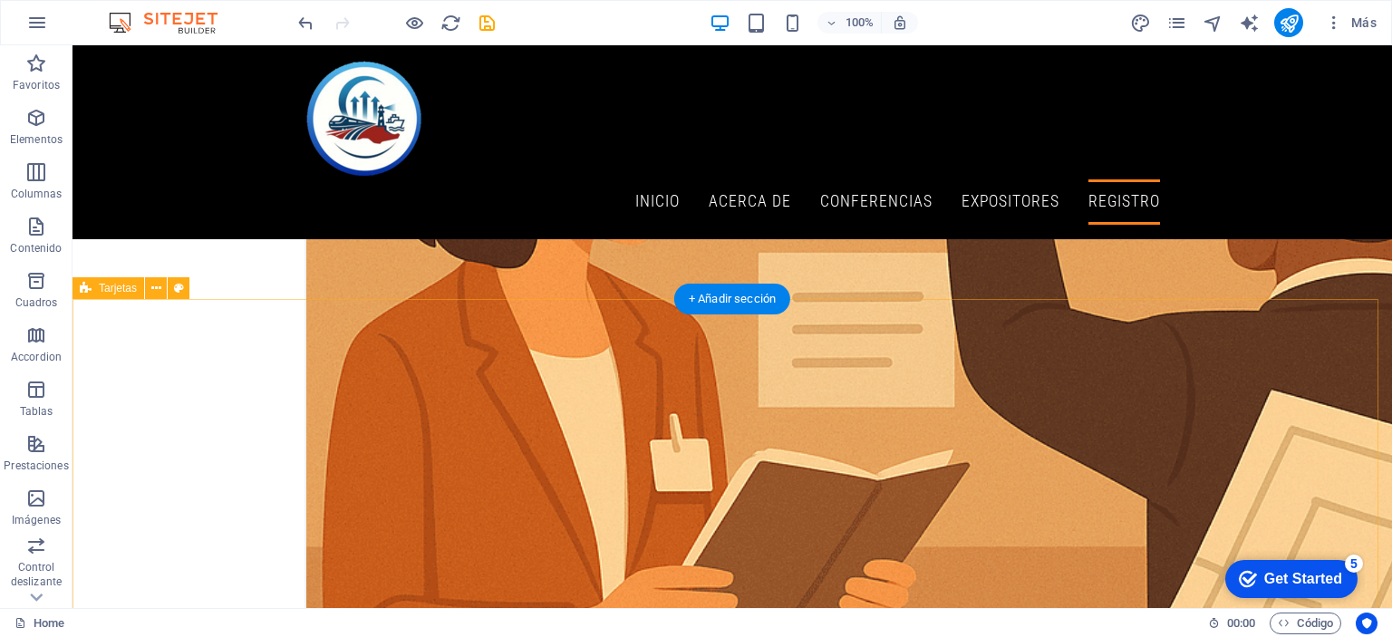
scroll to position [9926, 0]
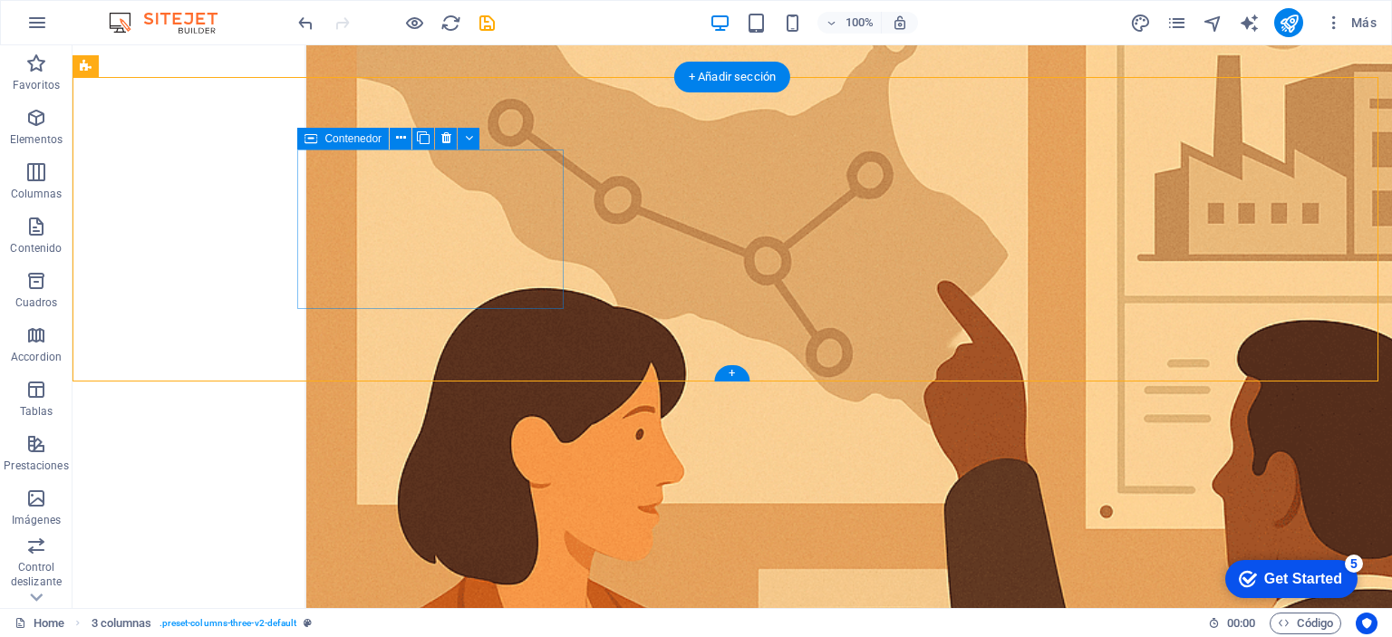
drag, startPoint x: 112, startPoint y: 549, endPoint x: 431, endPoint y: 187, distance: 482.7
drag, startPoint x: 107, startPoint y: 545, endPoint x: 451, endPoint y: 179, distance: 502.5
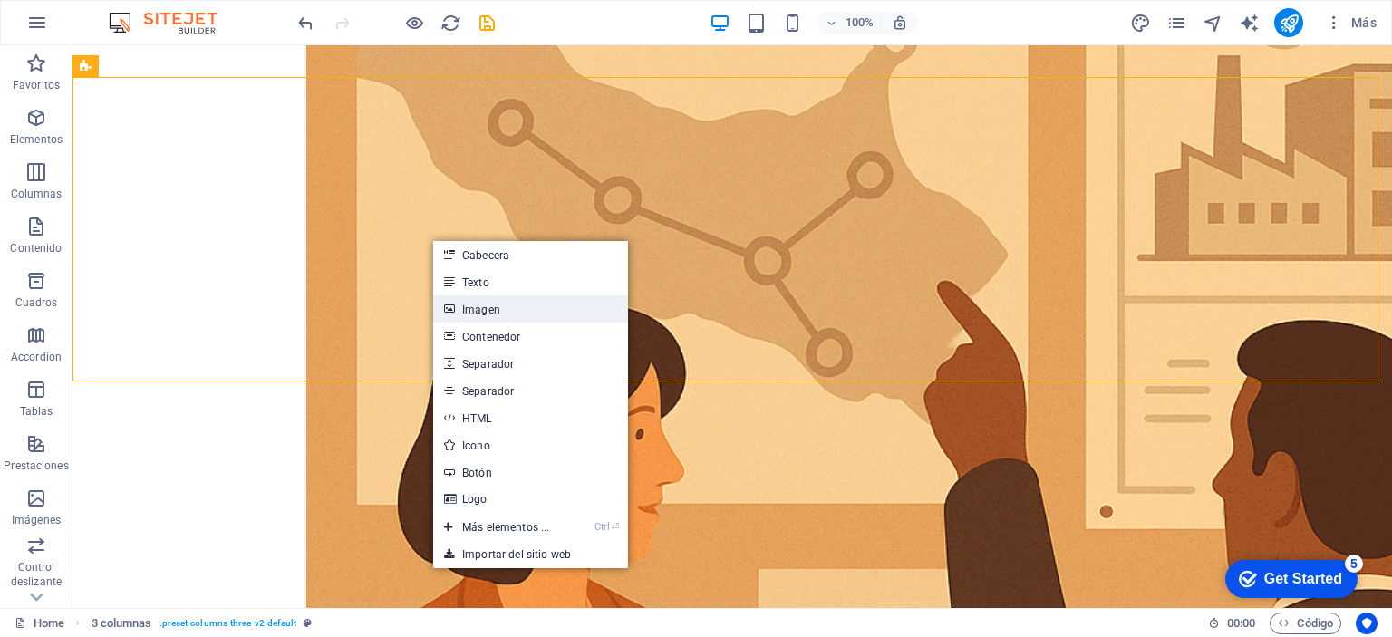
click at [498, 310] on link "Imagen" at bounding box center [530, 308] width 195 height 27
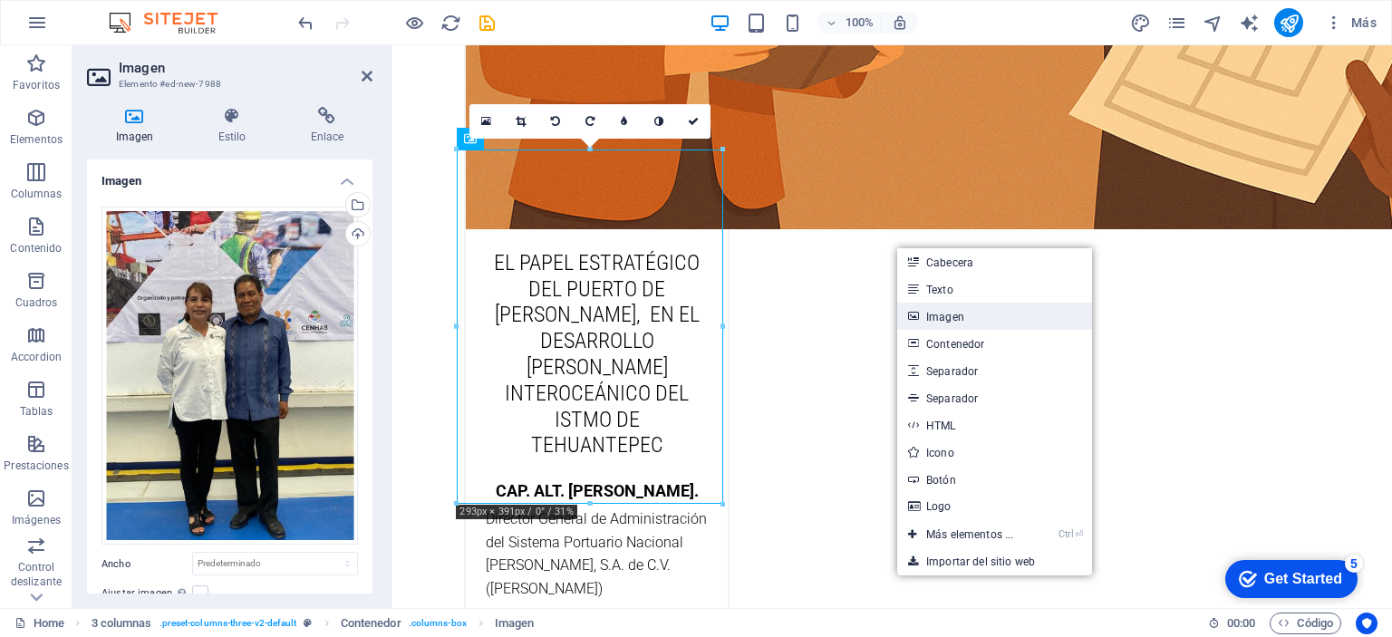
drag, startPoint x: 949, startPoint y: 320, endPoint x: 721, endPoint y: 245, distance: 239.5
click at [949, 320] on link "Imagen" at bounding box center [994, 316] width 195 height 27
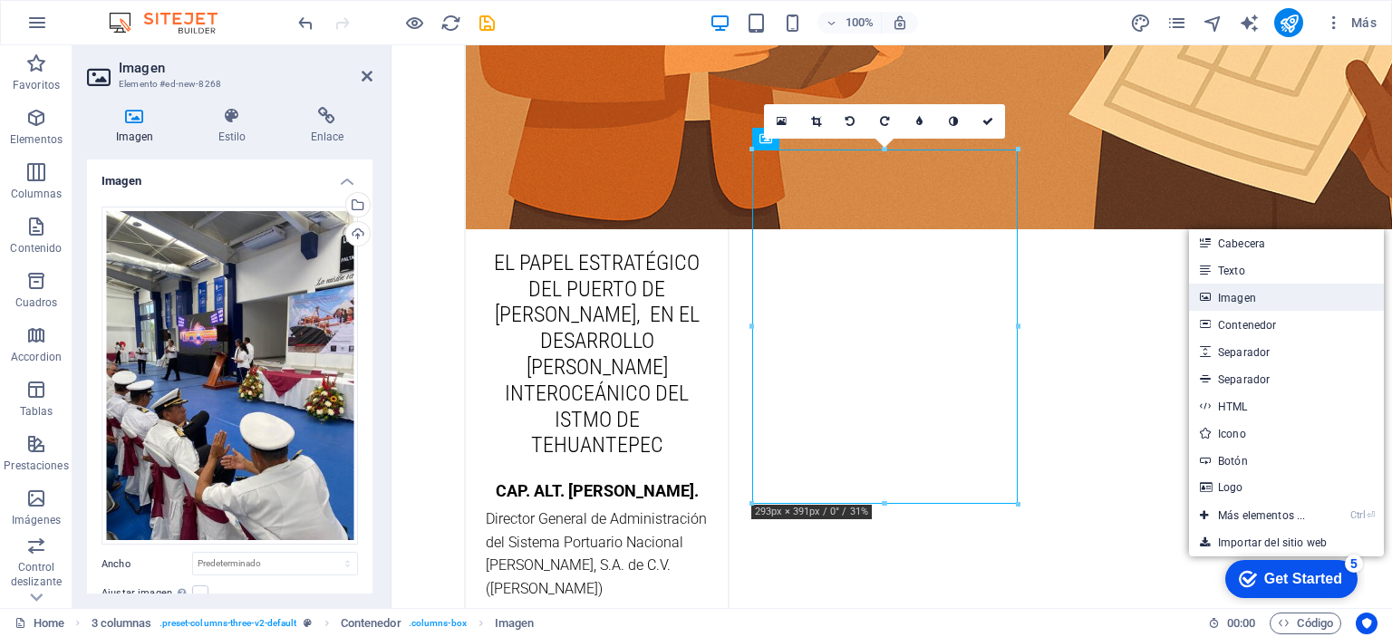
click at [1255, 303] on link "Imagen" at bounding box center [1286, 297] width 195 height 27
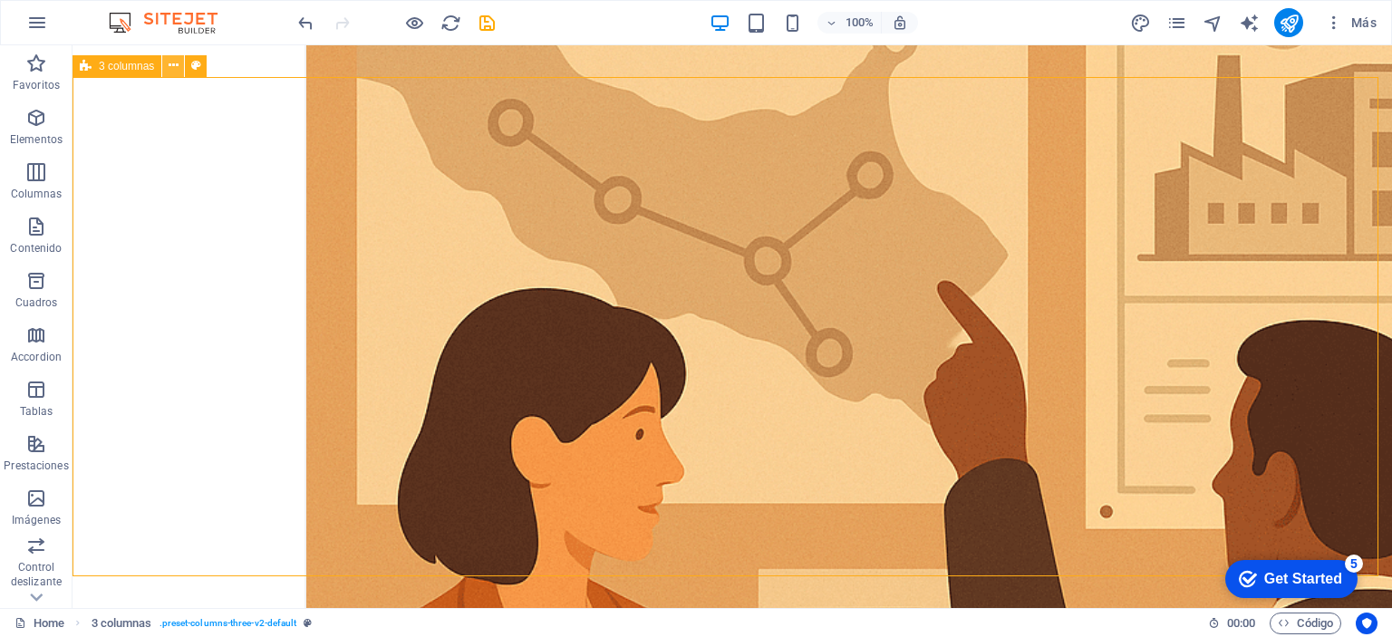
click at [178, 64] on icon at bounding box center [174, 65] width 10 height 19
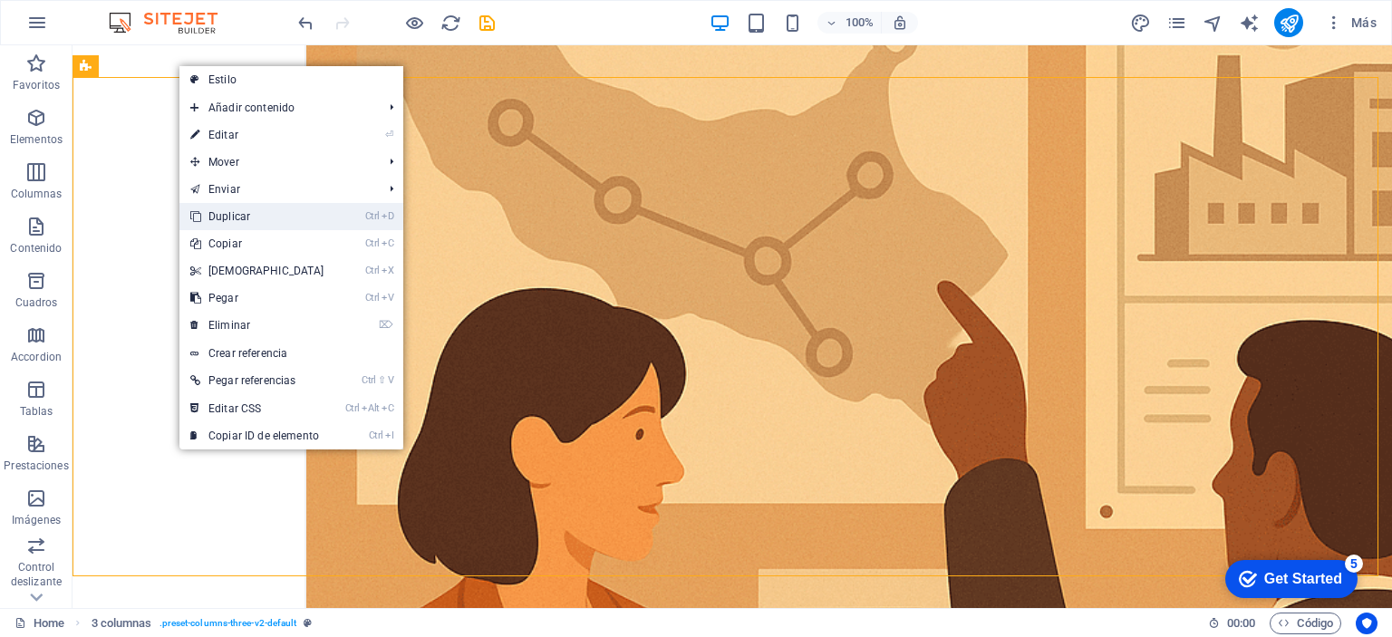
click at [239, 222] on link "Ctrl D Duplicar" at bounding box center [257, 216] width 156 height 27
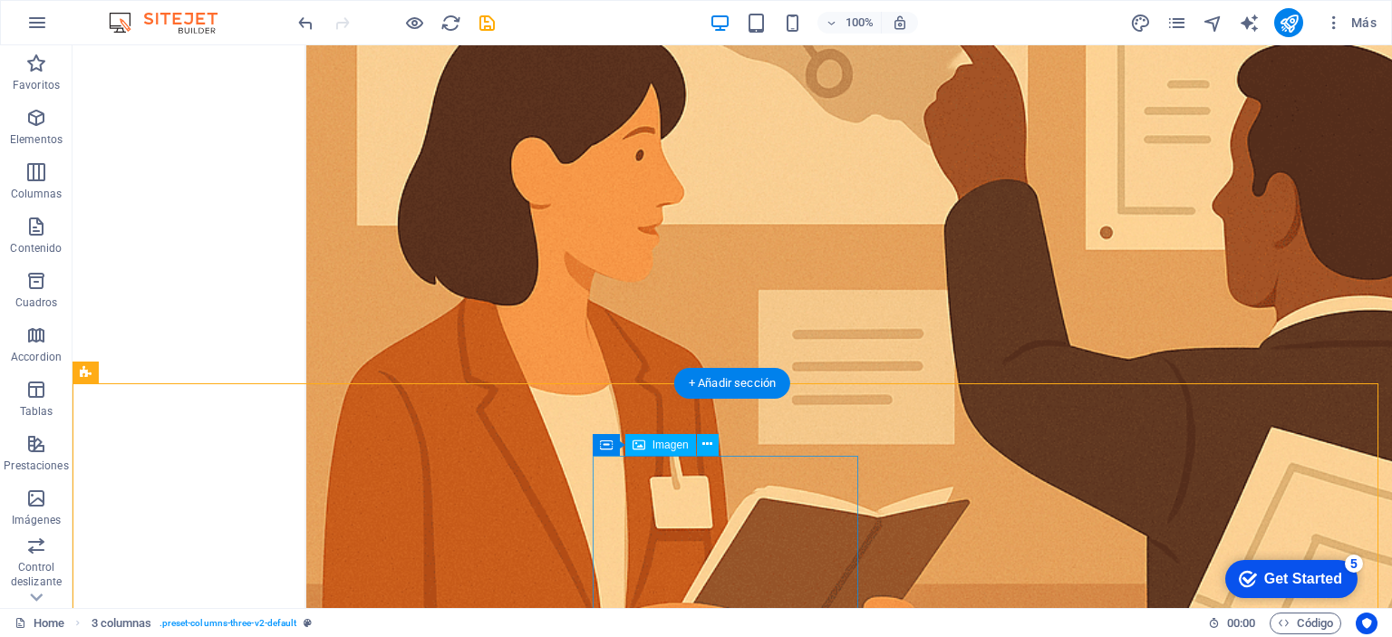
scroll to position [10289, 0]
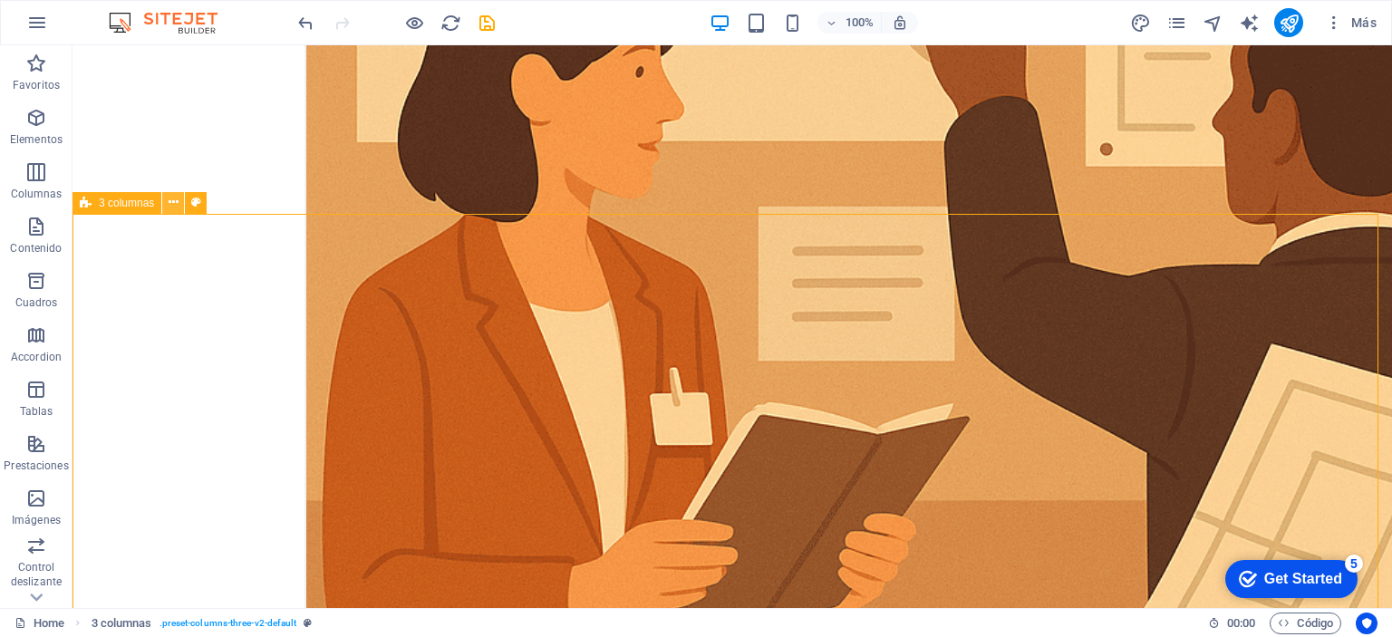
click at [178, 202] on button at bounding box center [173, 203] width 22 height 22
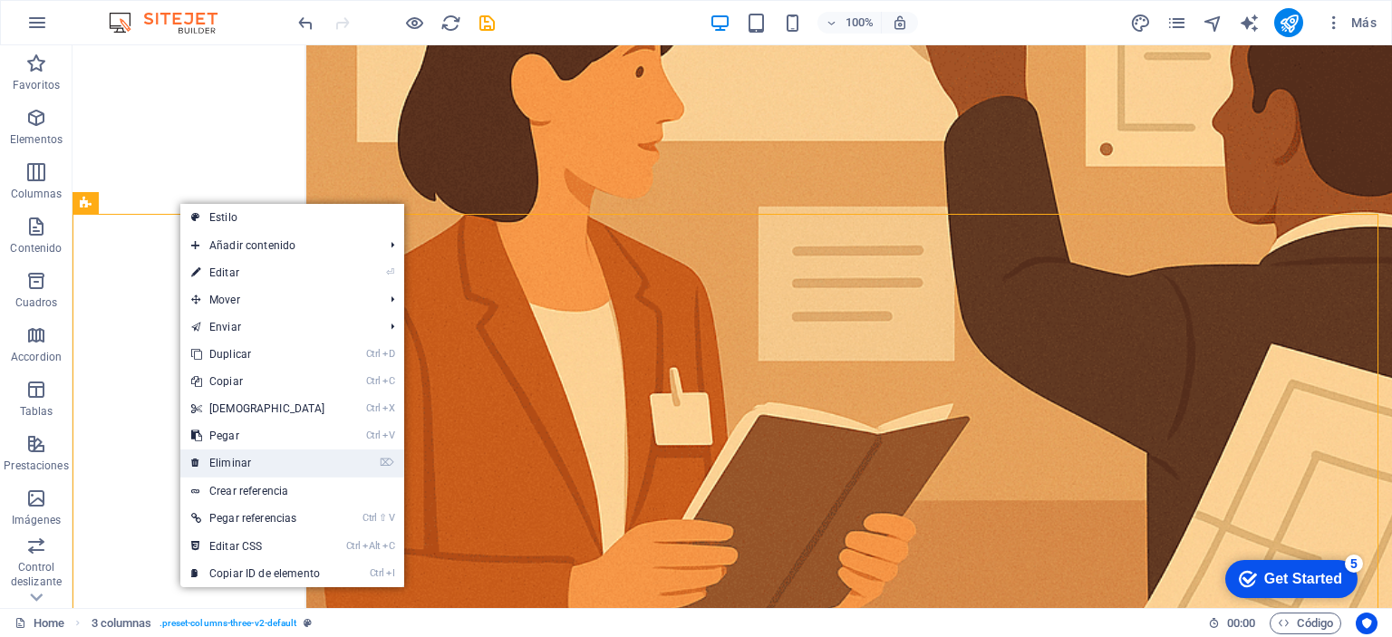
click at [265, 463] on link "⌦ Eliminar" at bounding box center [258, 462] width 156 height 27
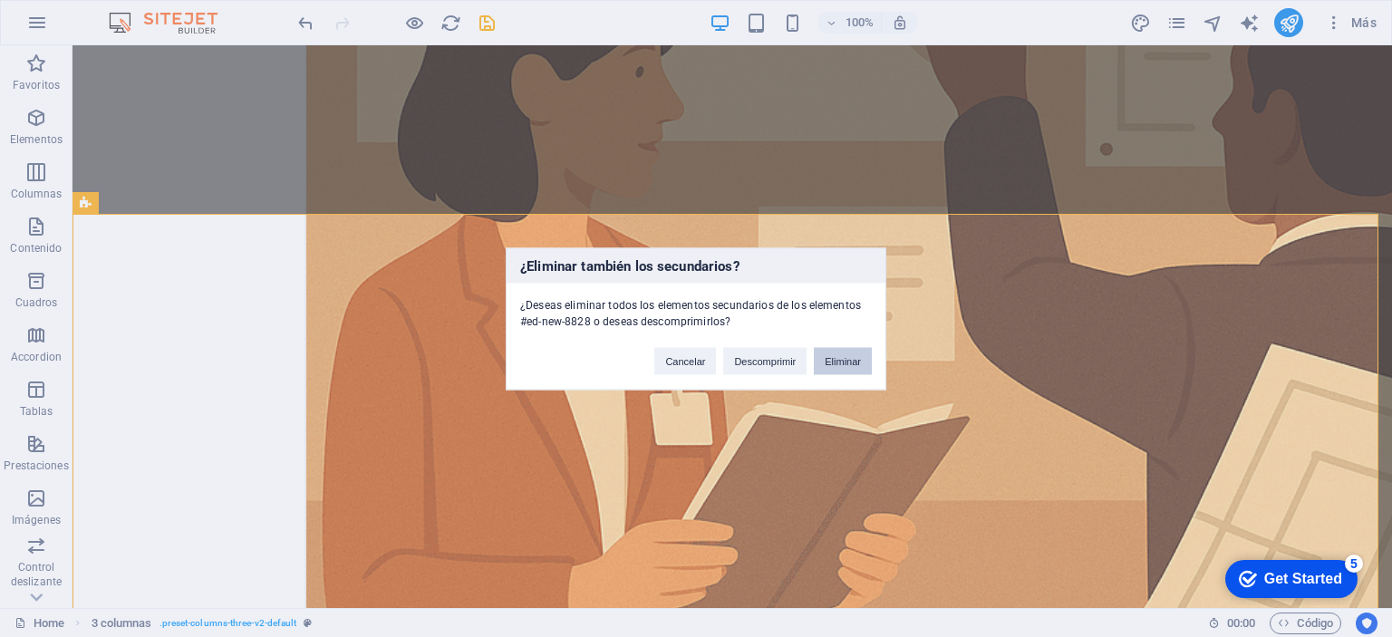
click at [851, 361] on button "Eliminar" at bounding box center [843, 360] width 58 height 27
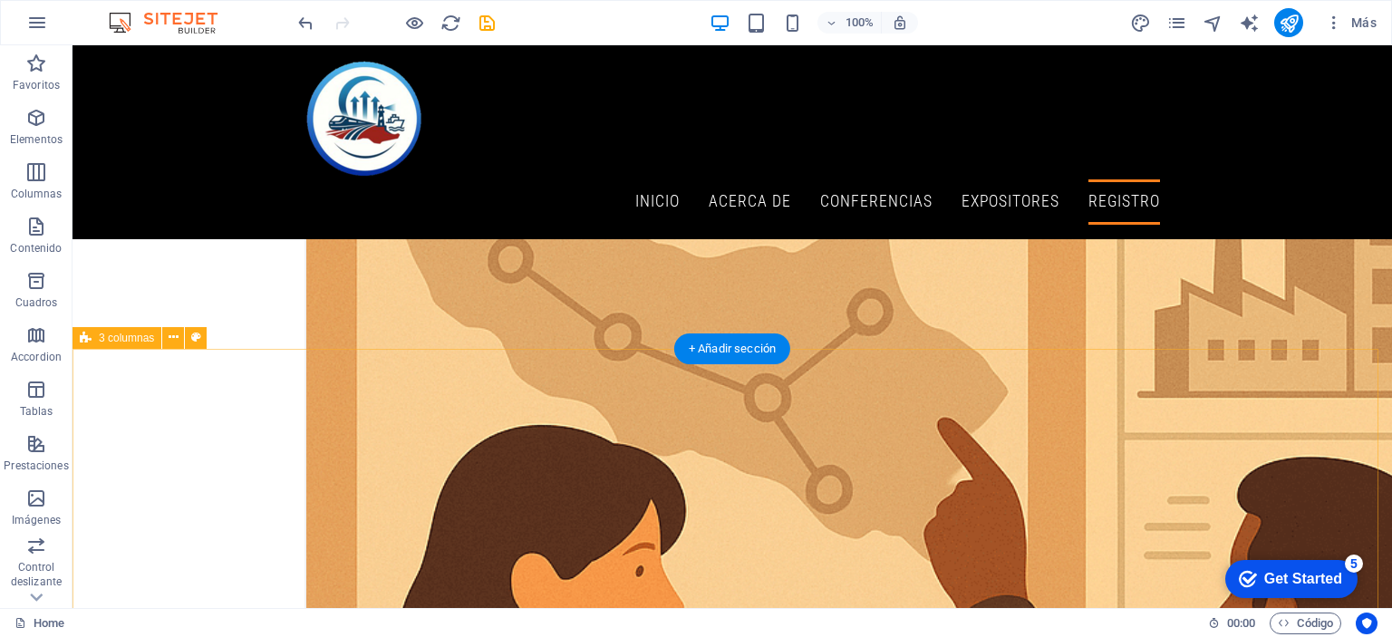
scroll to position [9655, 0]
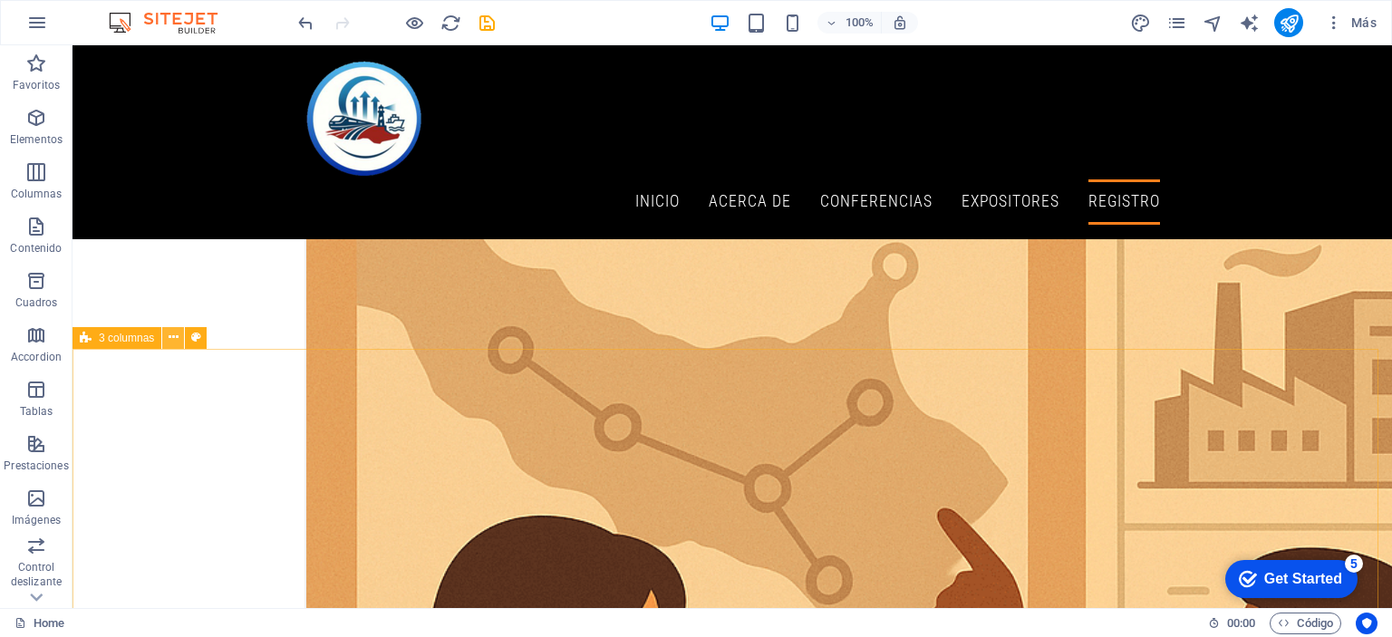
click at [170, 343] on icon at bounding box center [174, 337] width 10 height 19
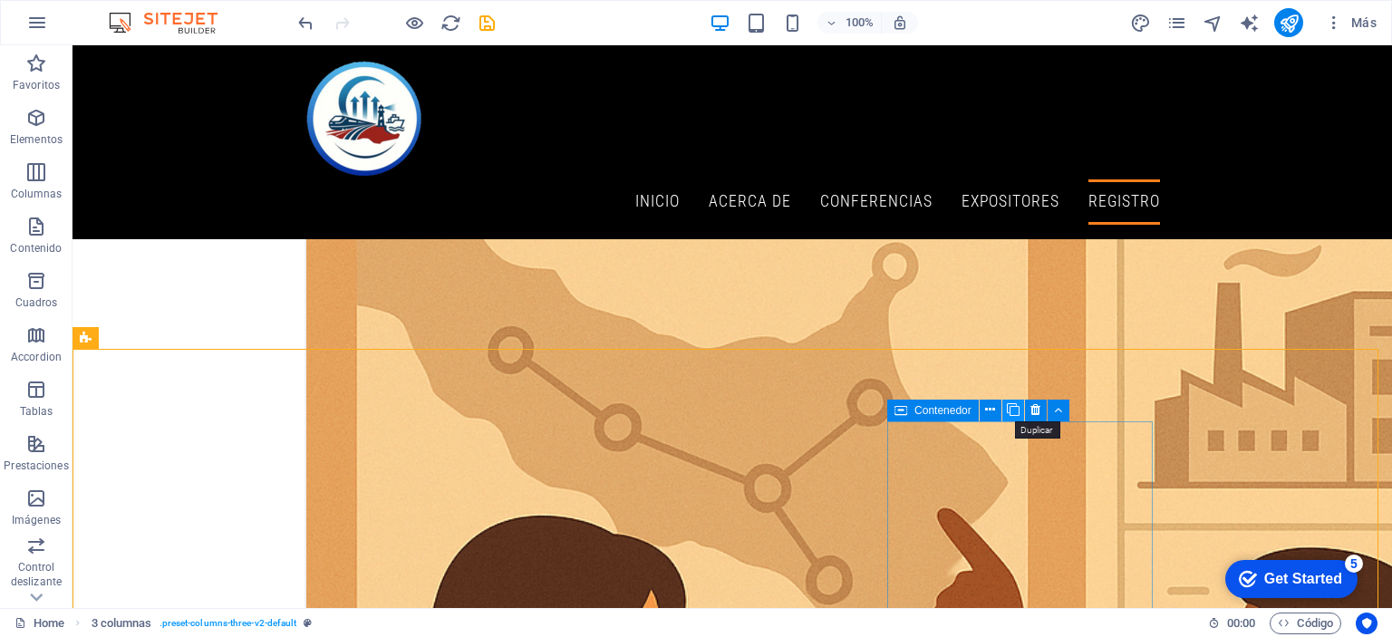
click at [1017, 410] on icon at bounding box center [1013, 409] width 13 height 19
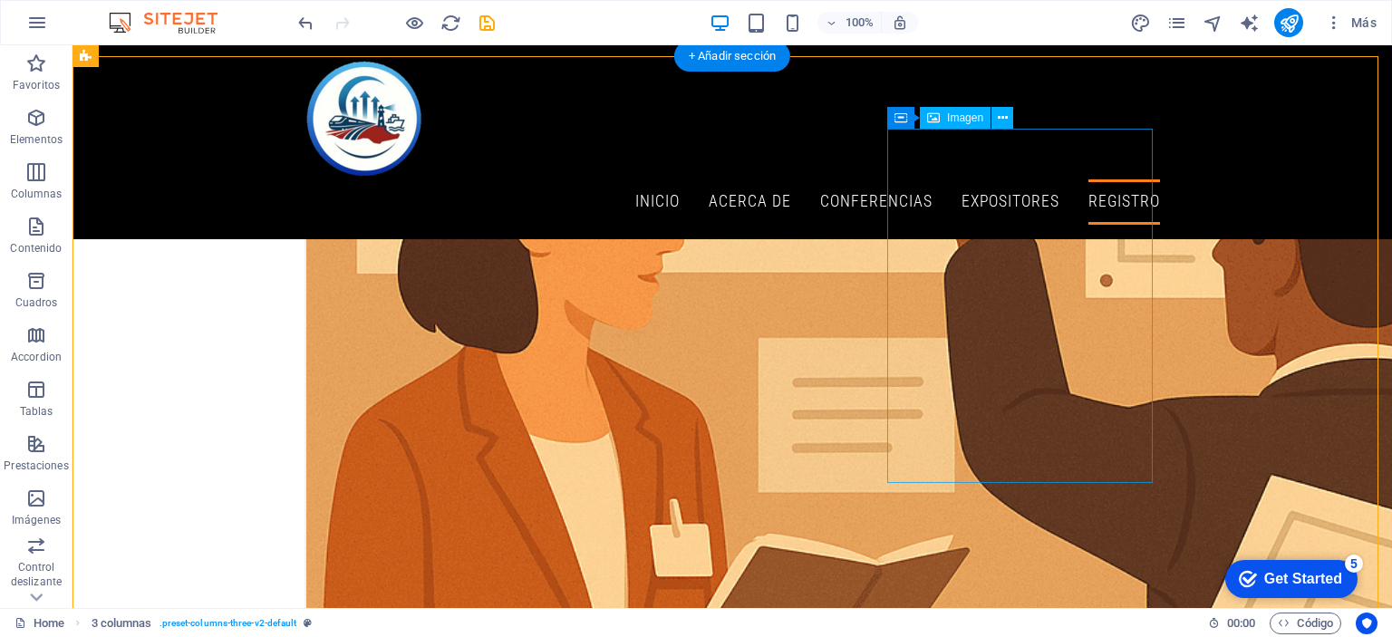
scroll to position [9947, 0]
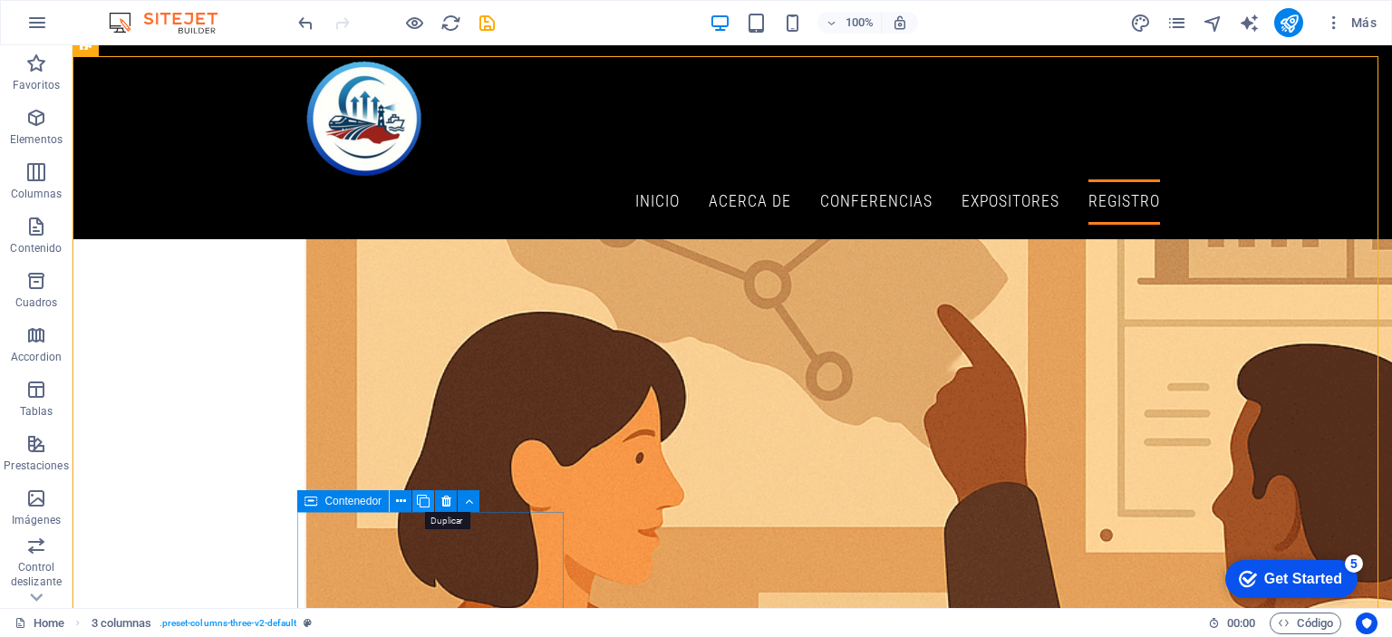
click at [424, 503] on icon at bounding box center [423, 501] width 13 height 19
click at [423, 506] on icon at bounding box center [423, 501] width 13 height 19
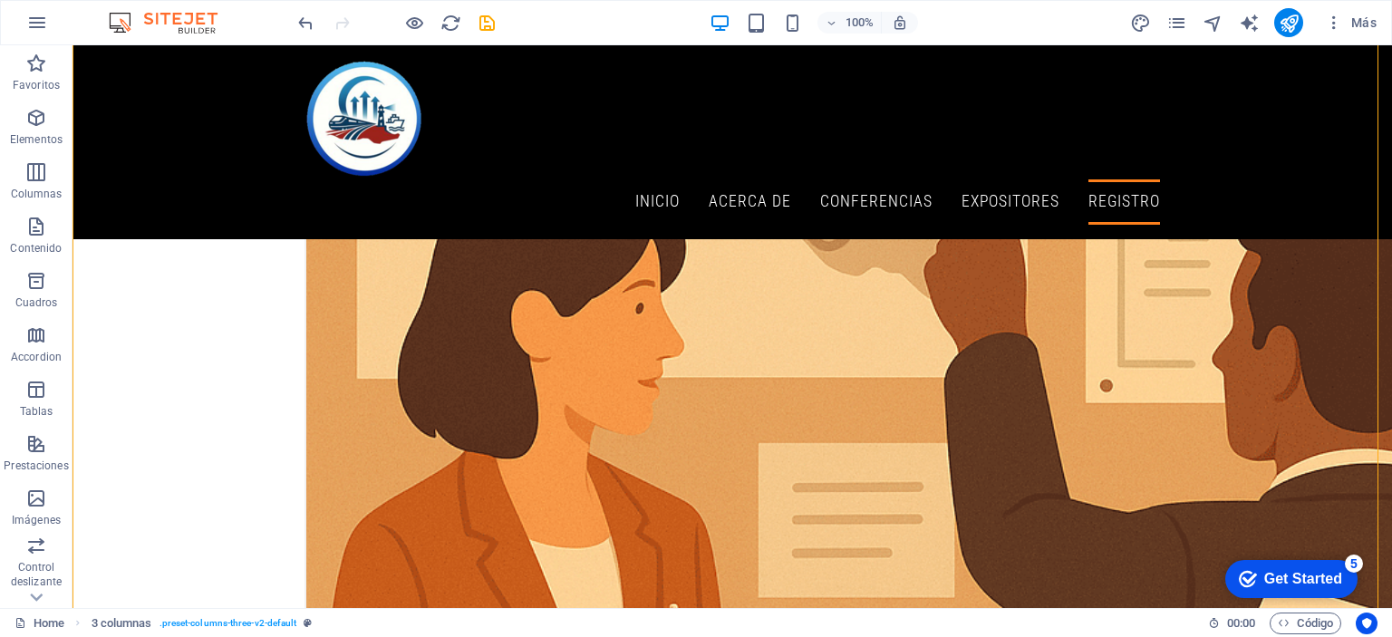
scroll to position [10219, 0]
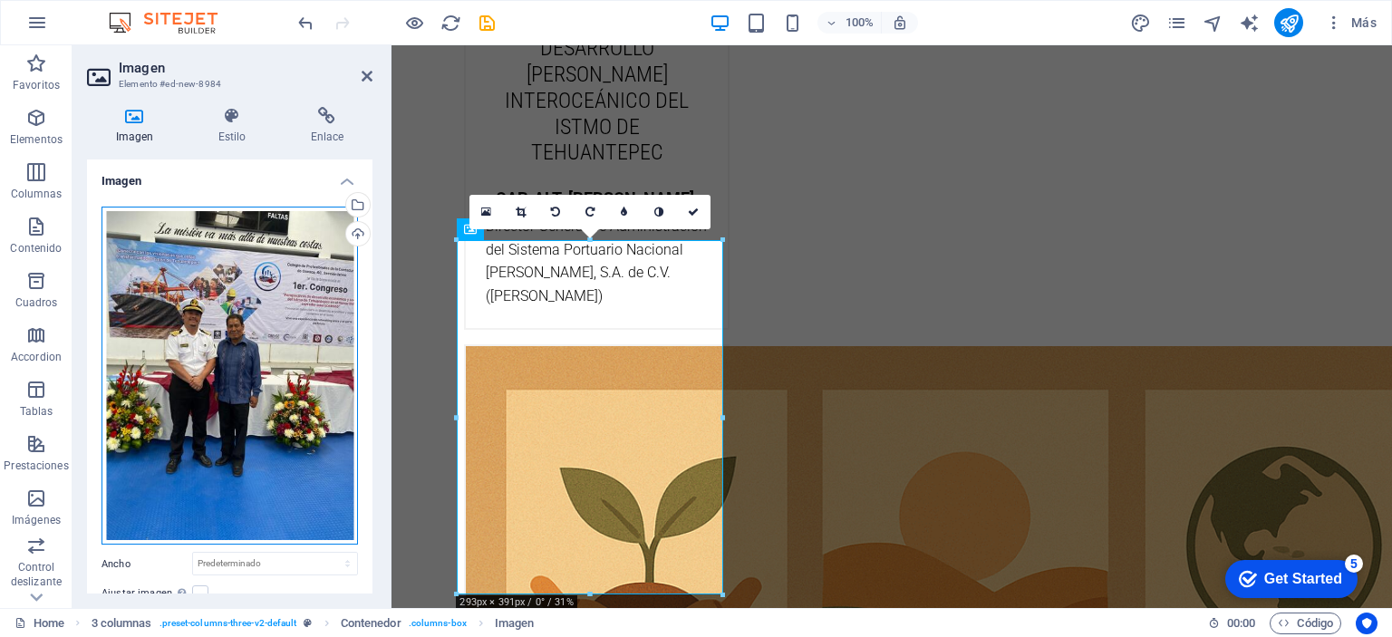
click at [260, 316] on div "Arrastra archivos aquí, haz clic para escoger archivos o selecciona archivos de…" at bounding box center [229, 376] width 256 height 339
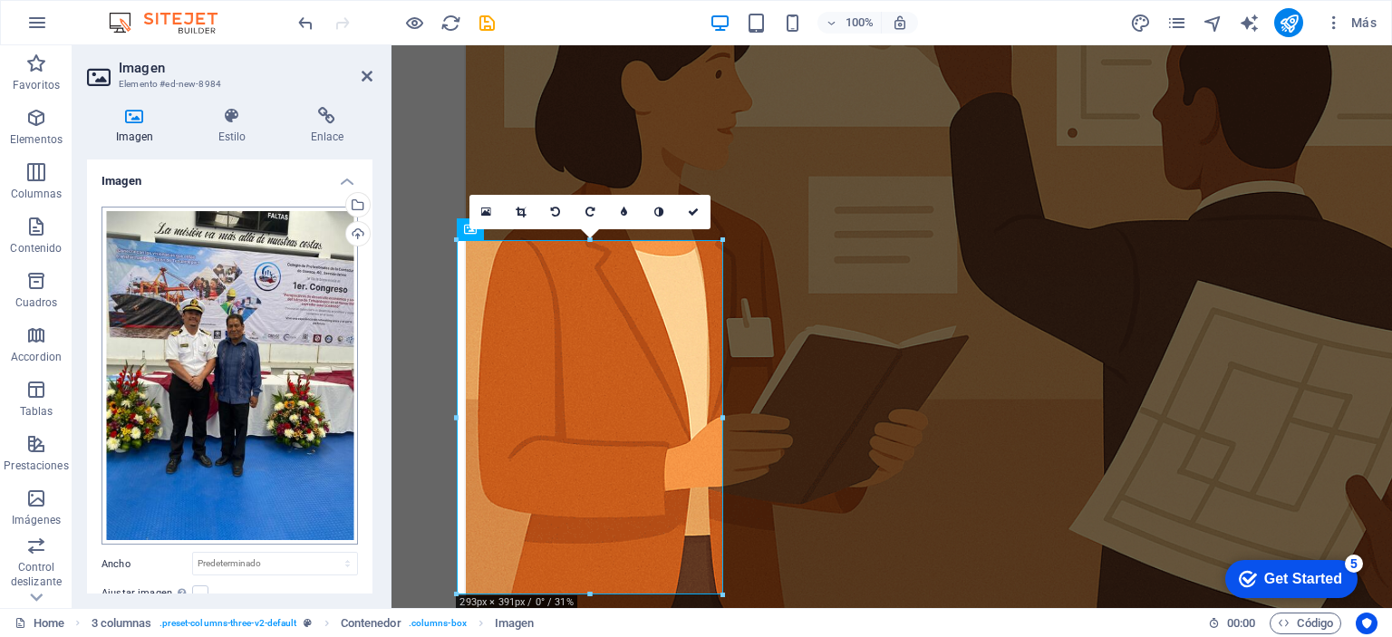
scroll to position [10403, 0]
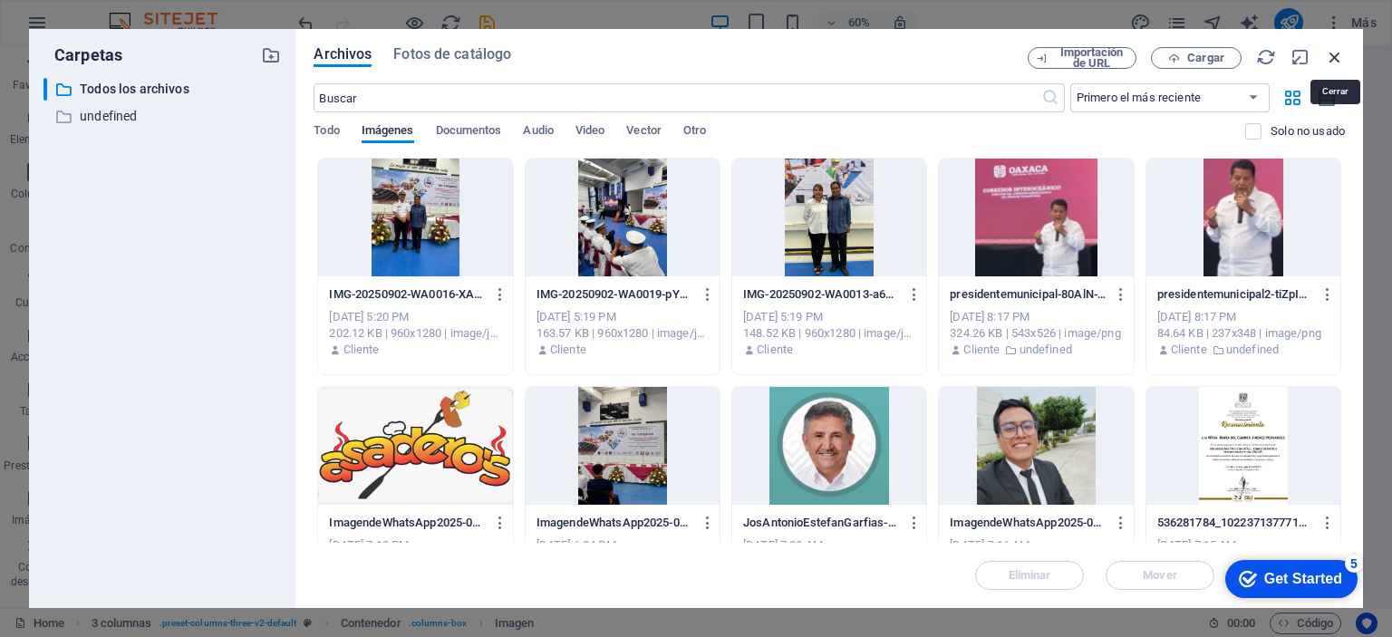
click at [1337, 54] on icon "button" at bounding box center [1335, 57] width 20 height 20
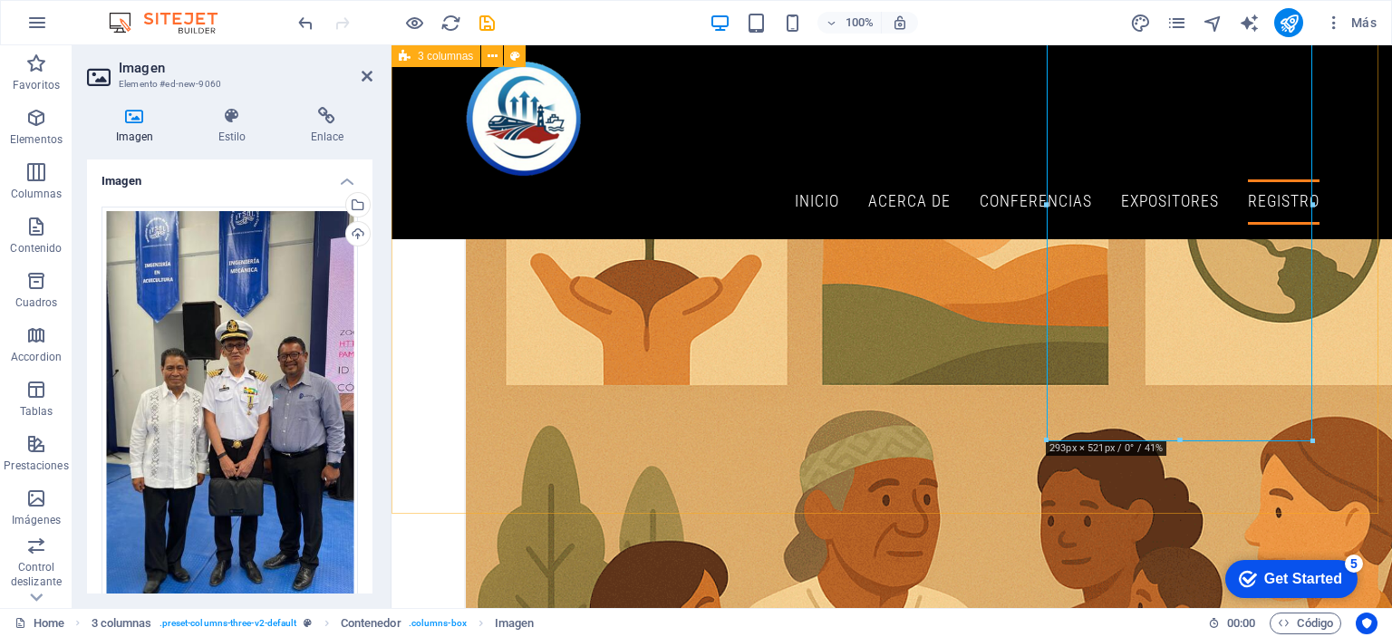
scroll to position [10491, 0]
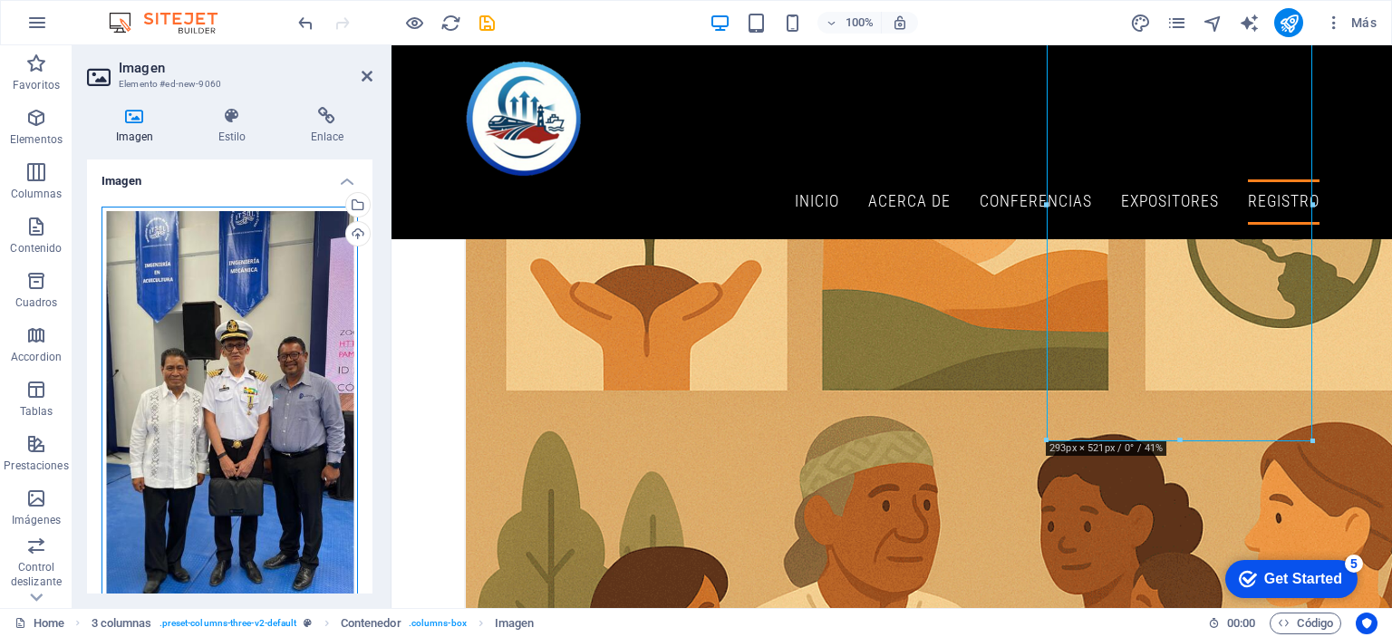
click at [246, 413] on div "Arrastra archivos aquí, haz clic para escoger archivos o selecciona archivos de…" at bounding box center [229, 431] width 256 height 448
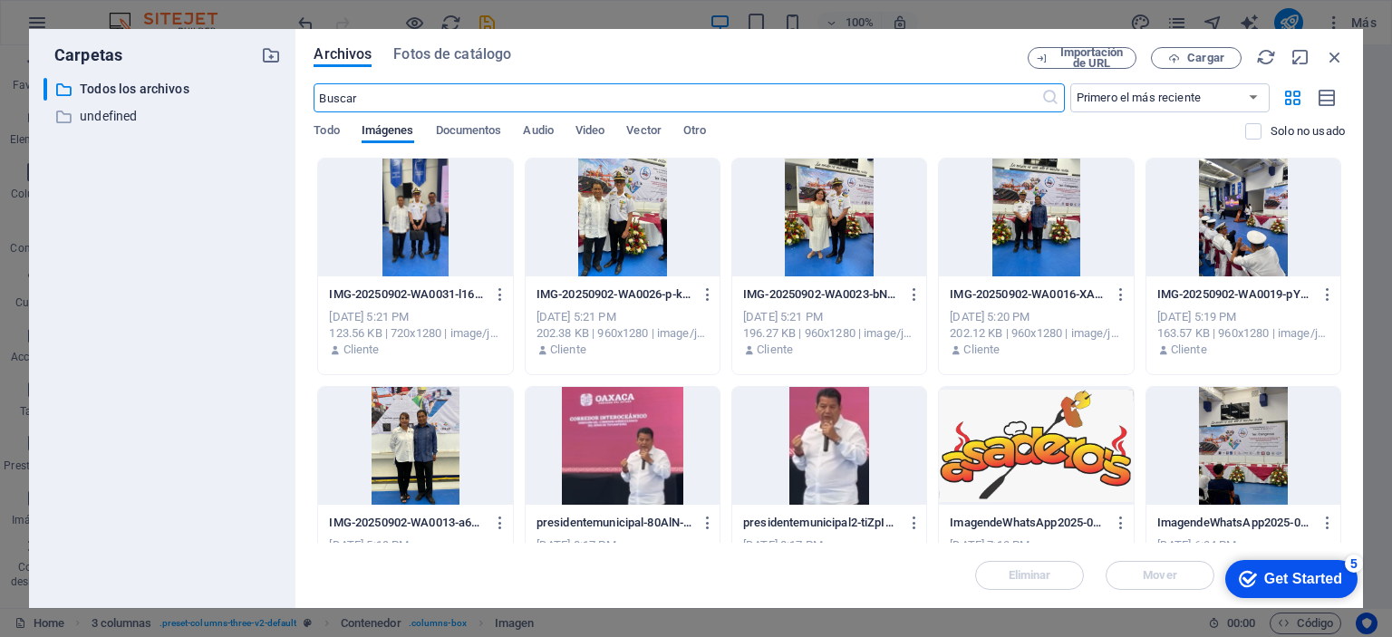
scroll to position [10526, 0]
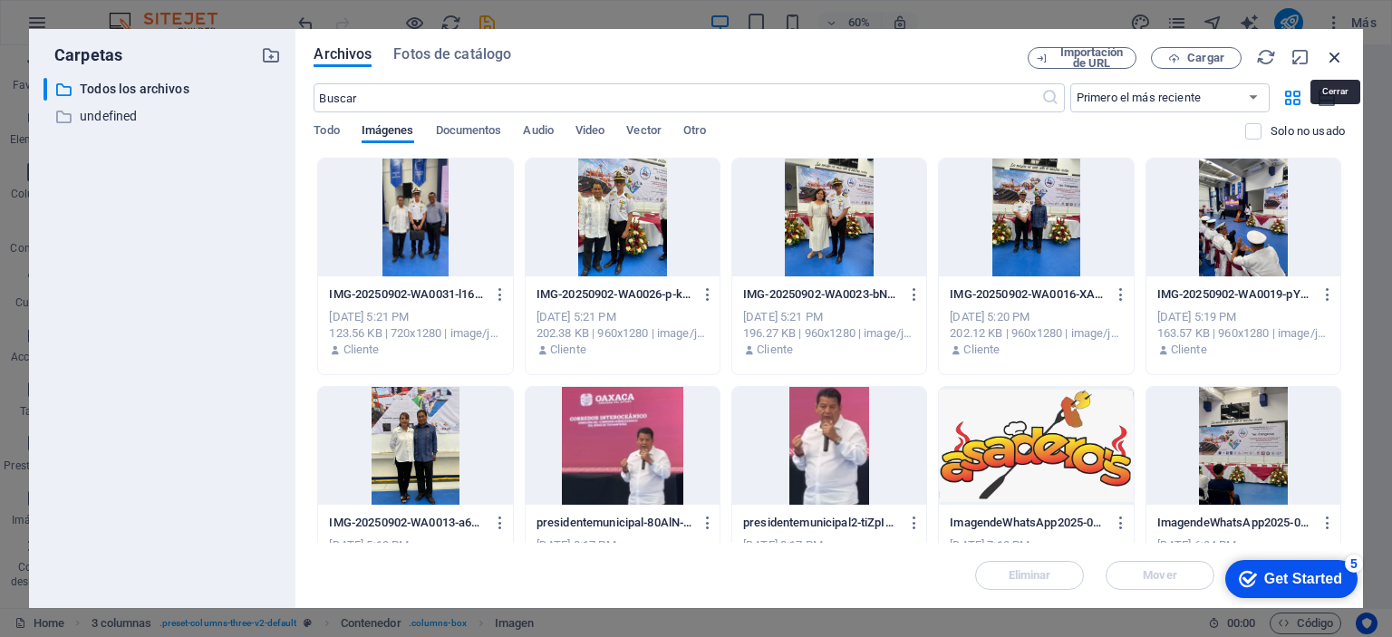
click at [1341, 57] on icon "button" at bounding box center [1335, 57] width 20 height 20
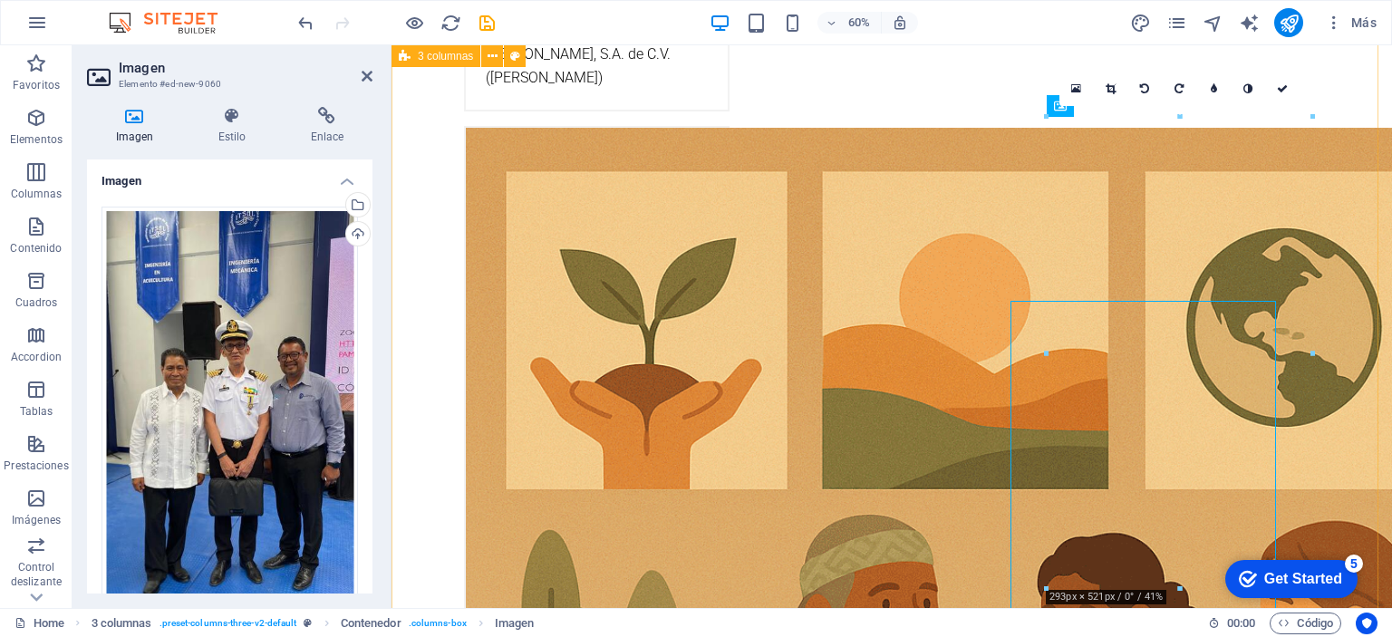
scroll to position [10342, 0]
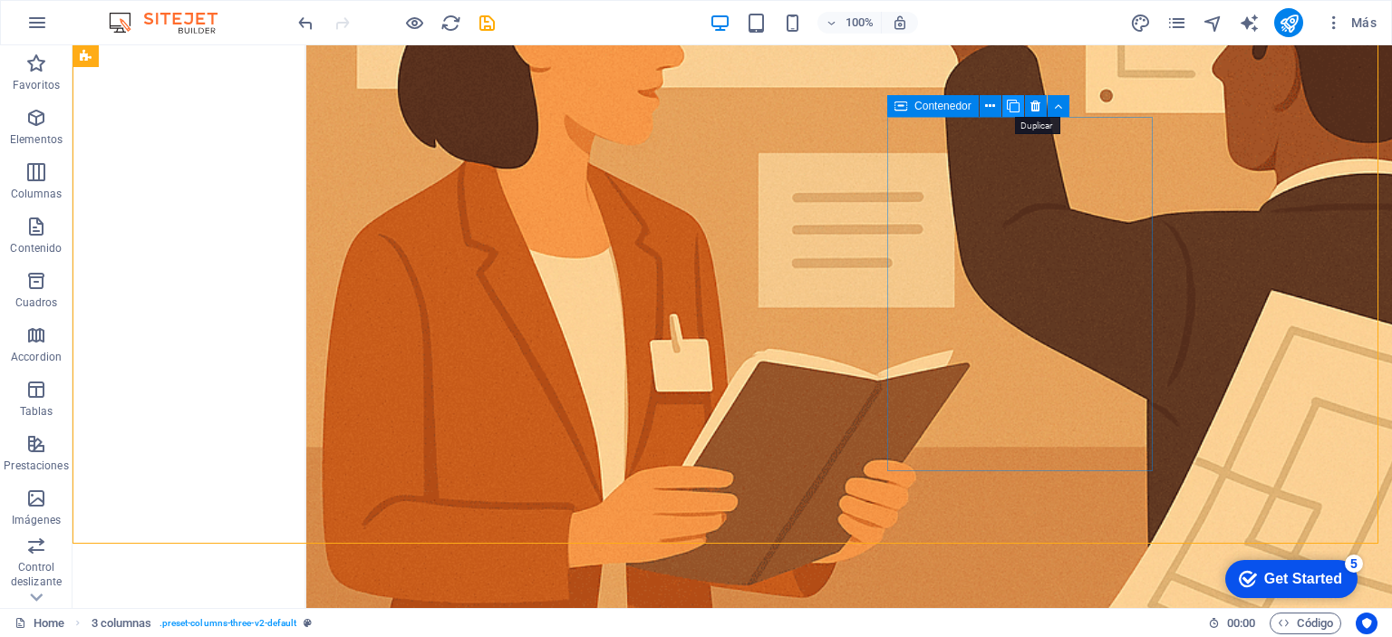
click at [1017, 108] on icon at bounding box center [1013, 106] width 13 height 19
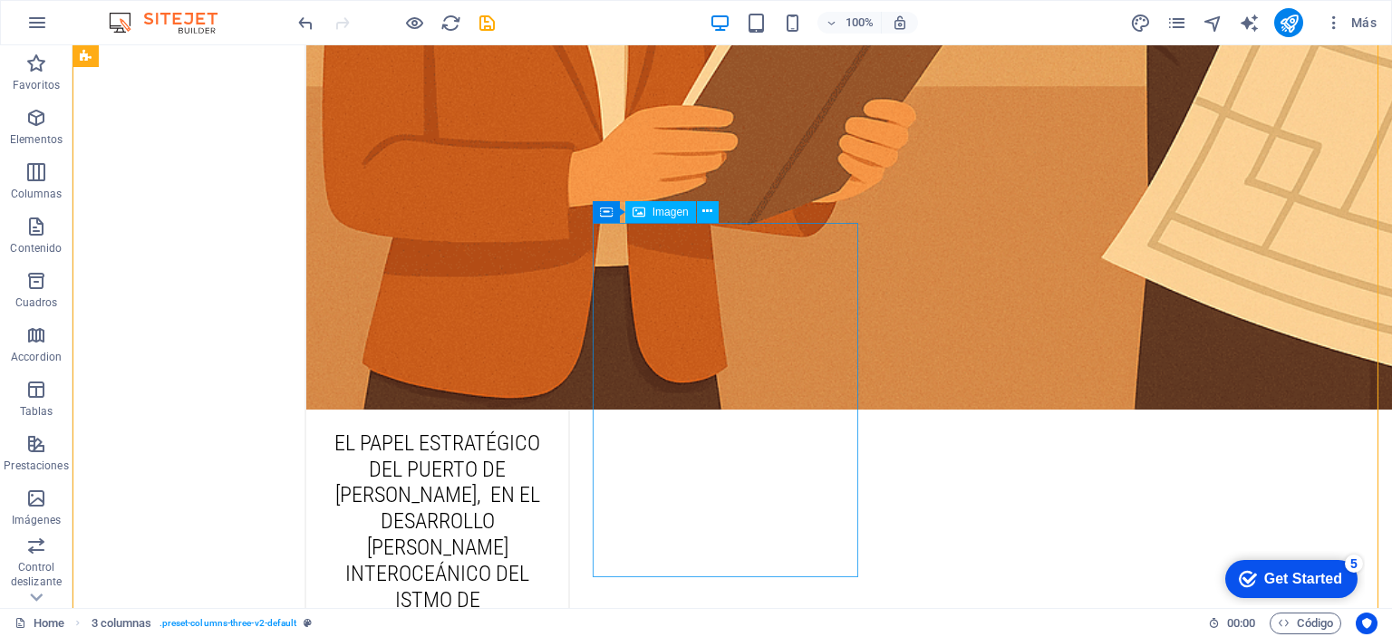
scroll to position [10705, 0]
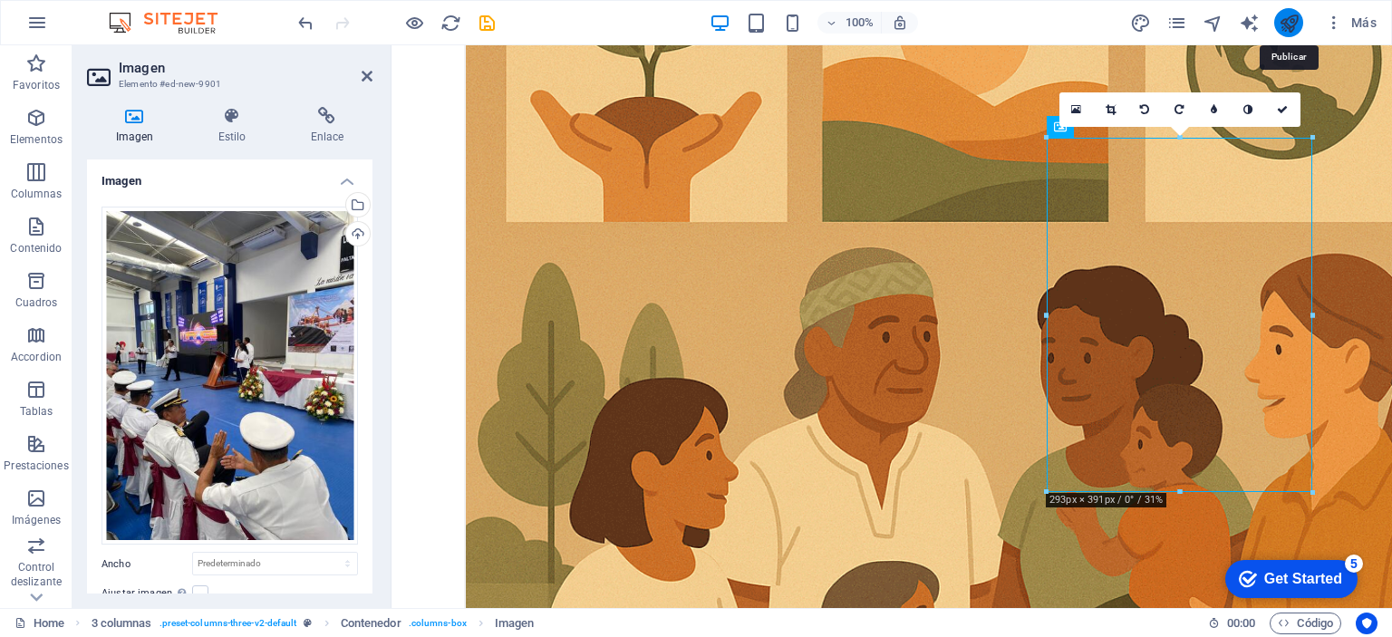
click at [1280, 25] on icon "publish" at bounding box center [1288, 23] width 21 height 21
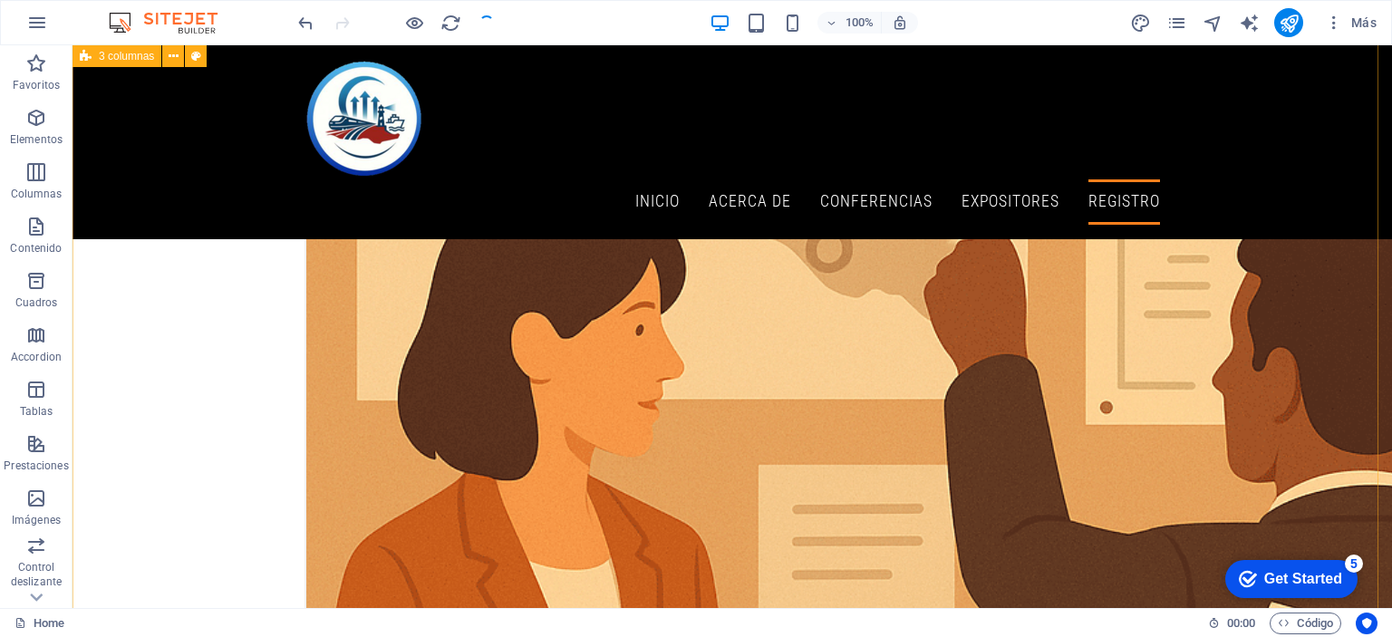
scroll to position [10070, 0]
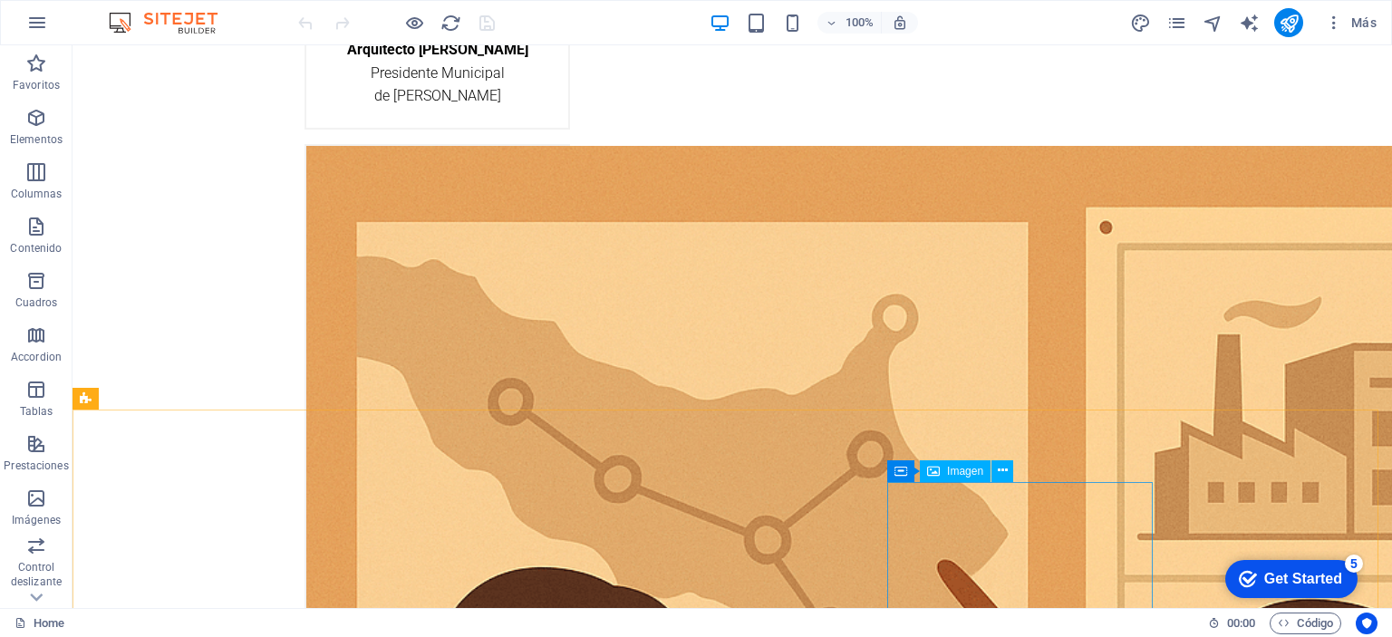
scroll to position [9513, 0]
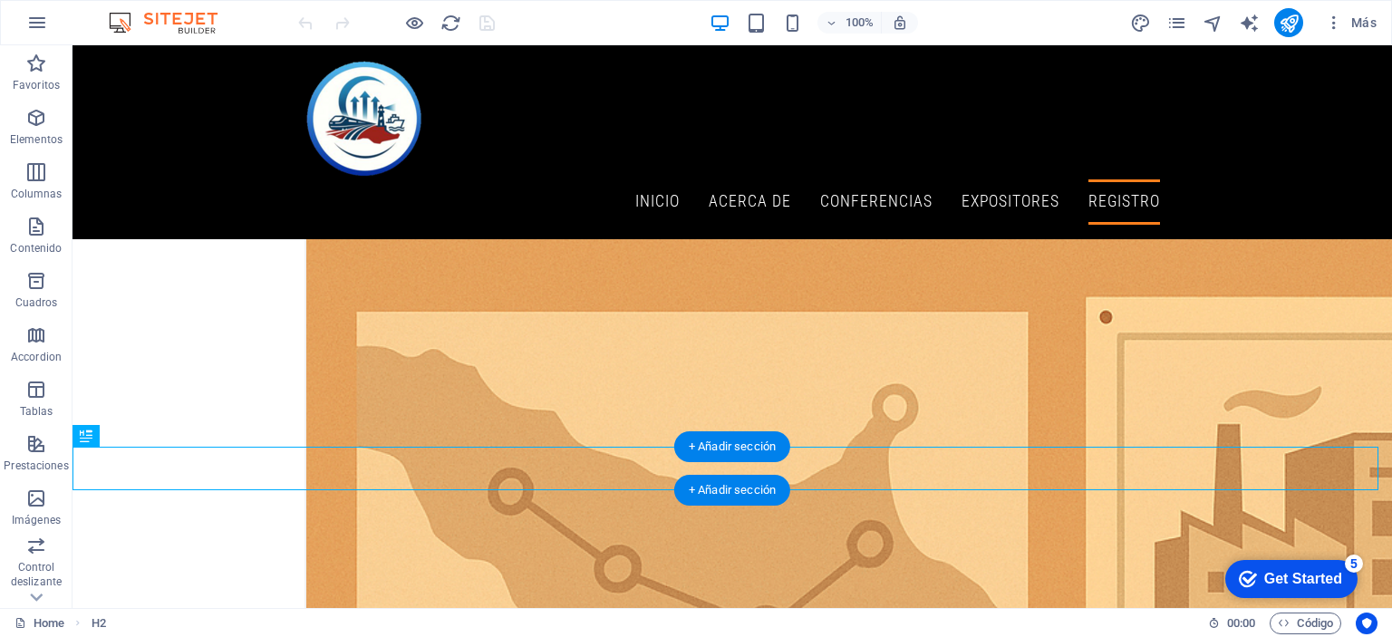
drag, startPoint x: 155, startPoint y: 487, endPoint x: 94, endPoint y: 465, distance: 64.5
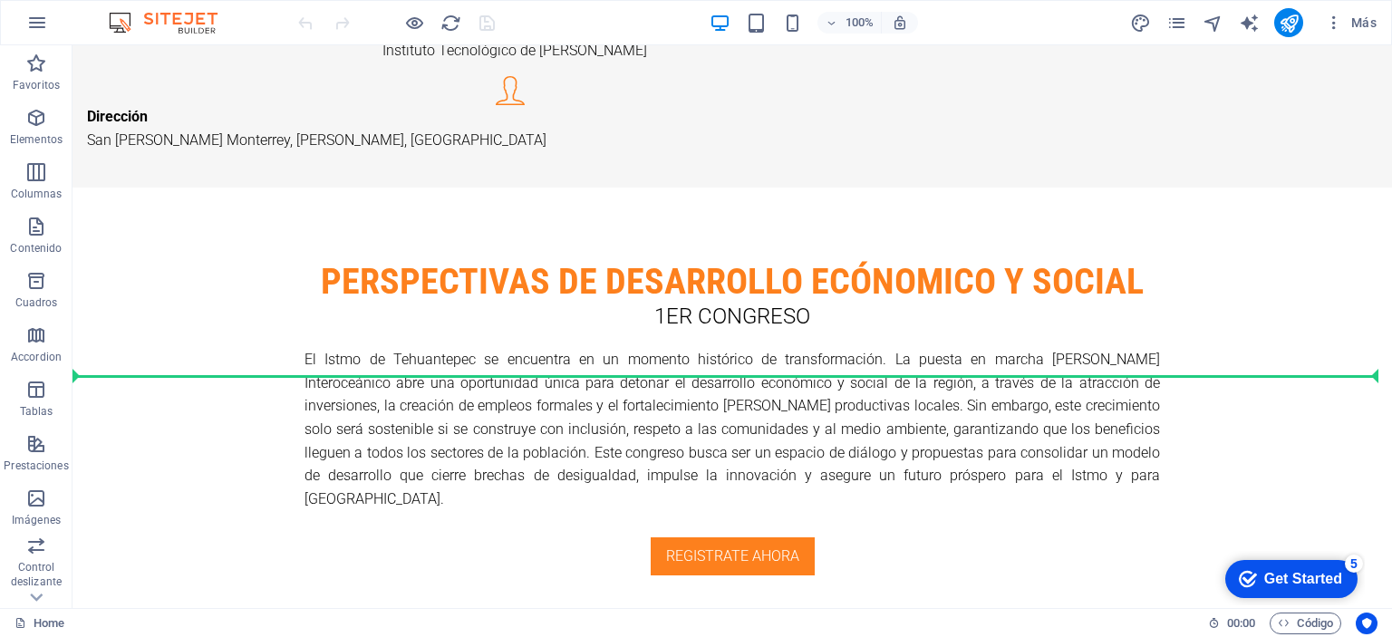
scroll to position [2483, 0]
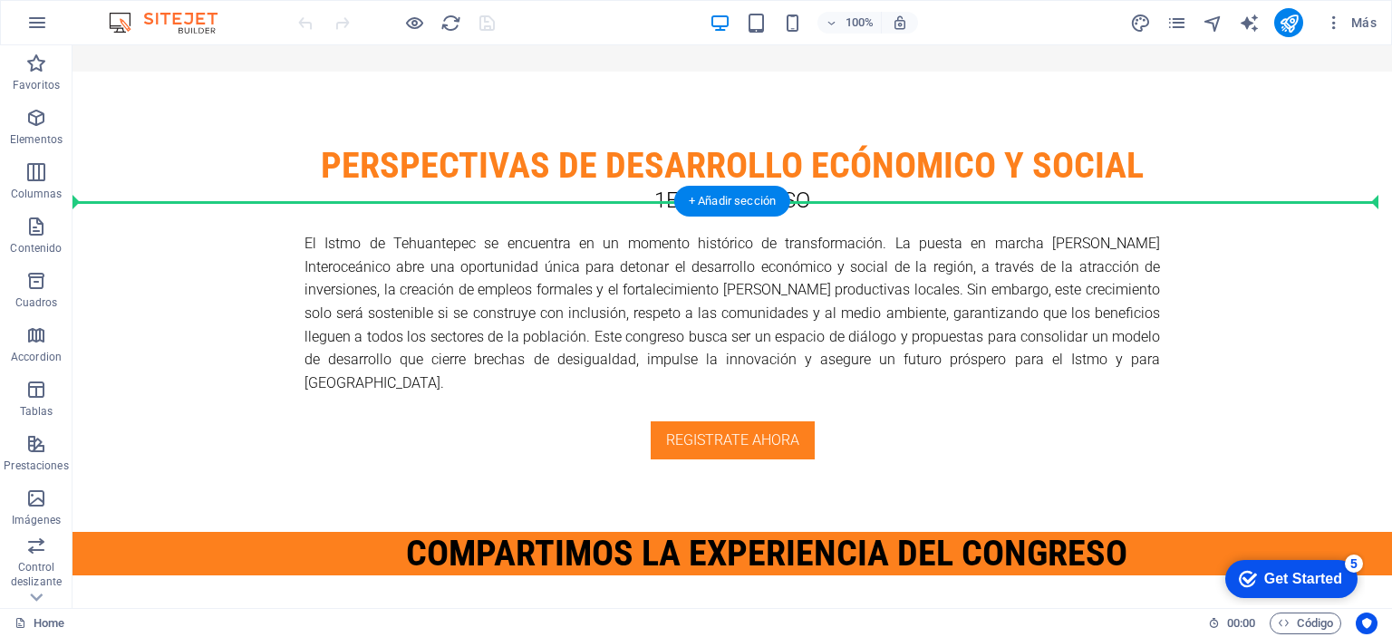
drag, startPoint x: 159, startPoint y: 486, endPoint x: 141, endPoint y: 179, distance: 306.8
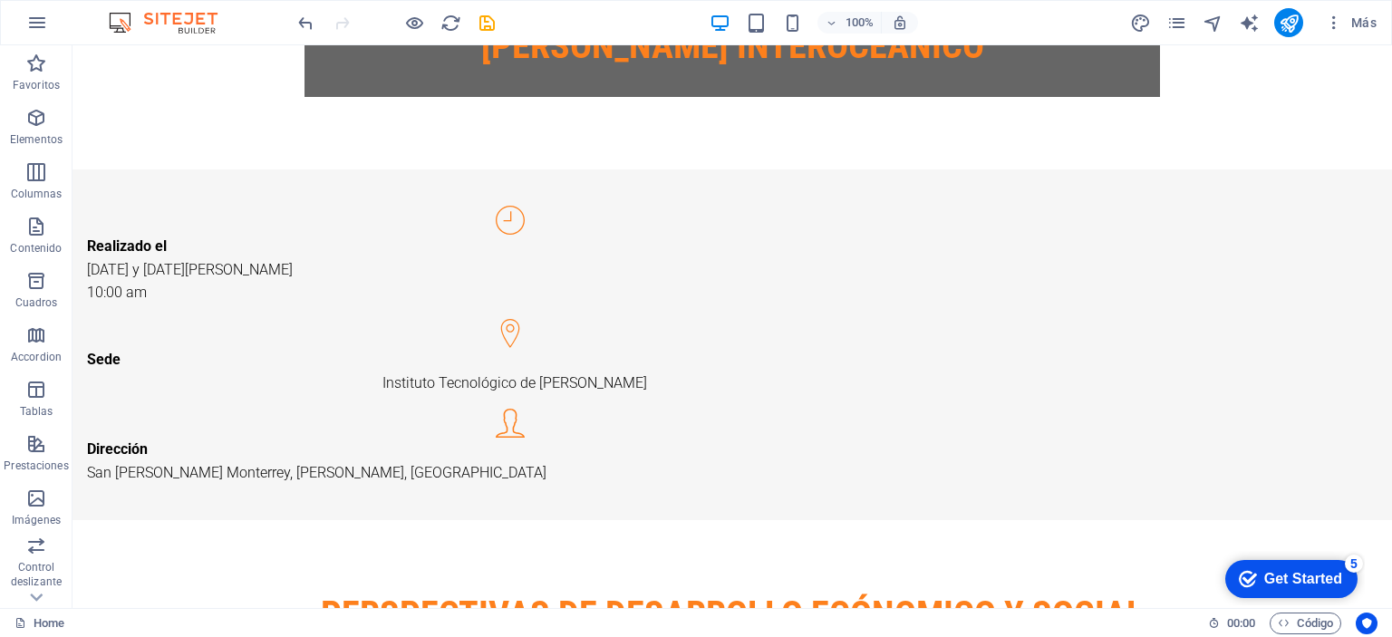
scroll to position [2127, 0]
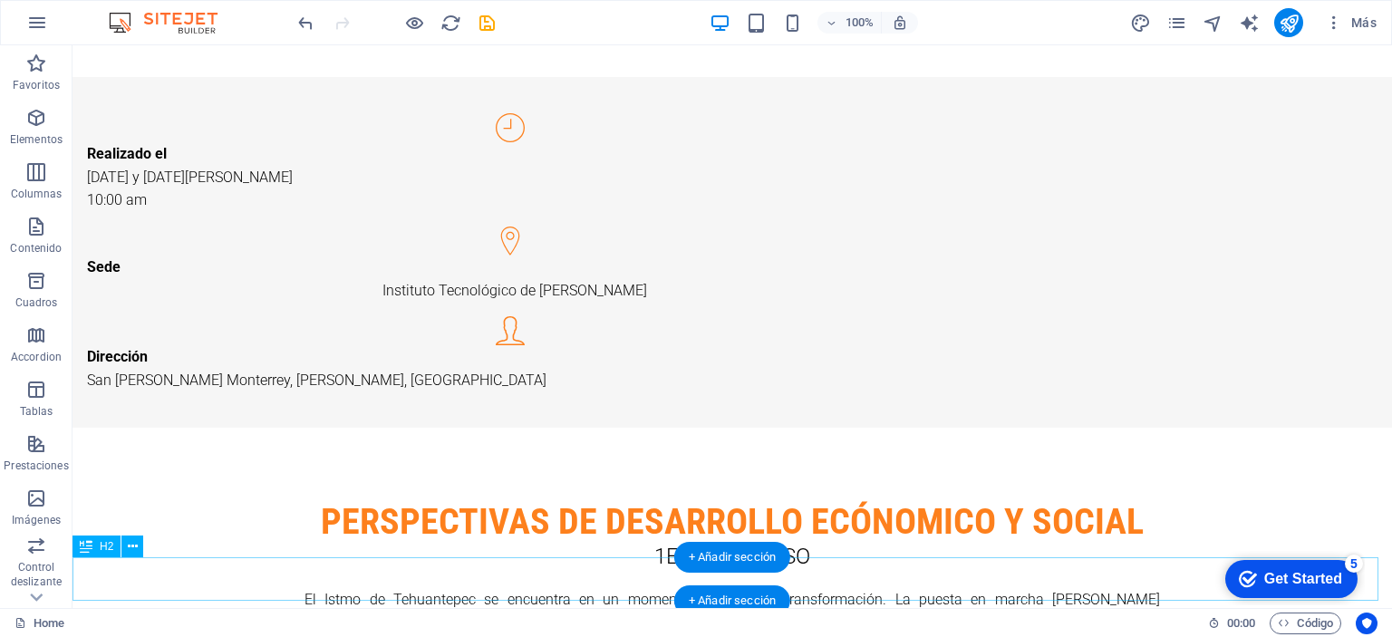
drag, startPoint x: 192, startPoint y: 312, endPoint x: 243, endPoint y: 598, distance: 290.8
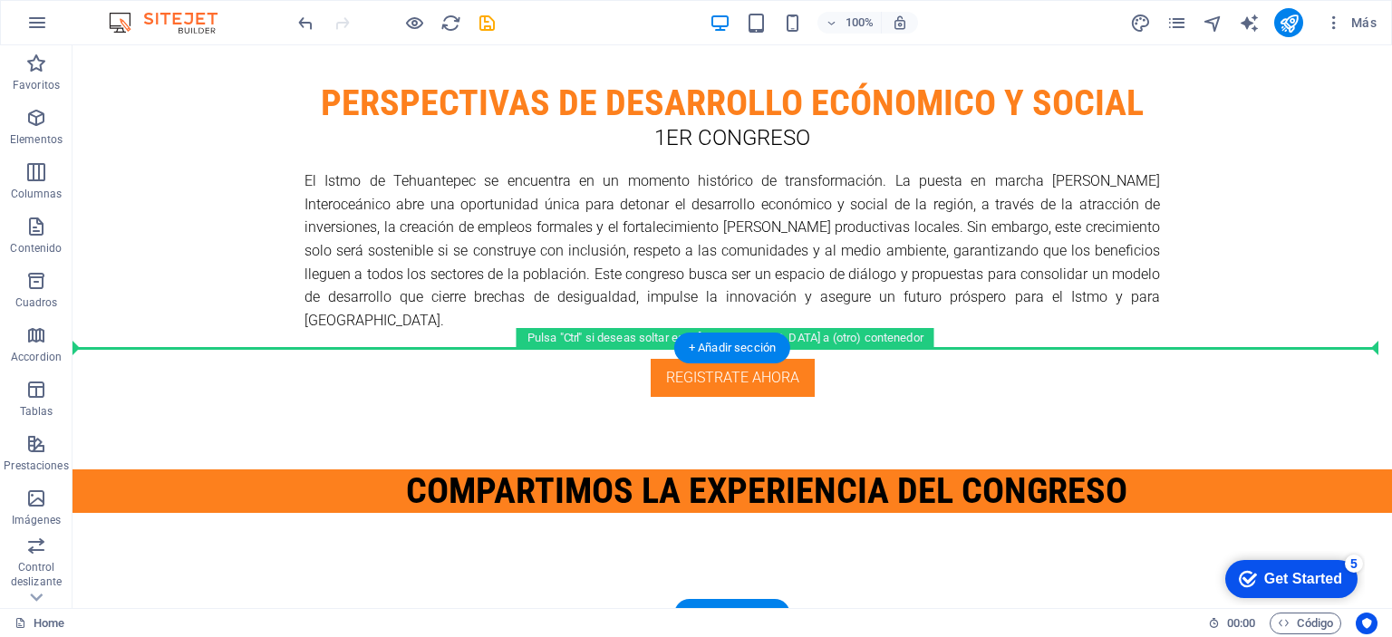
scroll to position [2460, 0]
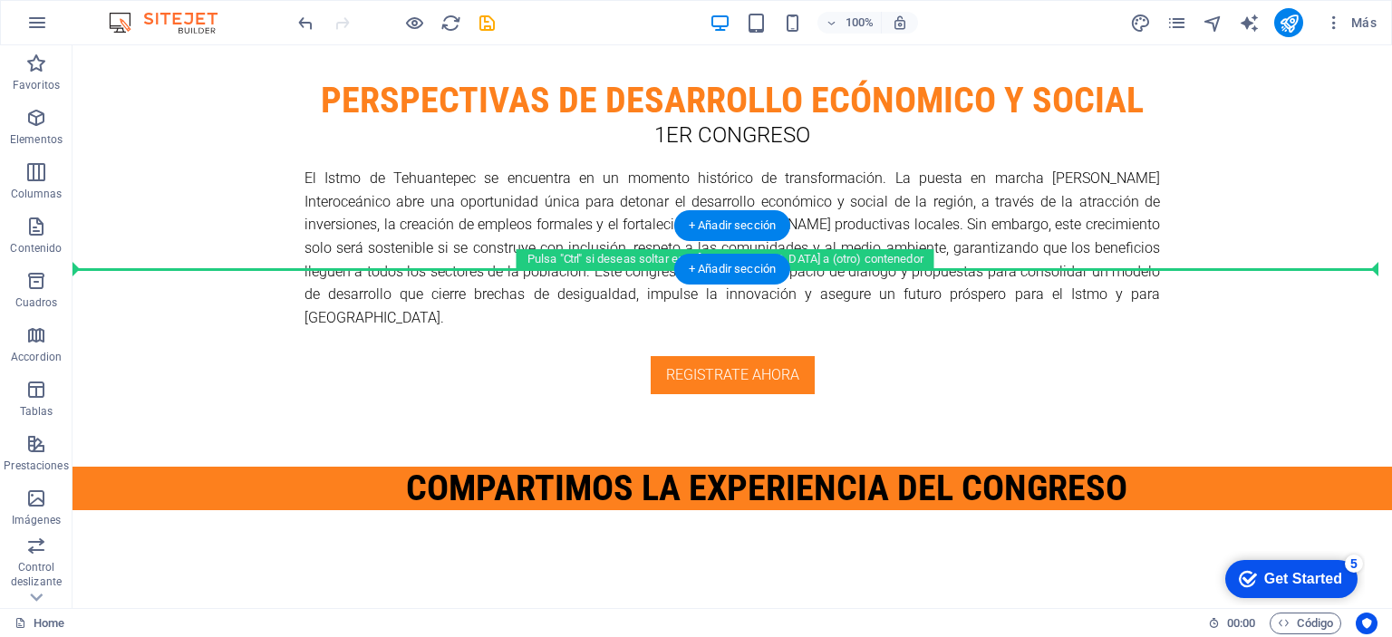
drag, startPoint x: 200, startPoint y: 211, endPoint x: 188, endPoint y: 267, distance: 57.4
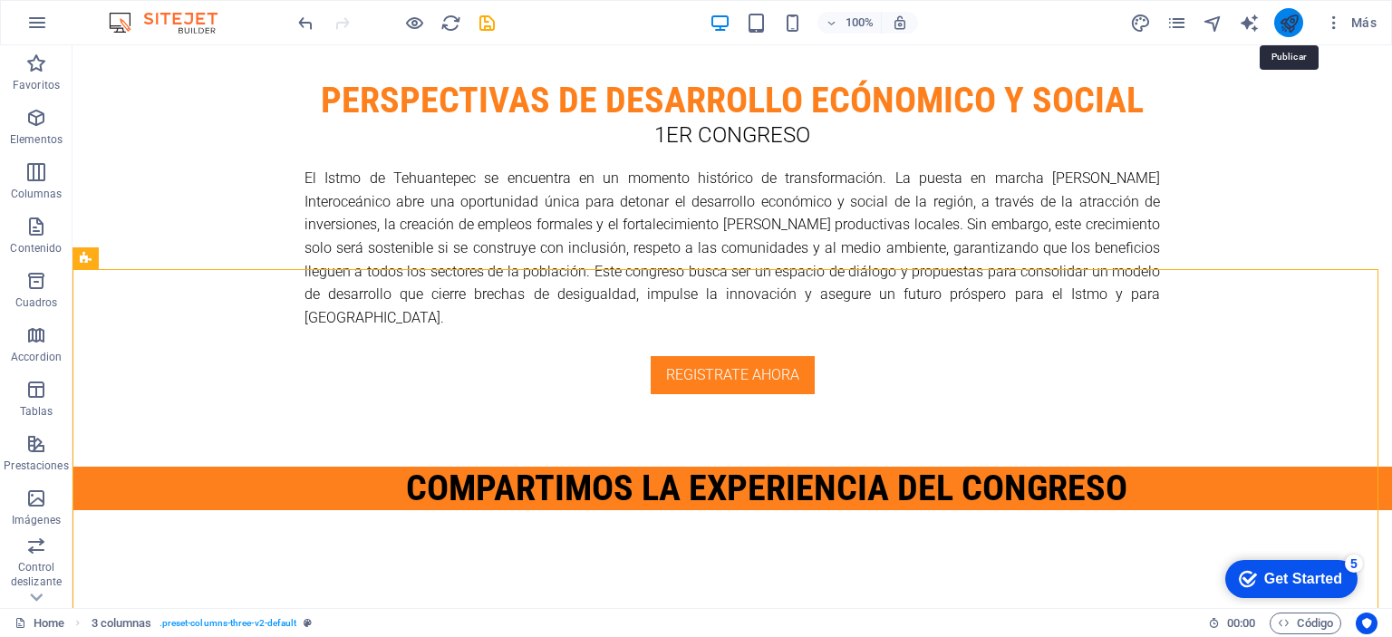
click at [1290, 24] on icon "publish" at bounding box center [1288, 23] width 21 height 21
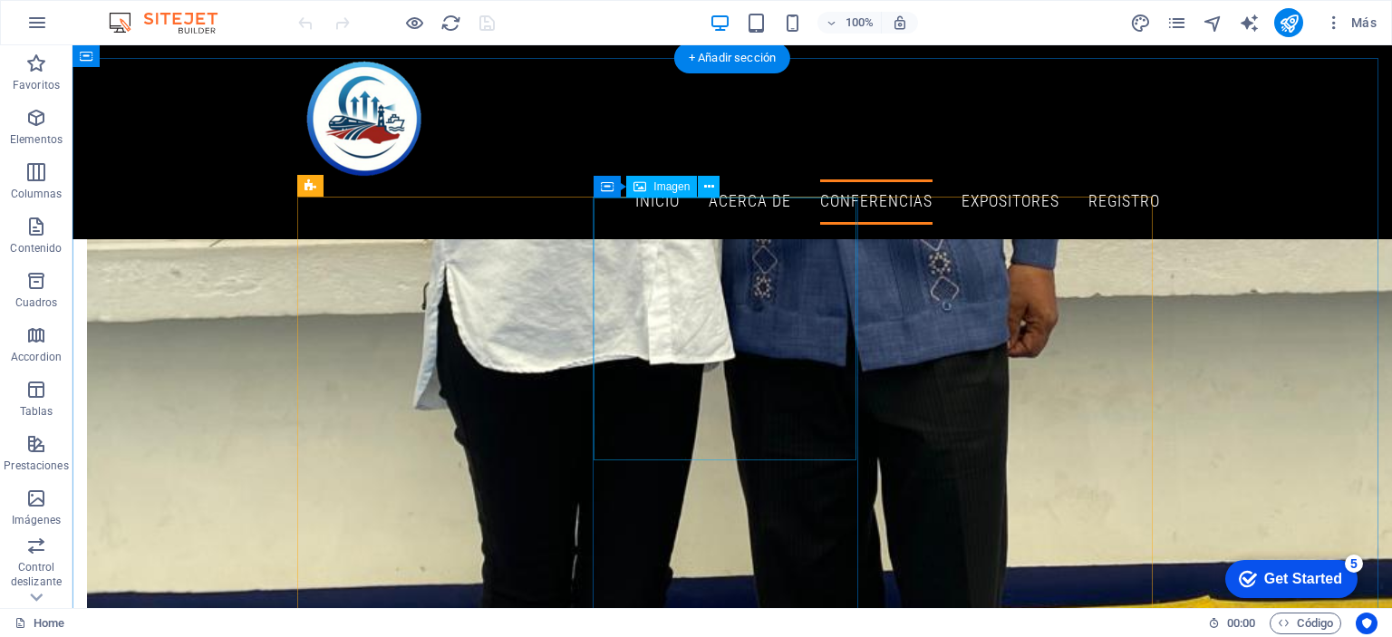
scroll to position [4711, 0]
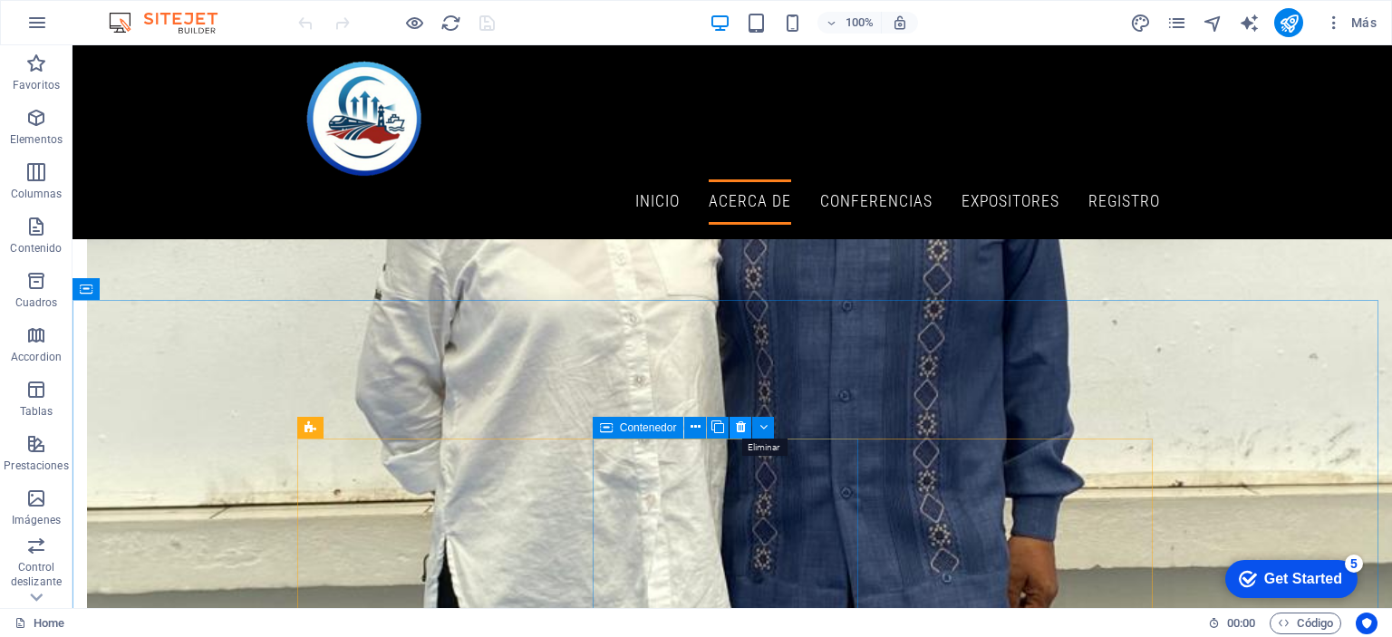
click at [737, 427] on icon at bounding box center [741, 427] width 10 height 19
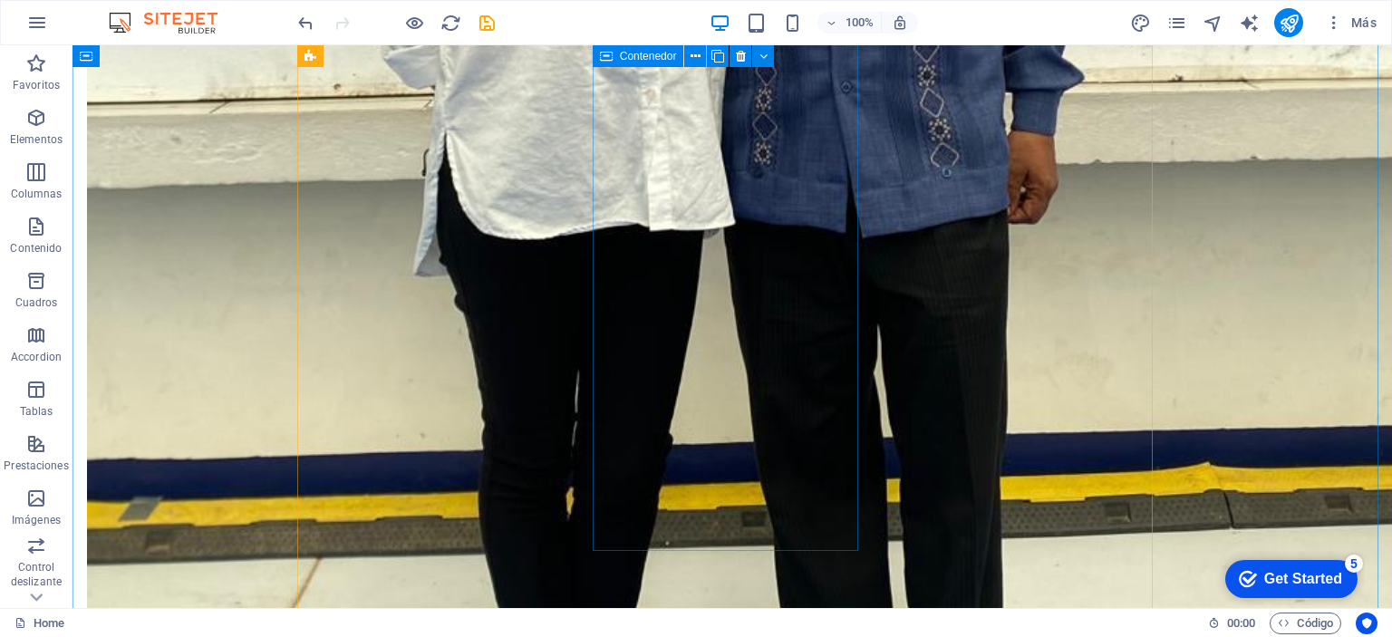
scroll to position [5255, 0]
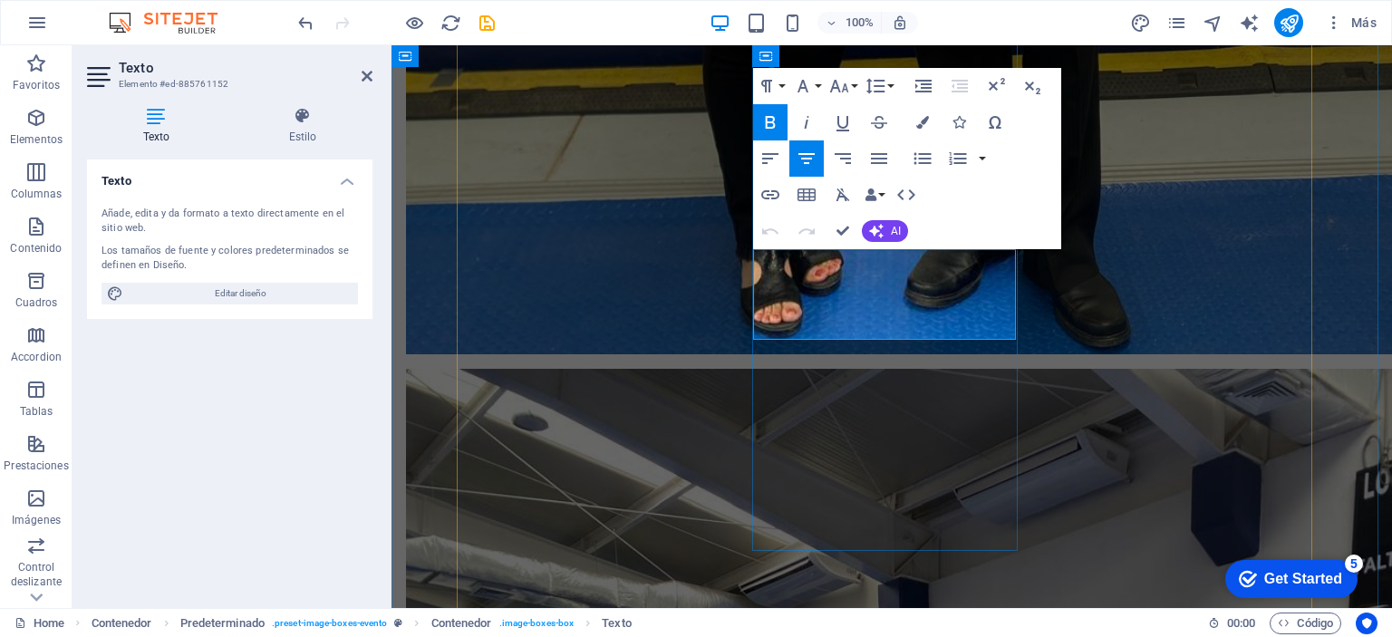
drag, startPoint x: 779, startPoint y: 260, endPoint x: 984, endPoint y: 260, distance: 204.8
click at [844, 84] on icon "button" at bounding box center [839, 86] width 19 height 13
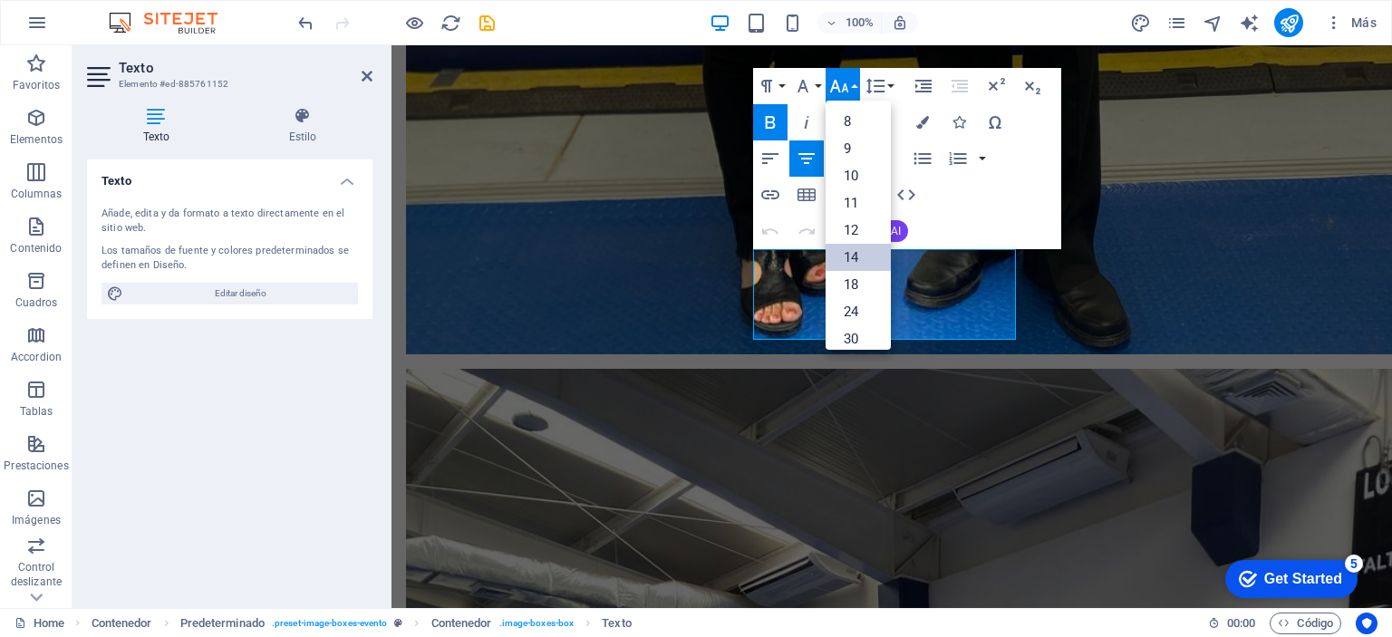
click at [861, 252] on link "14" at bounding box center [857, 257] width 65 height 27
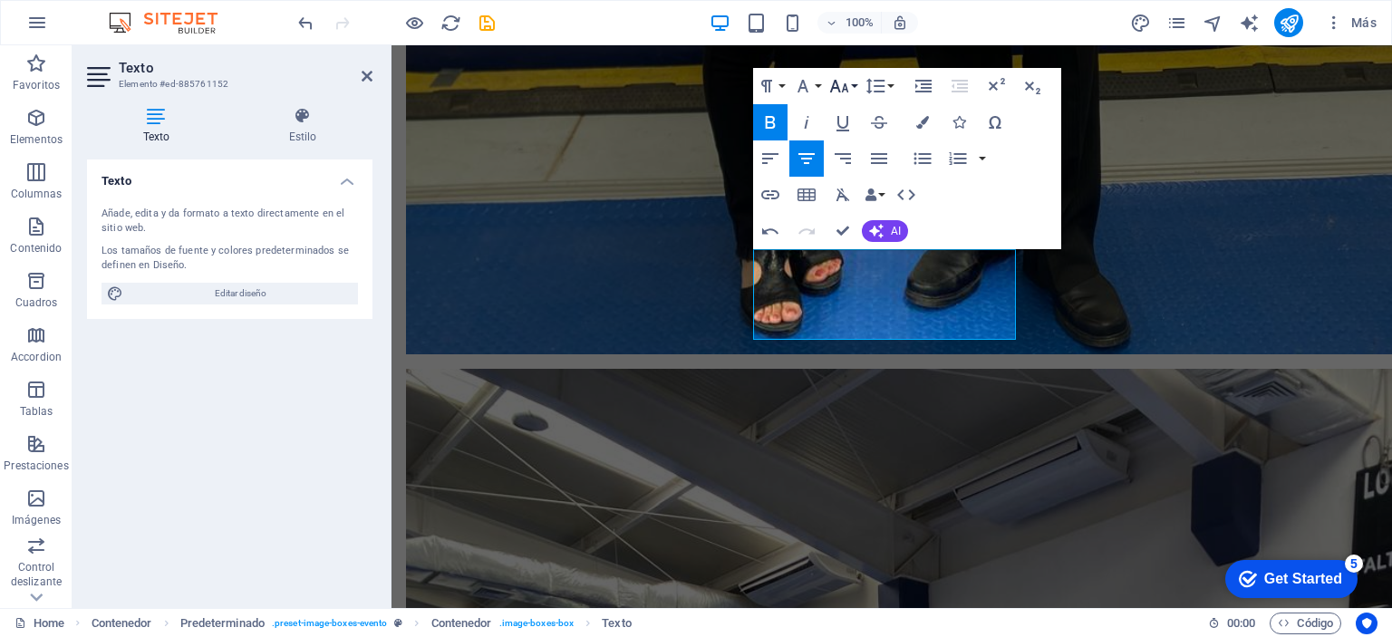
click at [853, 90] on button "Font Size" at bounding box center [842, 86] width 34 height 36
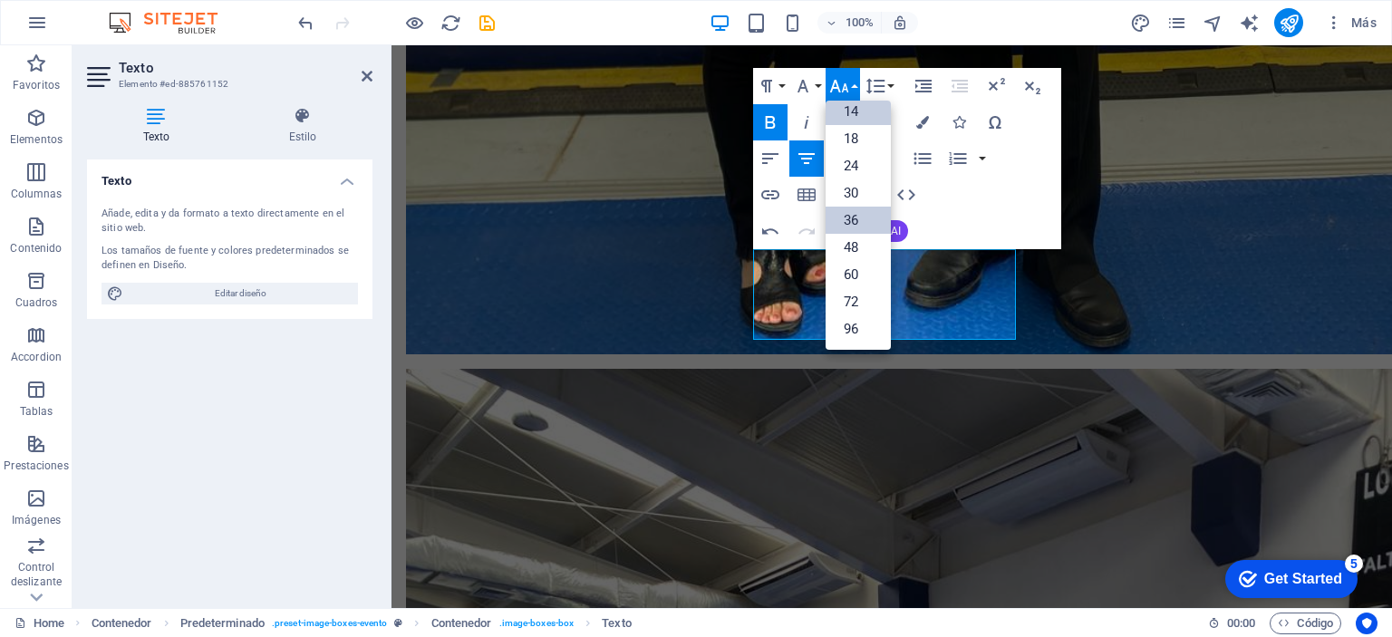
scroll to position [145, 0]
click at [863, 138] on link "18" at bounding box center [857, 139] width 65 height 27
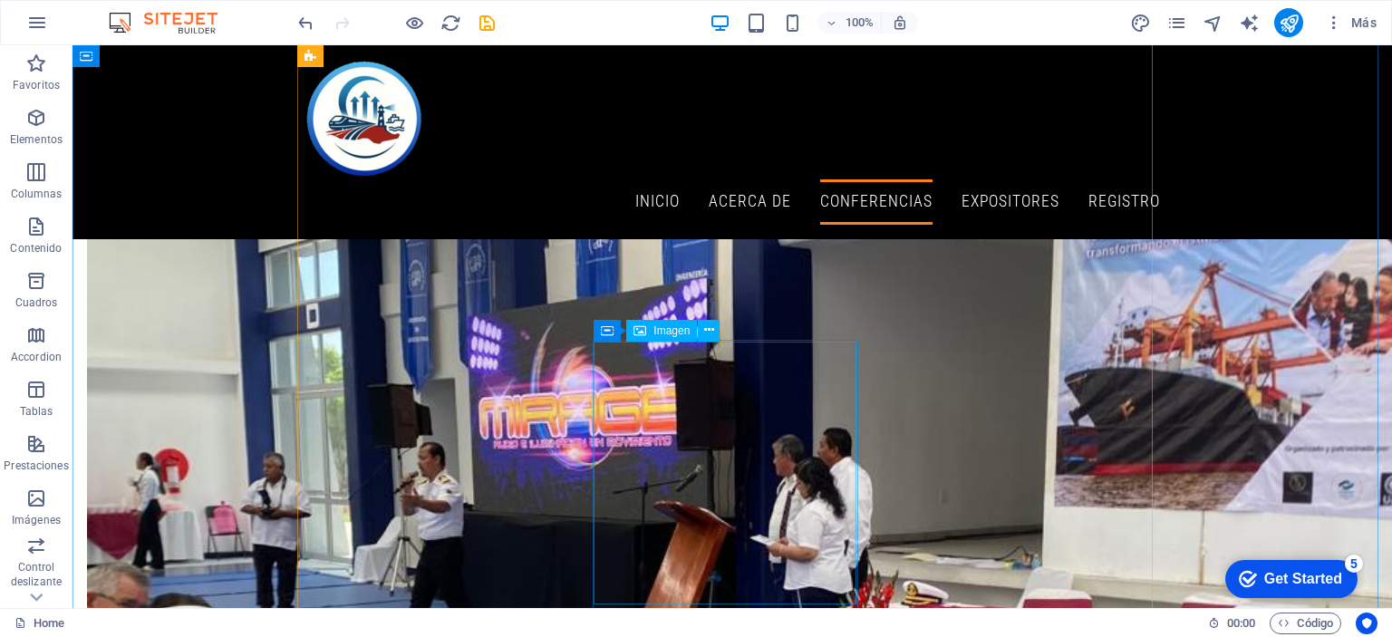
scroll to position [6070, 0]
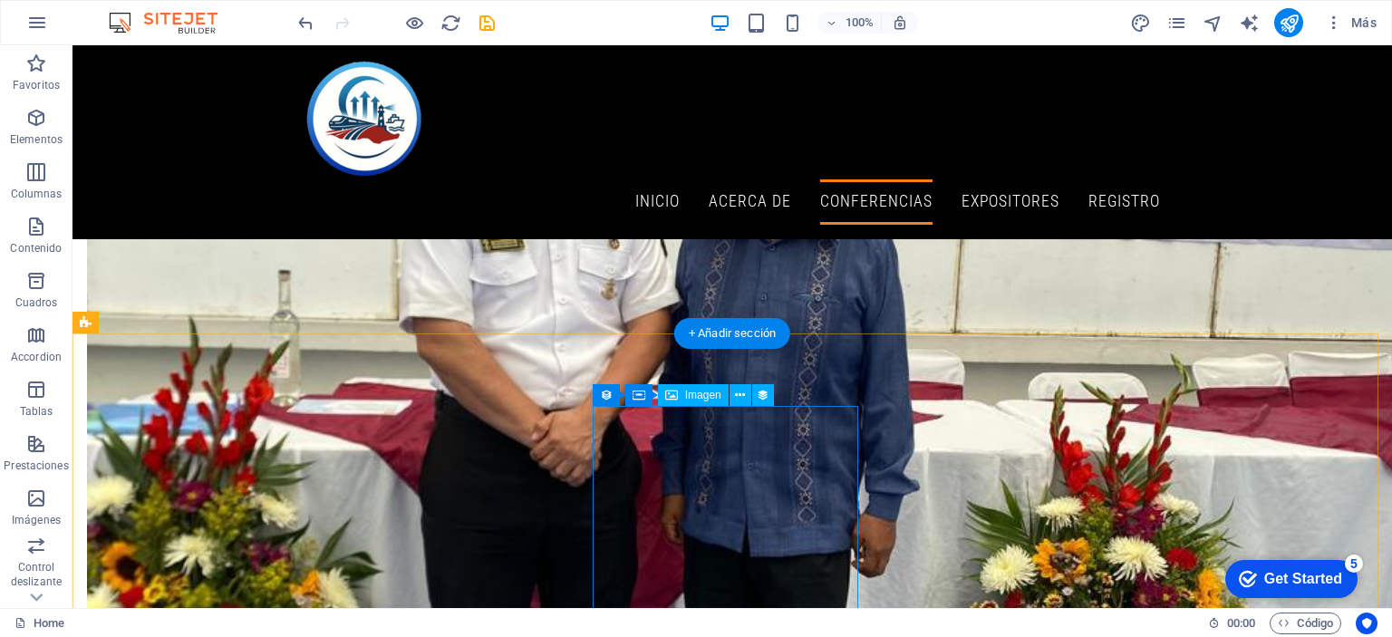
scroll to position [8335, 0]
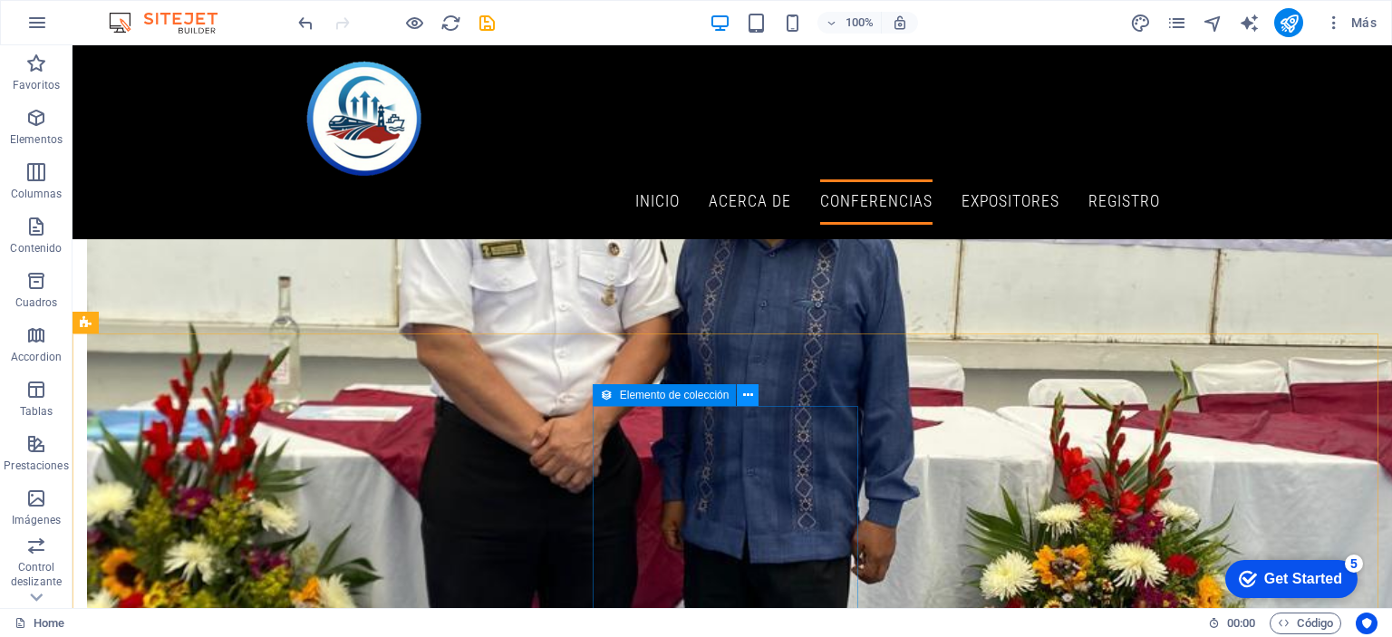
click at [750, 397] on icon at bounding box center [748, 395] width 10 height 19
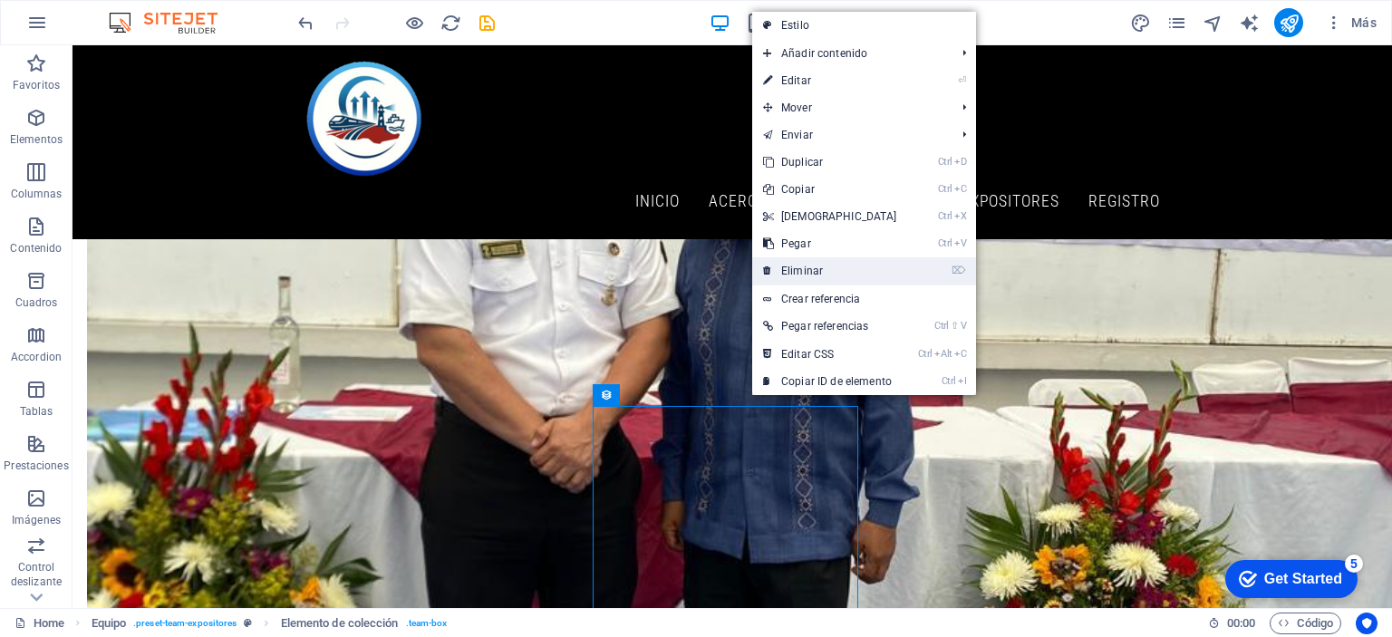
click at [807, 272] on link "⌦ Eliminar" at bounding box center [830, 270] width 156 height 27
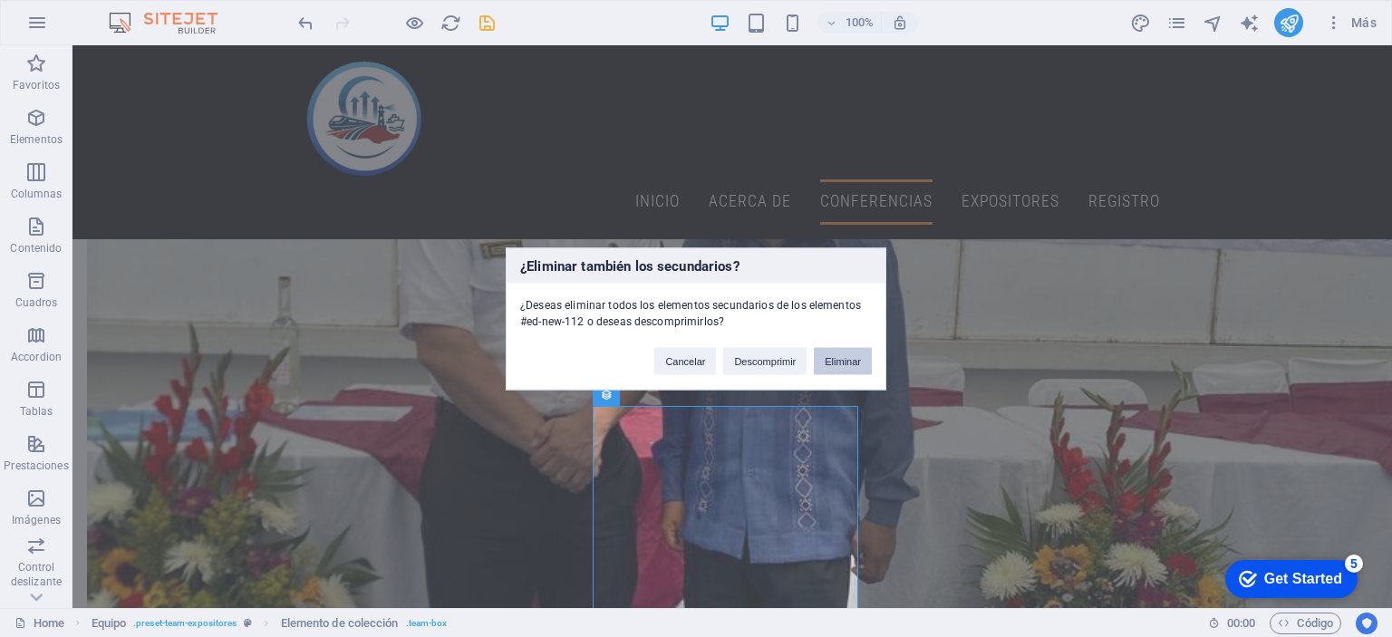
click at [832, 362] on button "Eliminar" at bounding box center [843, 360] width 58 height 27
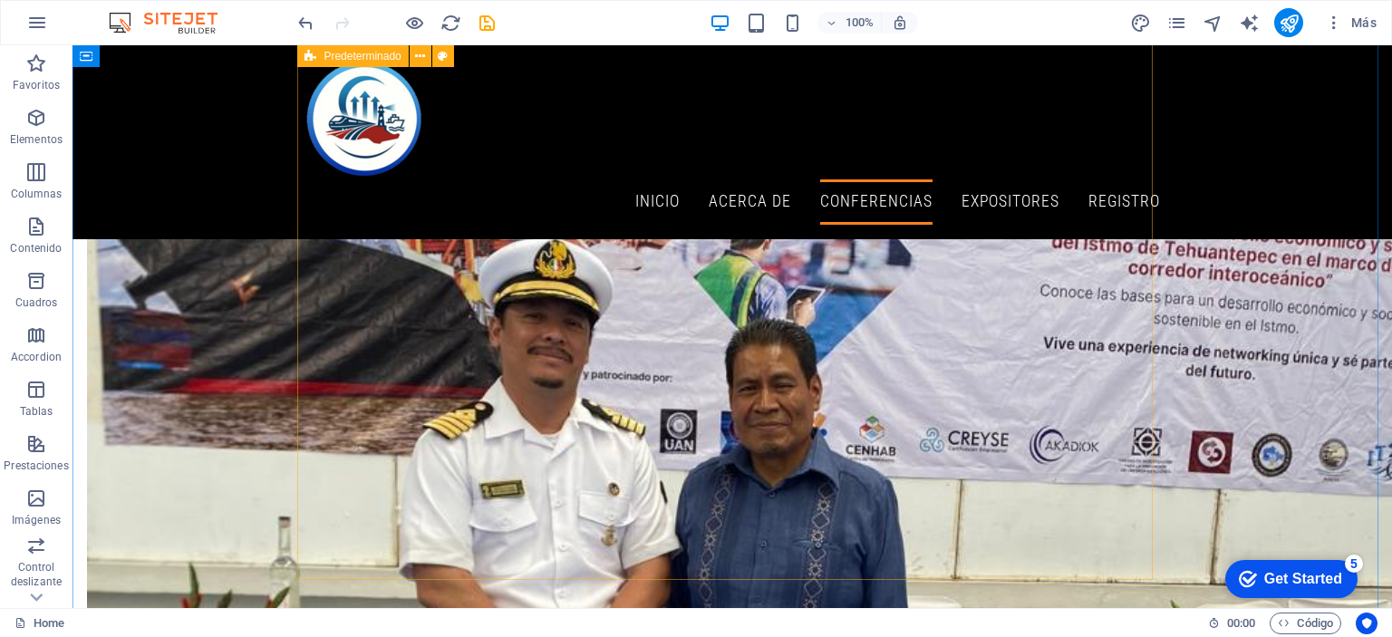
scroll to position [7973, 0]
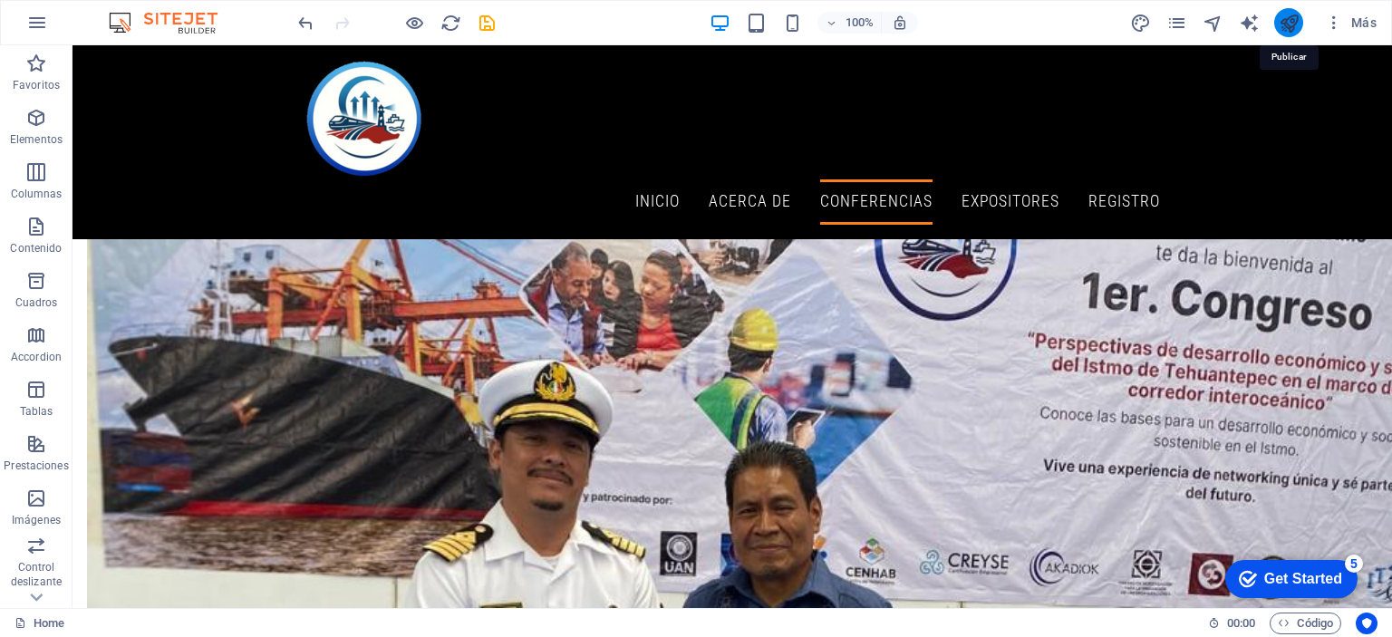
click at [1289, 15] on icon "publish" at bounding box center [1288, 23] width 21 height 21
